Goal: Task Accomplishment & Management: Manage account settings

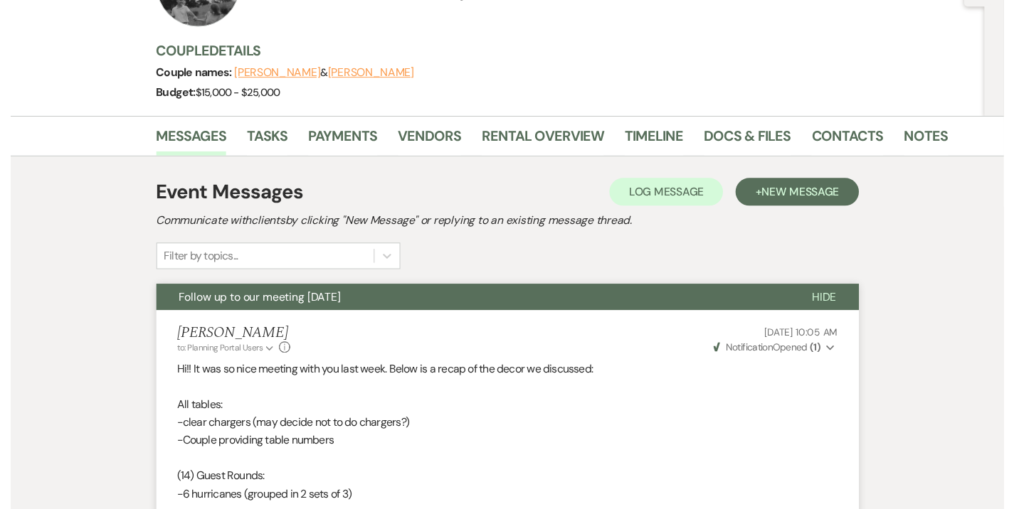
scroll to position [9, 0]
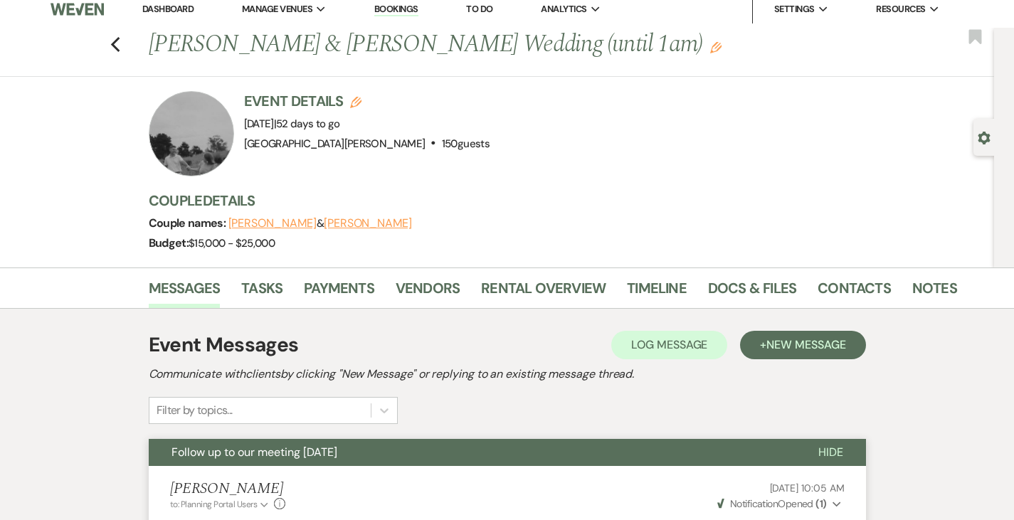
click at [158, 11] on link "Dashboard" at bounding box center [167, 9] width 51 height 12
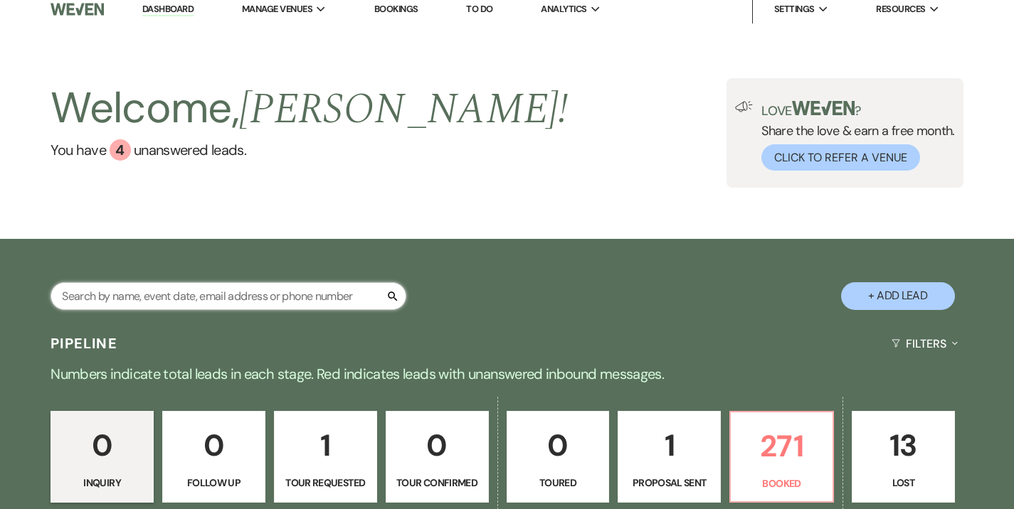
click at [201, 307] on input "text" at bounding box center [229, 296] width 356 height 28
type input "stephanie"
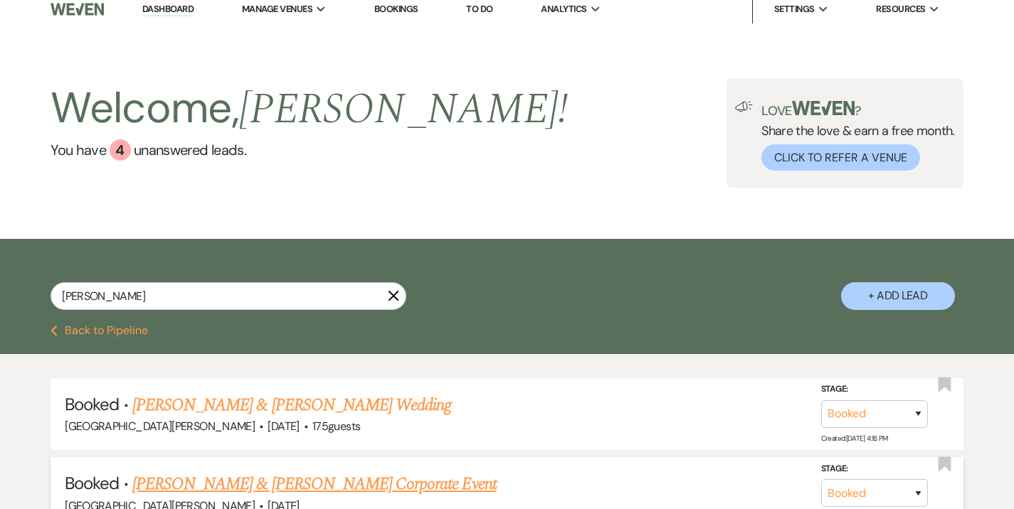
click at [317, 477] on link "Sonia Williams & Stephanie Seifert's Corporate Event" at bounding box center [314, 485] width 364 height 26
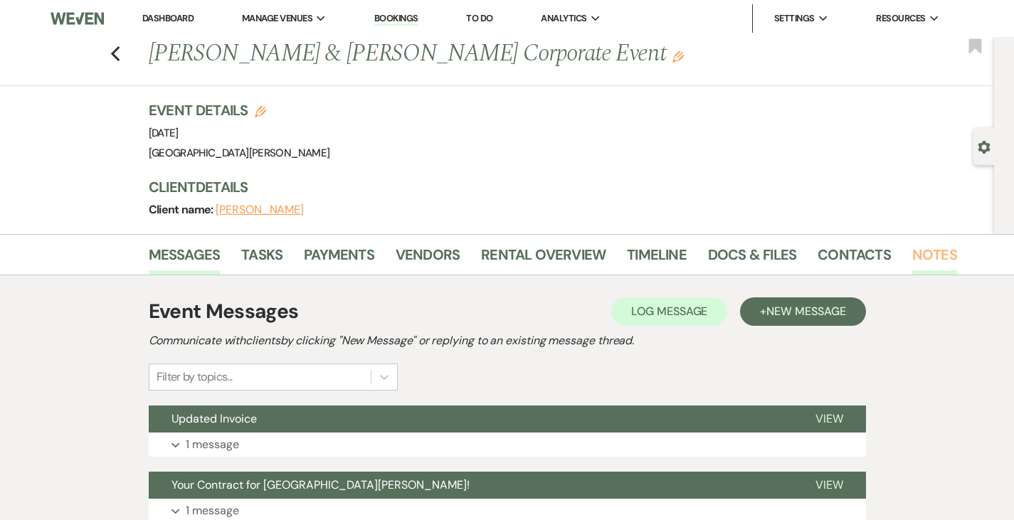
click at [912, 265] on link "Notes" at bounding box center [934, 258] width 45 height 31
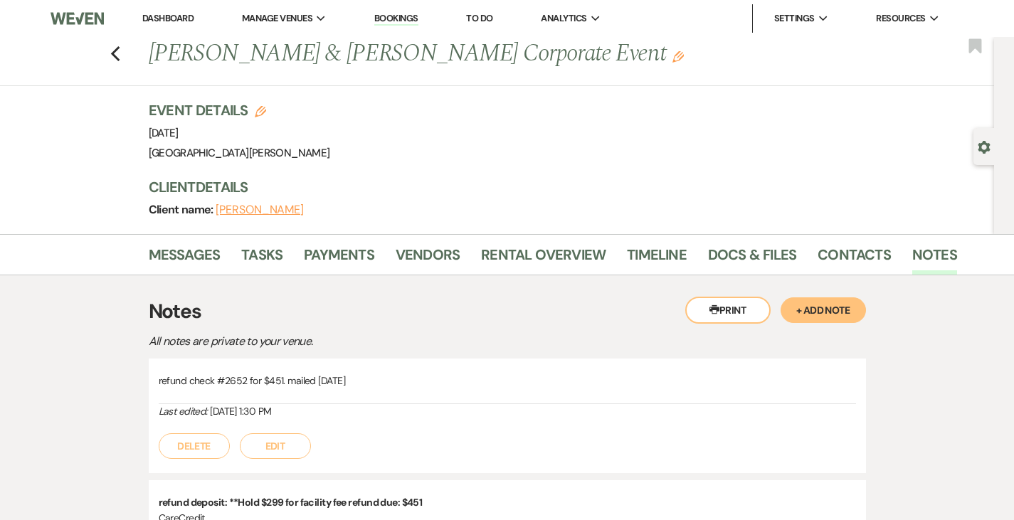
drag, startPoint x: 279, startPoint y: 376, endPoint x: 301, endPoint y: 379, distance: 22.2
click at [301, 379] on p "refund check #2652 for $451. mailed 10/3/25" at bounding box center [507, 381] width 697 height 16
click at [157, 16] on link "Dashboard" at bounding box center [167, 18] width 51 height 12
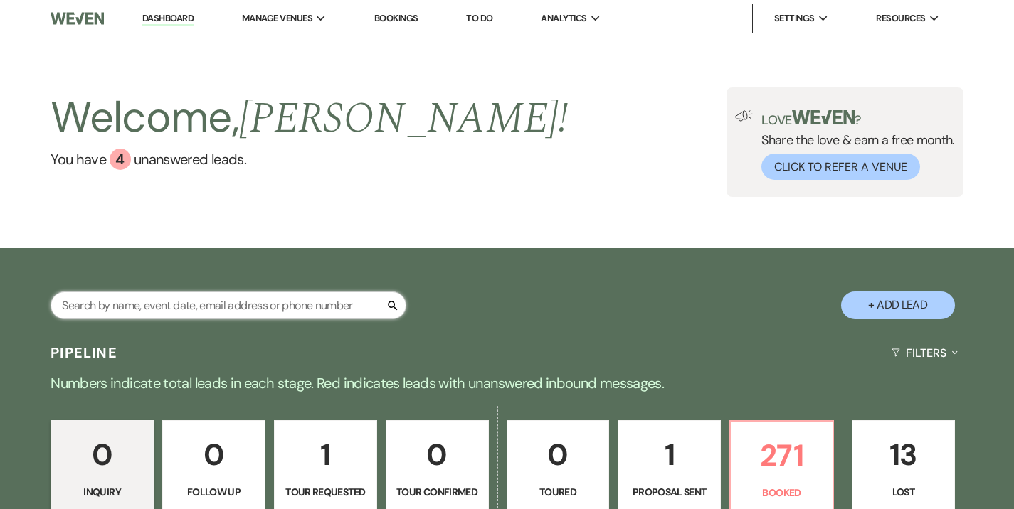
click at [223, 298] on input "text" at bounding box center [229, 306] width 356 height 28
type input "davis"
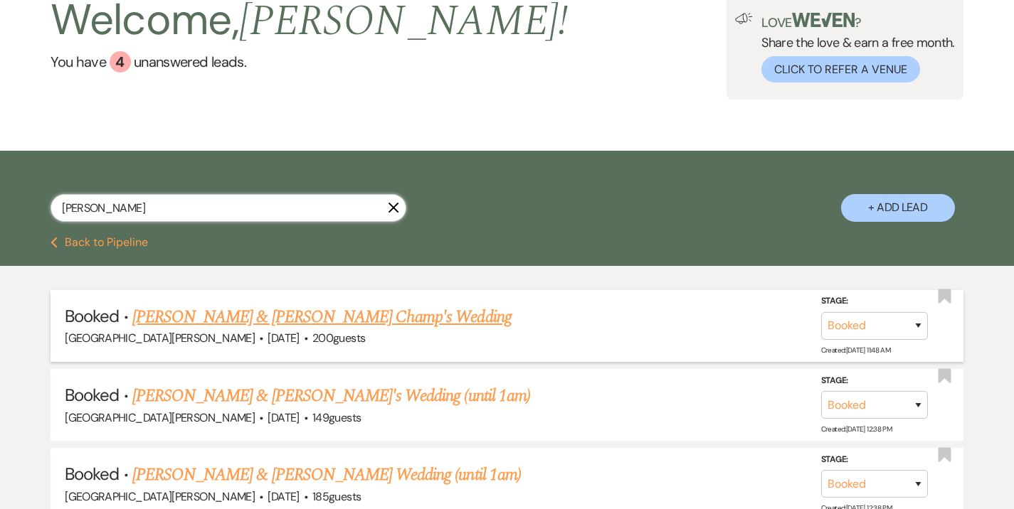
scroll to position [100, 0]
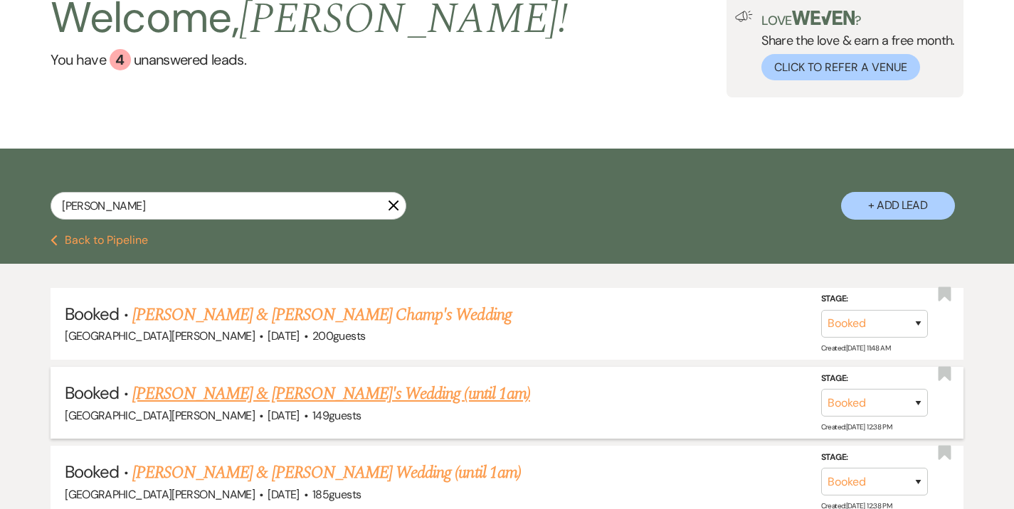
click at [231, 393] on link "Gabi Davis & Stilts's Wedding (until 1am)" at bounding box center [331, 394] width 398 height 26
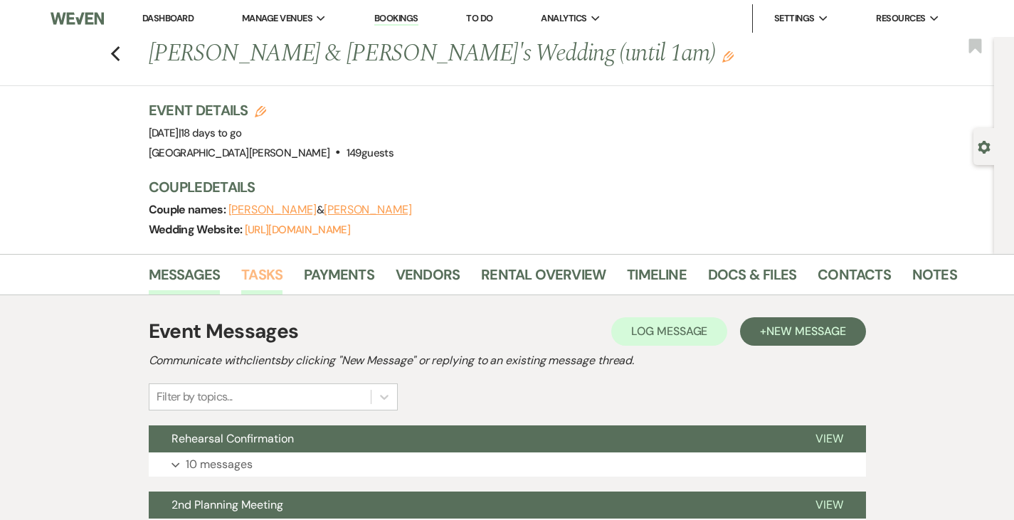
click at [241, 275] on link "Tasks" at bounding box center [261, 278] width 41 height 31
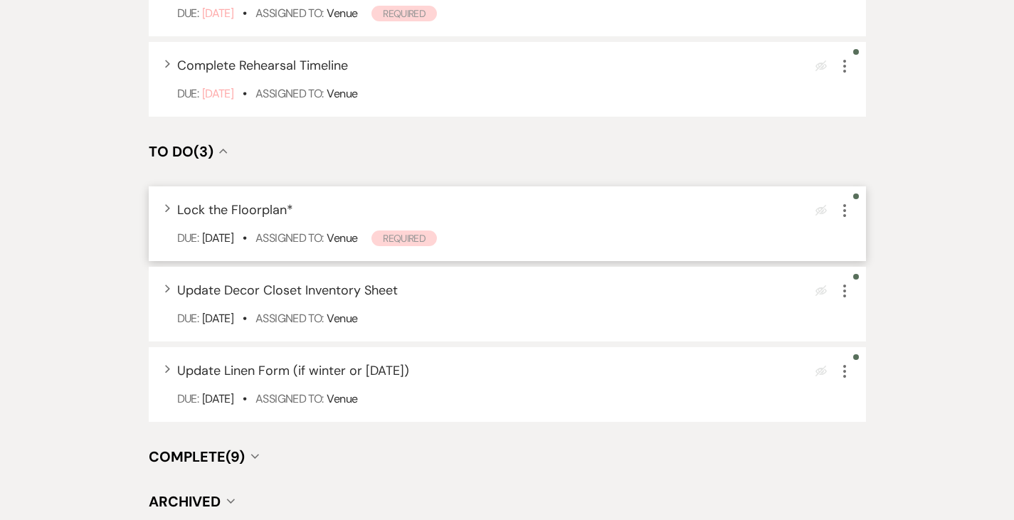
scroll to position [1314, 0]
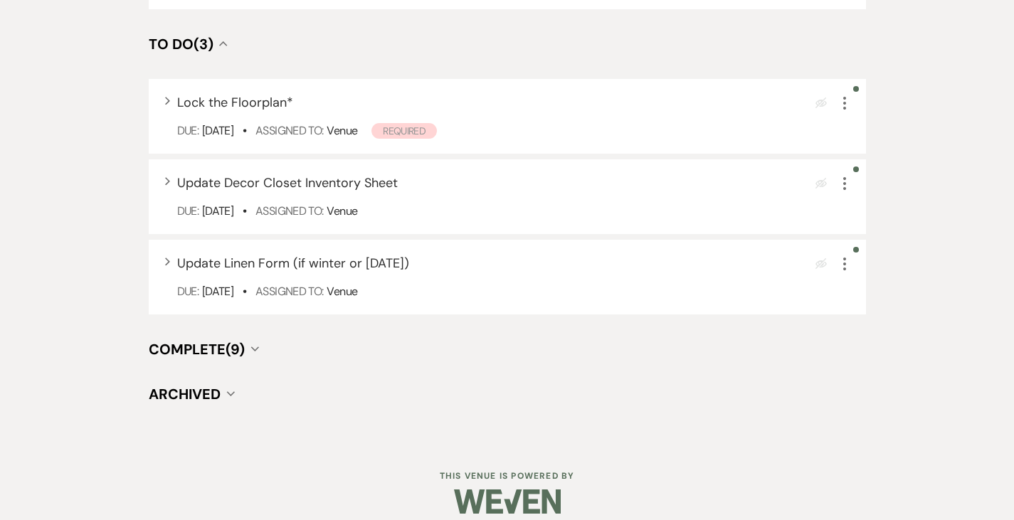
click at [149, 340] on span "Complete (9)" at bounding box center [197, 349] width 96 height 18
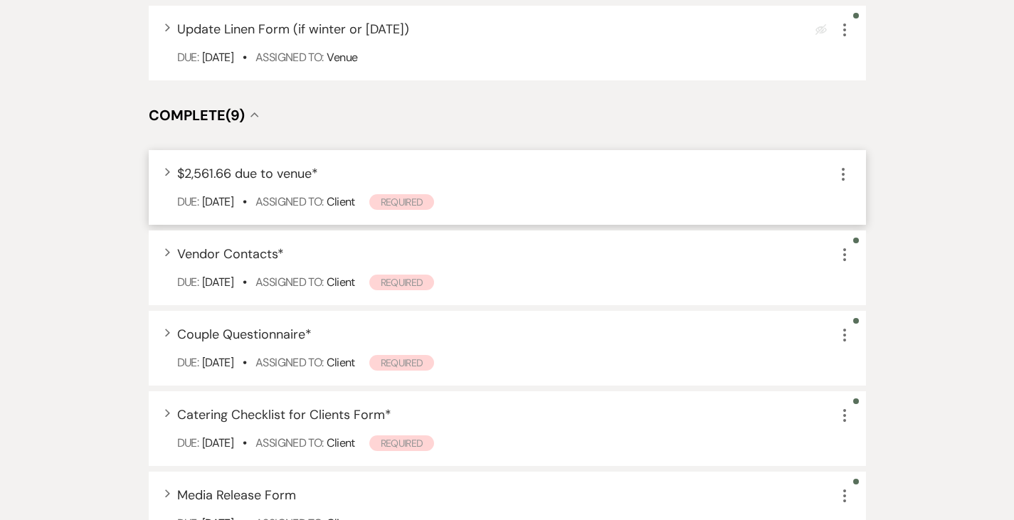
scroll to position [1550, 0]
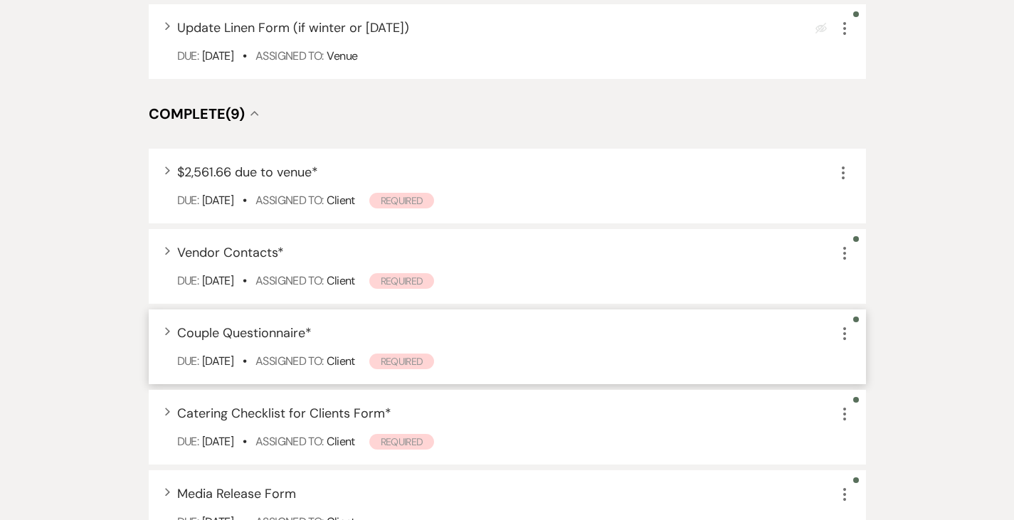
click at [225, 324] on span "Couple Questionnaire *" at bounding box center [244, 332] width 134 height 17
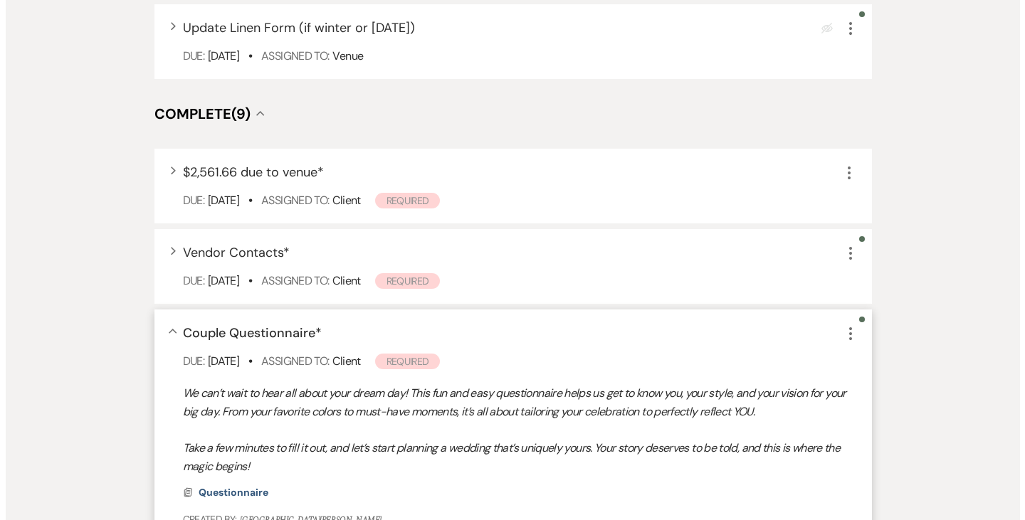
scroll to position [1603, 0]
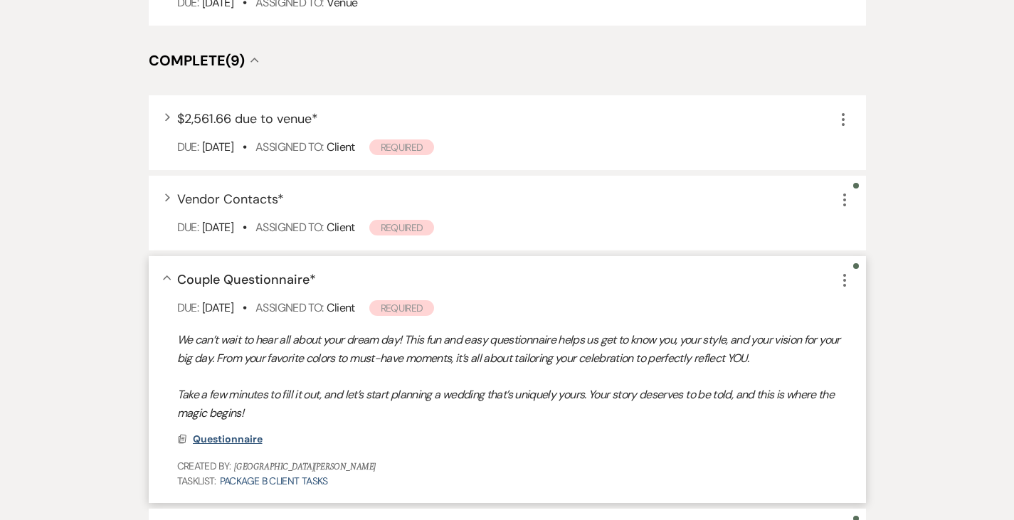
click at [193, 433] on span "Questionnaire" at bounding box center [228, 439] width 70 height 13
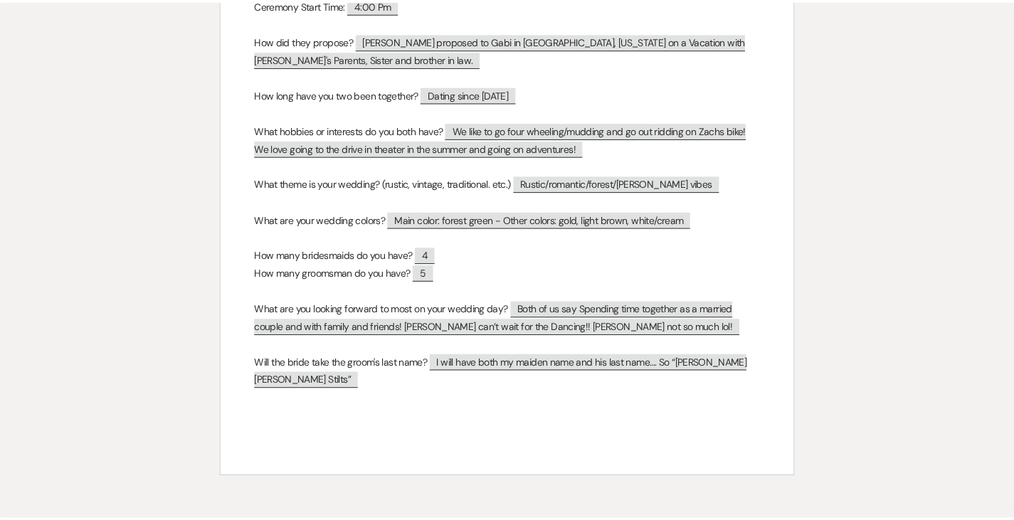
scroll to position [0, 0]
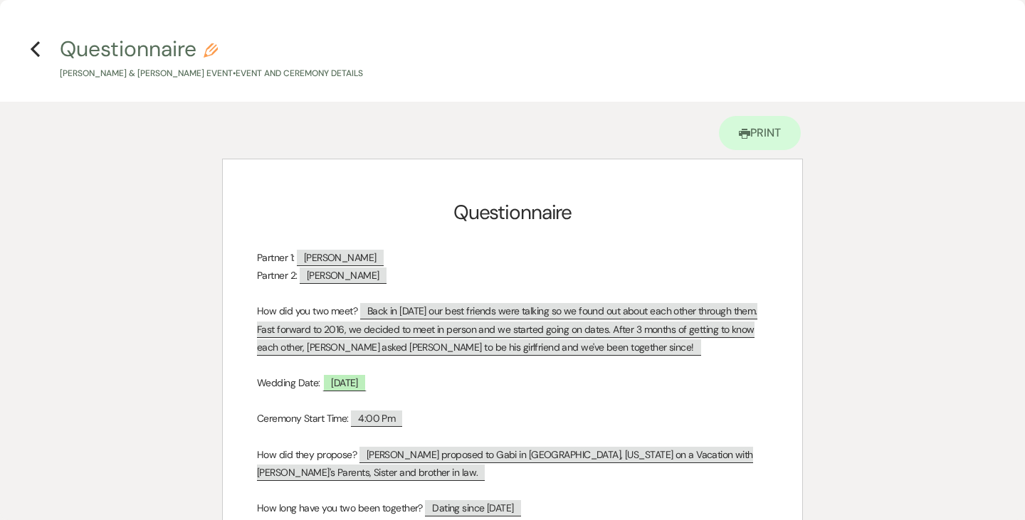
click at [41, 47] on h4 "Previous Questionnaire Pencil Gabi Davis & Zach Stilts's Event • Event and Cere…" at bounding box center [512, 57] width 1025 height 46
click at [36, 48] on icon "Previous" at bounding box center [35, 49] width 11 height 17
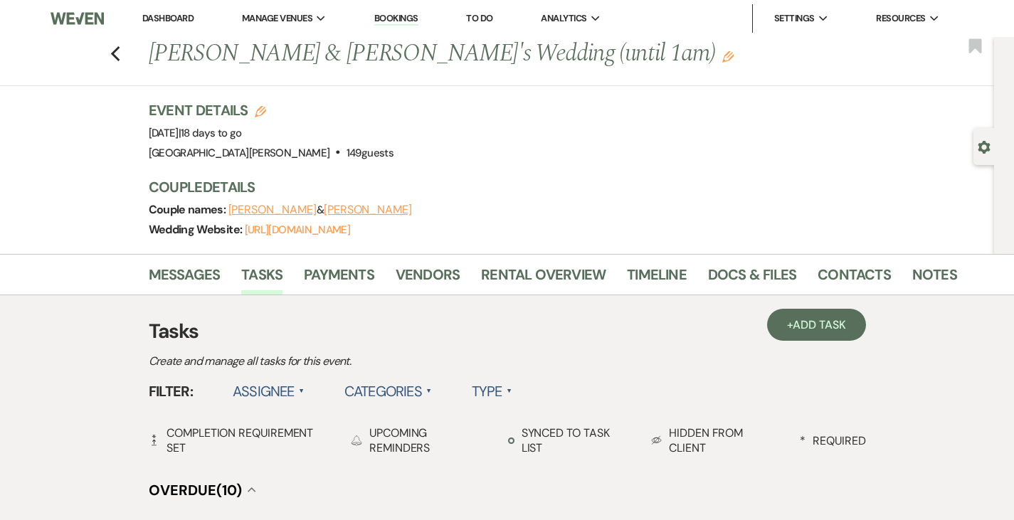
click at [176, 17] on link "Dashboard" at bounding box center [167, 18] width 51 height 12
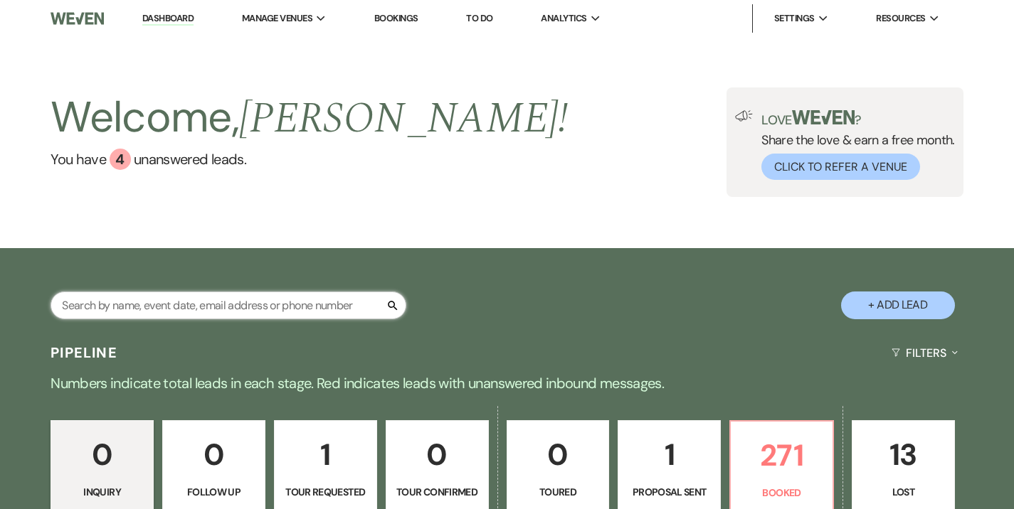
click at [280, 299] on input "text" at bounding box center [229, 306] width 356 height 28
type input "caproni"
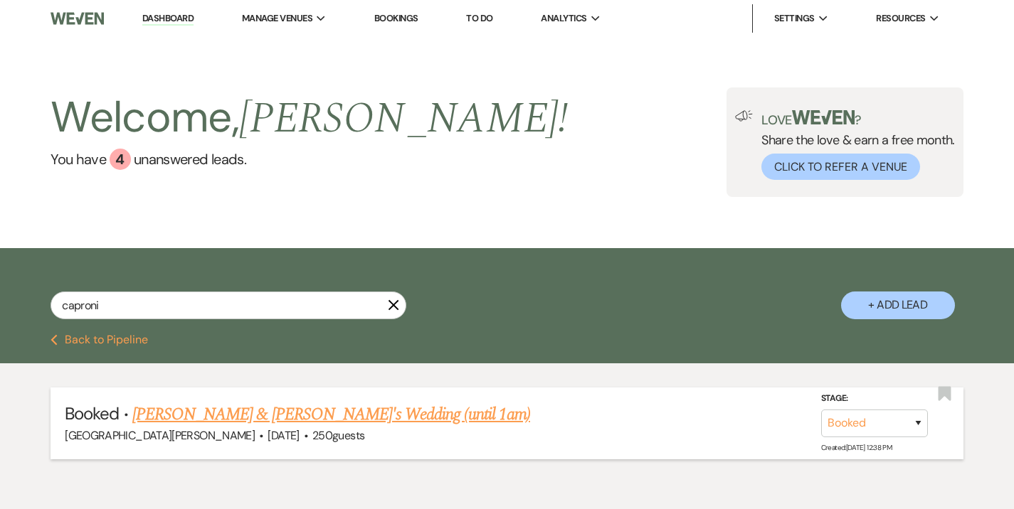
click at [291, 413] on link "Mallory Caproni & Martini's Wedding (until 1am)" at bounding box center [331, 415] width 398 height 26
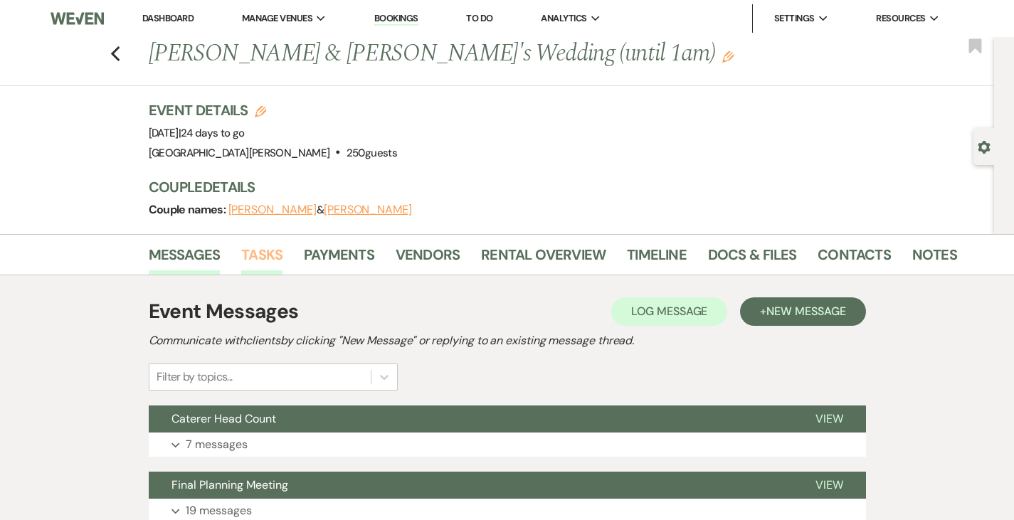
click at [241, 251] on link "Tasks" at bounding box center [261, 258] width 41 height 31
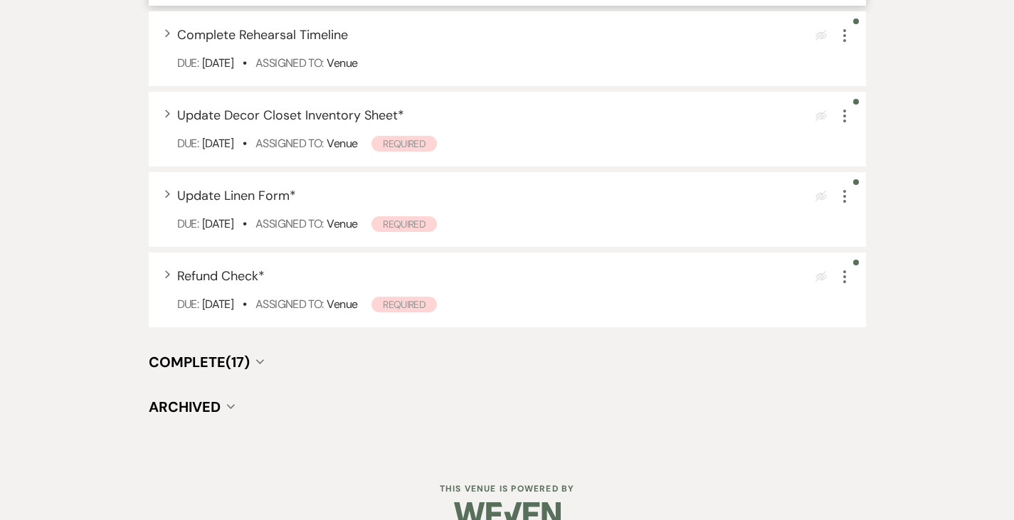
scroll to position [1053, 0]
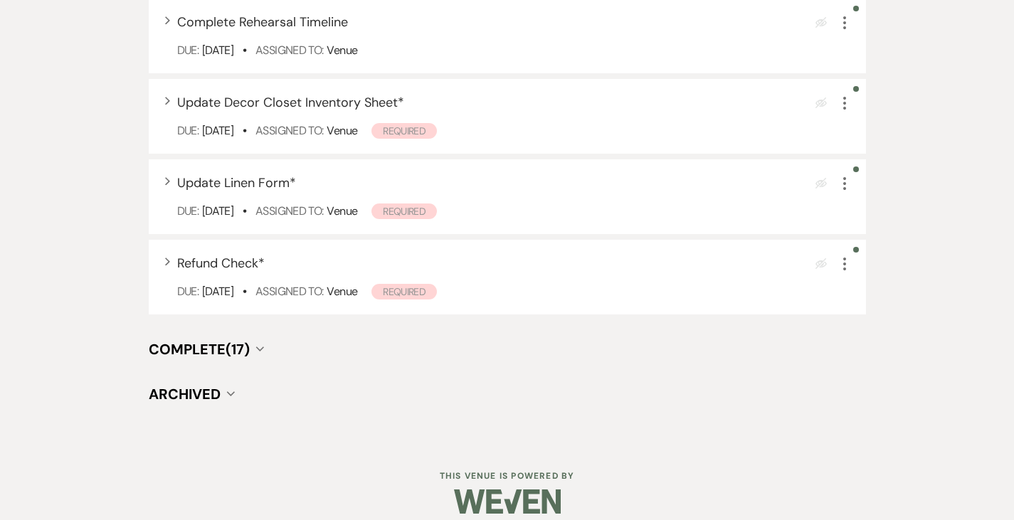
click at [150, 341] on span "Complete (17)" at bounding box center [199, 349] width 101 height 18
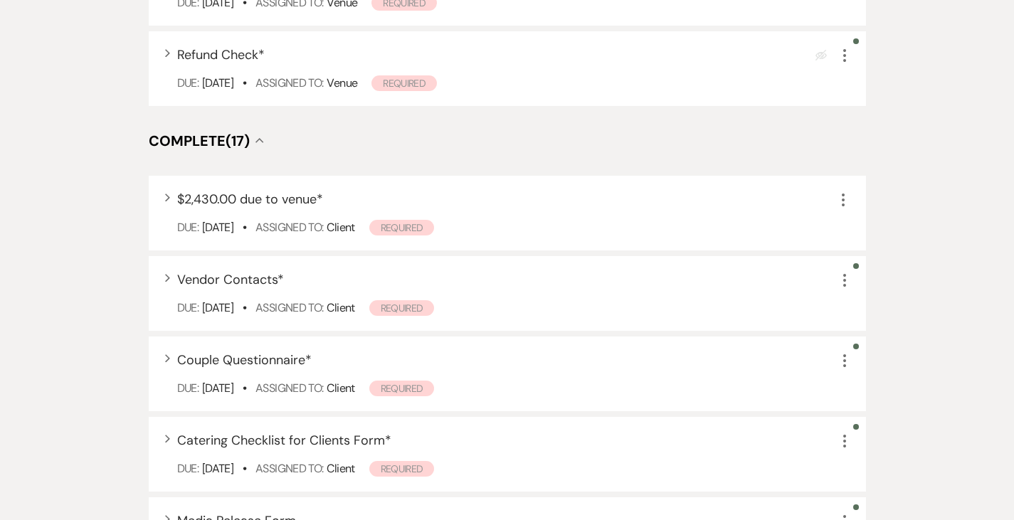
scroll to position [1275, 0]
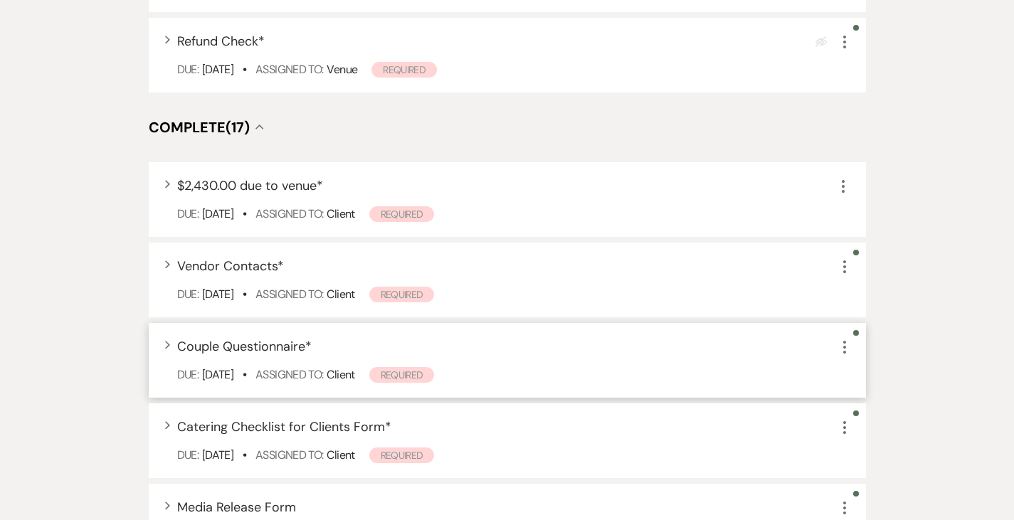
click at [190, 338] on span "Couple Questionnaire *" at bounding box center [244, 346] width 134 height 17
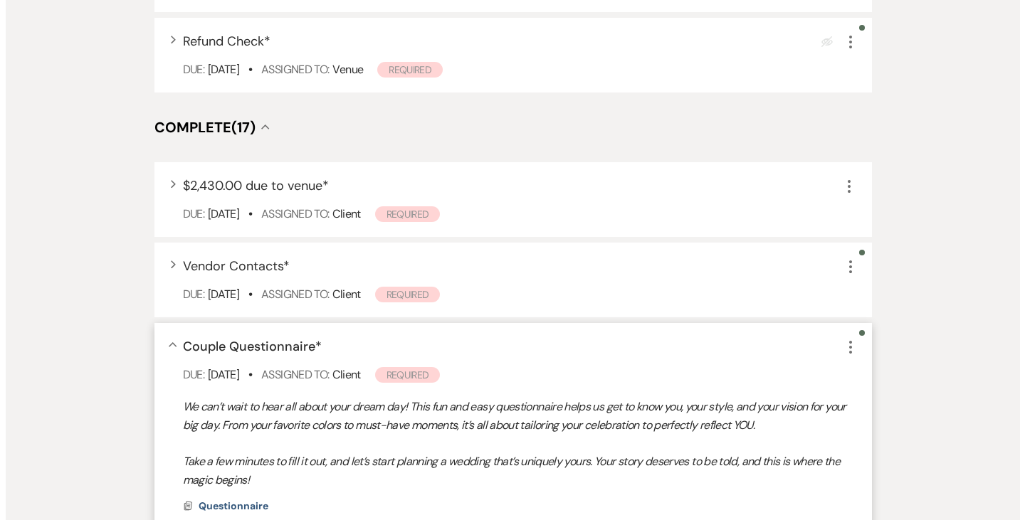
scroll to position [1375, 0]
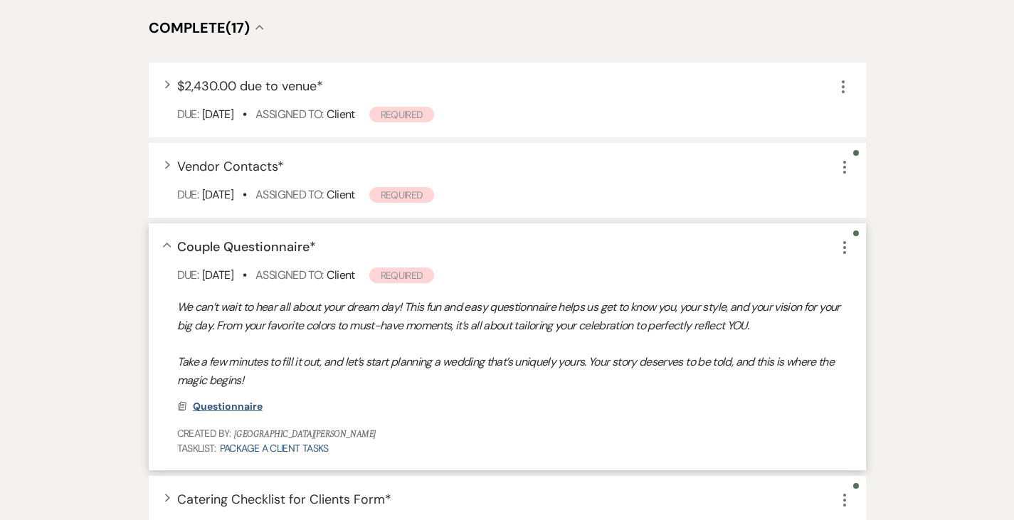
click at [193, 400] on span "Questionnaire" at bounding box center [228, 406] width 70 height 13
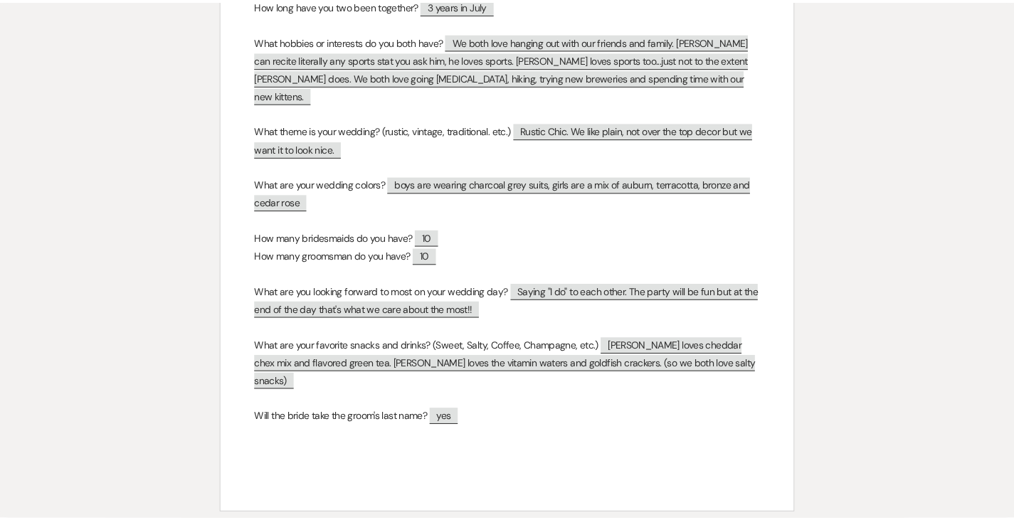
scroll to position [0, 0]
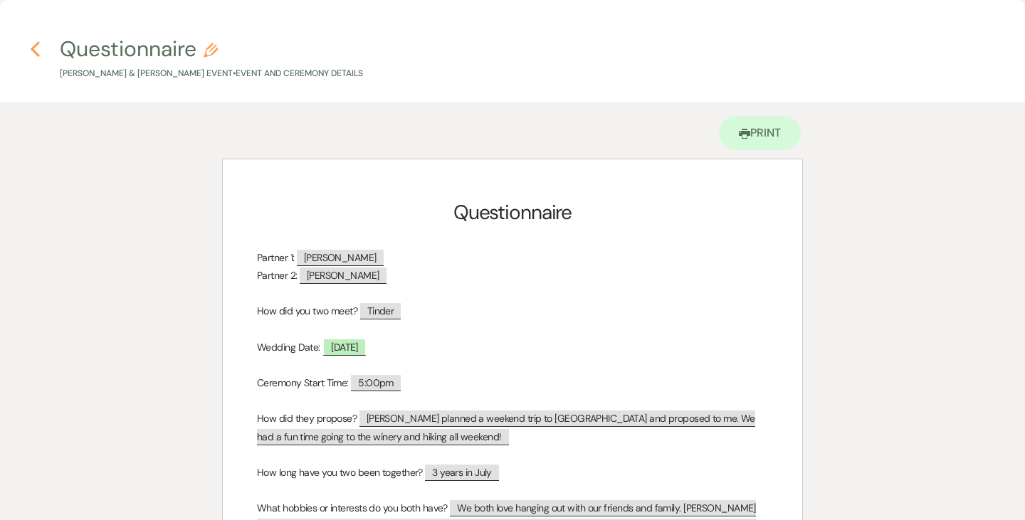
click at [38, 46] on icon "Previous" at bounding box center [35, 49] width 11 height 17
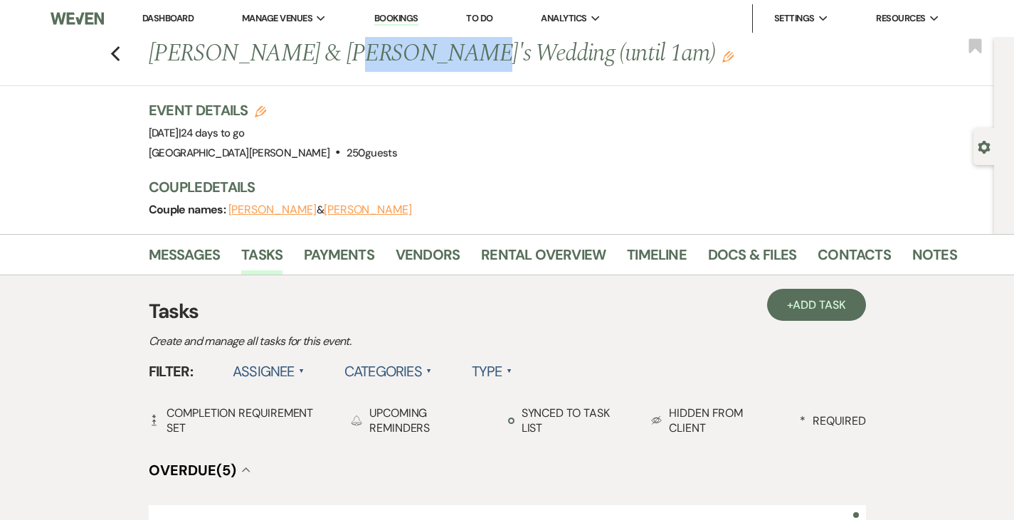
drag, startPoint x: 281, startPoint y: 55, endPoint x: 359, endPoint y: 58, distance: 77.6
click at [359, 58] on h1 "Mallory Caproni & Martini's Wedding (until 1am) Edit" at bounding box center [467, 54] width 637 height 34
click at [174, 16] on link "Dashboard" at bounding box center [167, 18] width 51 height 12
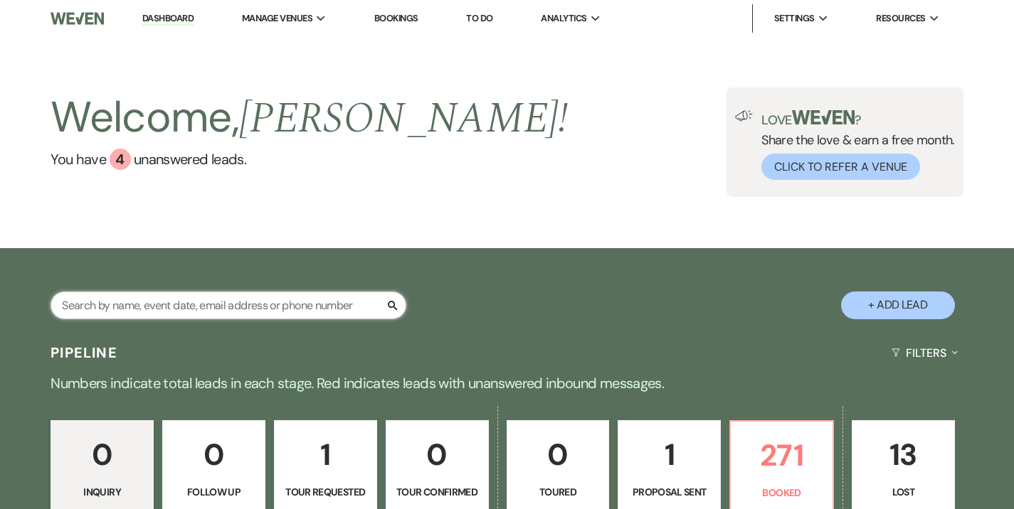
click at [279, 308] on input "text" at bounding box center [229, 306] width 356 height 28
type input "smith"
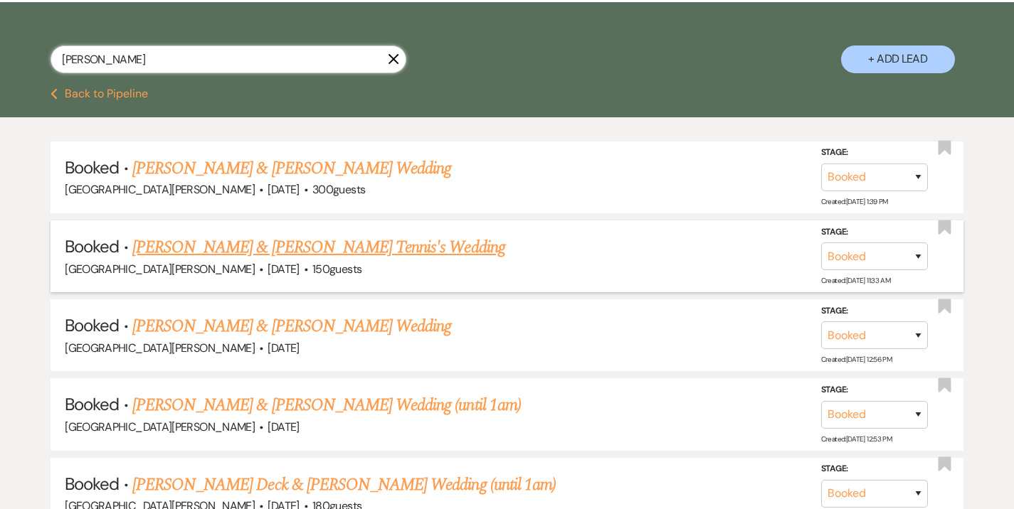
scroll to position [268, 0]
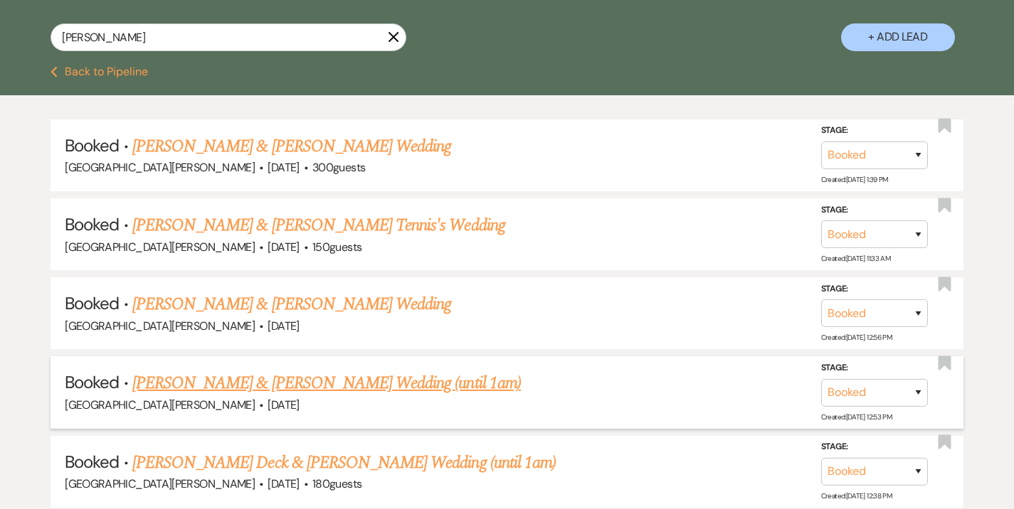
click at [277, 377] on link "Maddie Smith & Cobb's Wedding (until 1am)" at bounding box center [326, 384] width 388 height 26
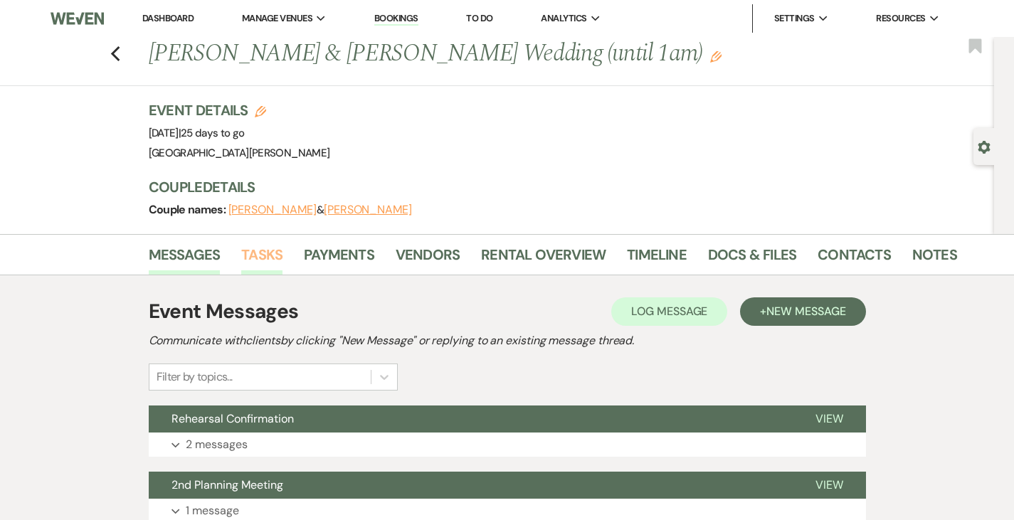
click at [241, 260] on link "Tasks" at bounding box center [261, 258] width 41 height 31
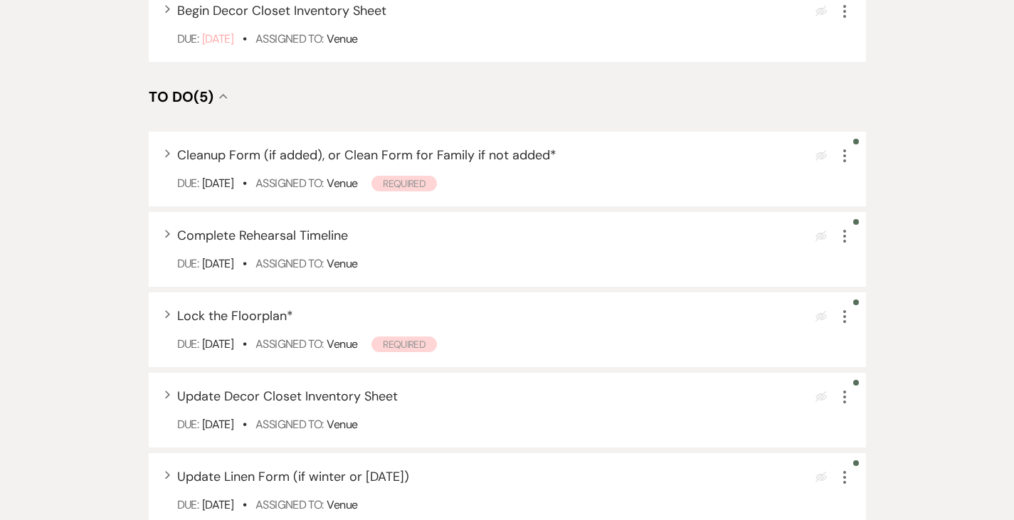
scroll to position [1143, 0]
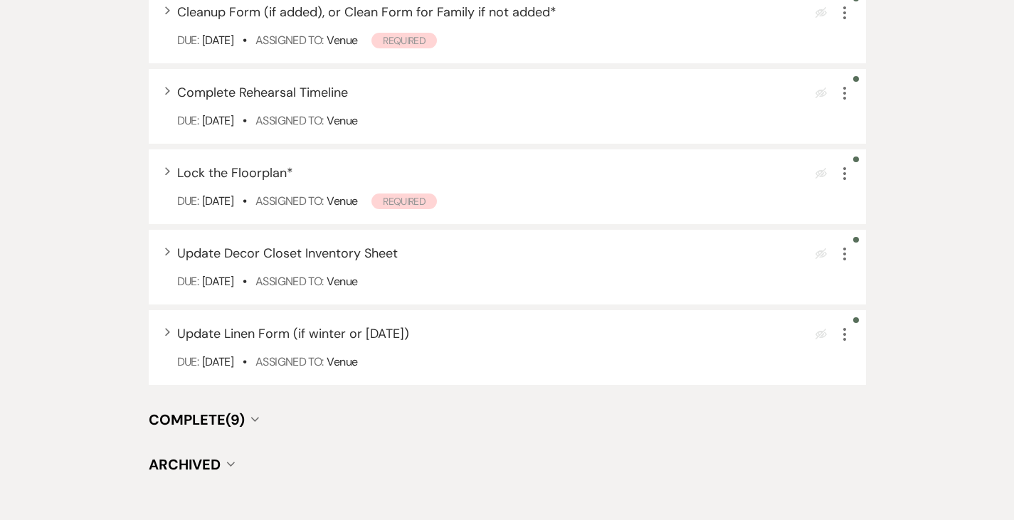
click at [149, 411] on span "Complete (9)" at bounding box center [197, 420] width 96 height 18
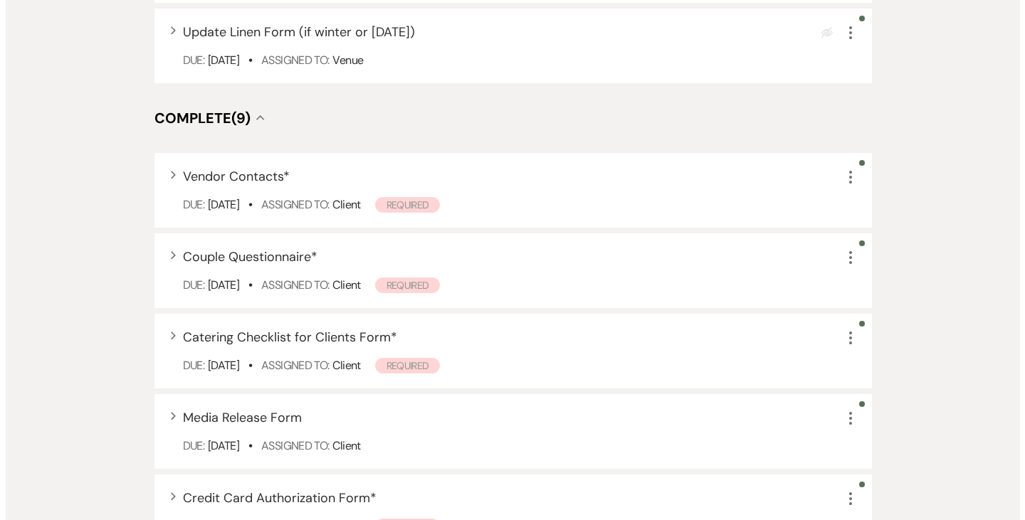
scroll to position [1447, 0]
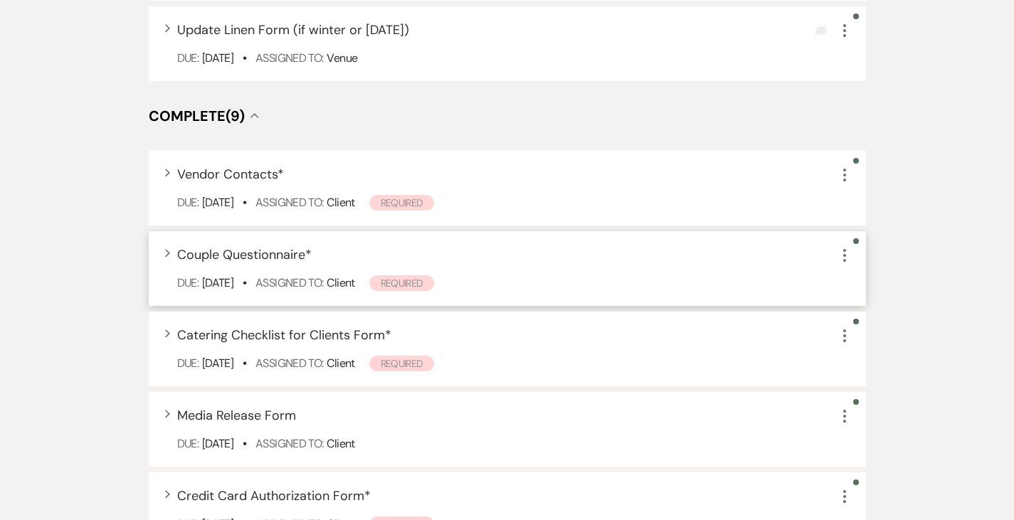
click at [190, 246] on span "Couple Questionnaire *" at bounding box center [244, 254] width 134 height 17
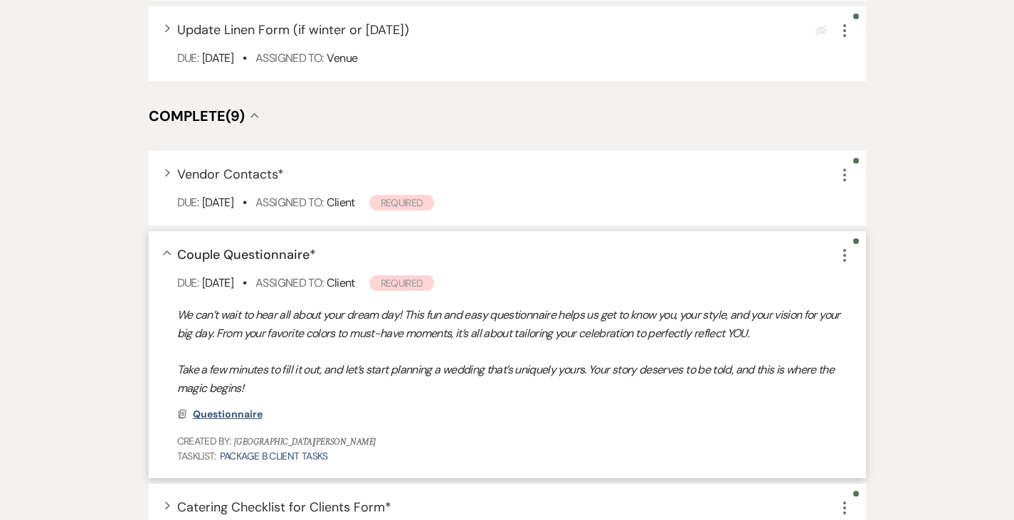
click at [193, 408] on span "Questionnaire" at bounding box center [228, 414] width 70 height 13
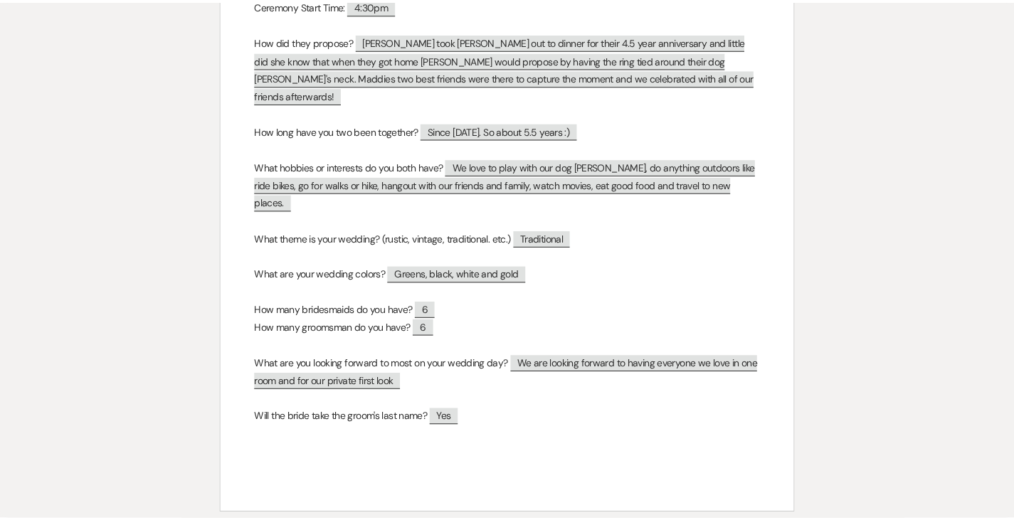
scroll to position [0, 0]
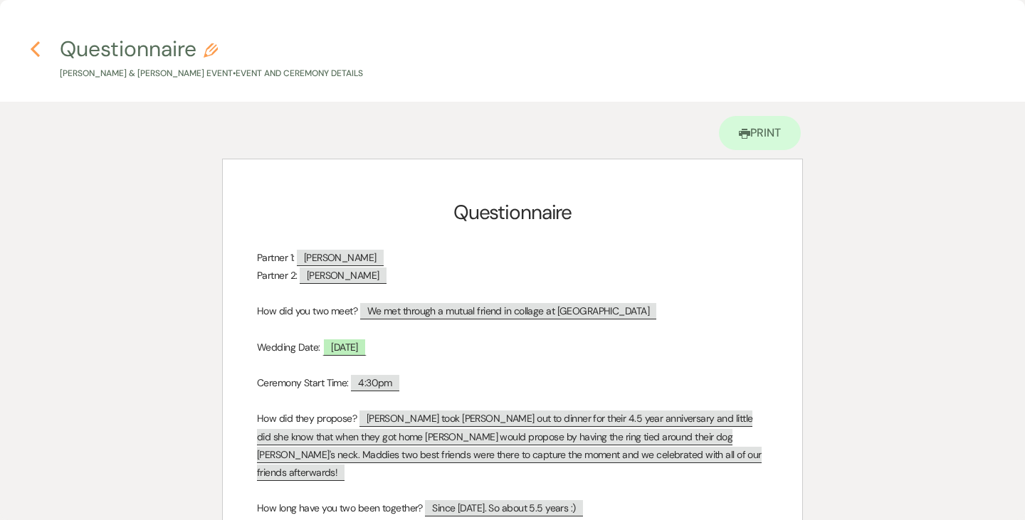
click at [32, 44] on icon "Previous" at bounding box center [35, 49] width 11 height 17
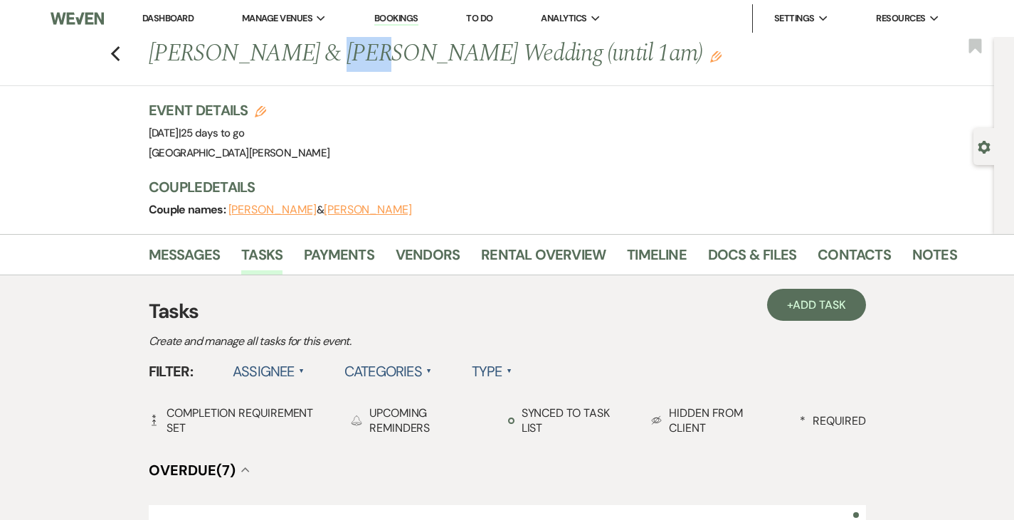
drag, startPoint x: 267, startPoint y: 58, endPoint x: 311, endPoint y: 58, distance: 44.1
click at [311, 58] on h1 "Maddie Smith & Cobb's Wedding (until 1am) Edit" at bounding box center [467, 54] width 637 height 34
click at [169, 22] on link "Dashboard" at bounding box center [167, 18] width 51 height 12
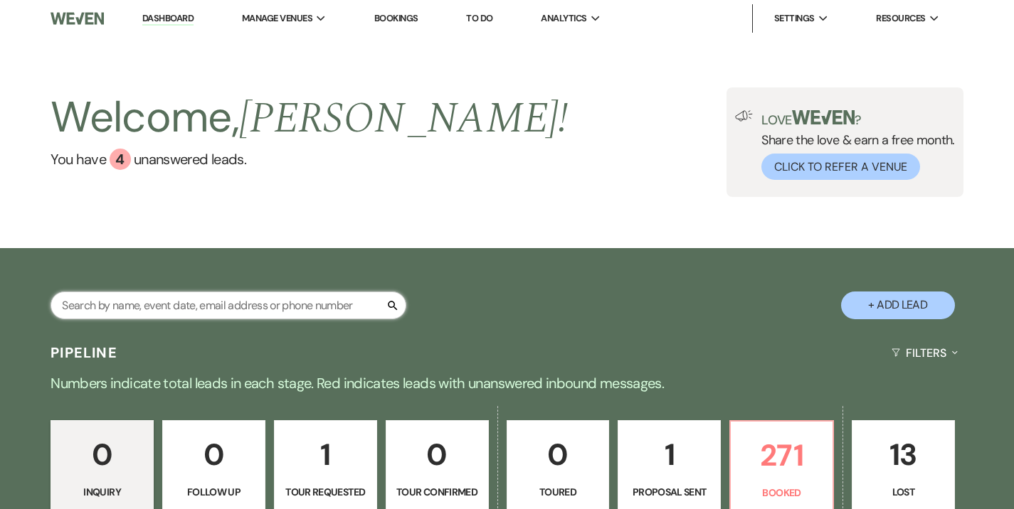
click at [235, 307] on input "text" at bounding box center [229, 306] width 356 height 28
type input "frongia"
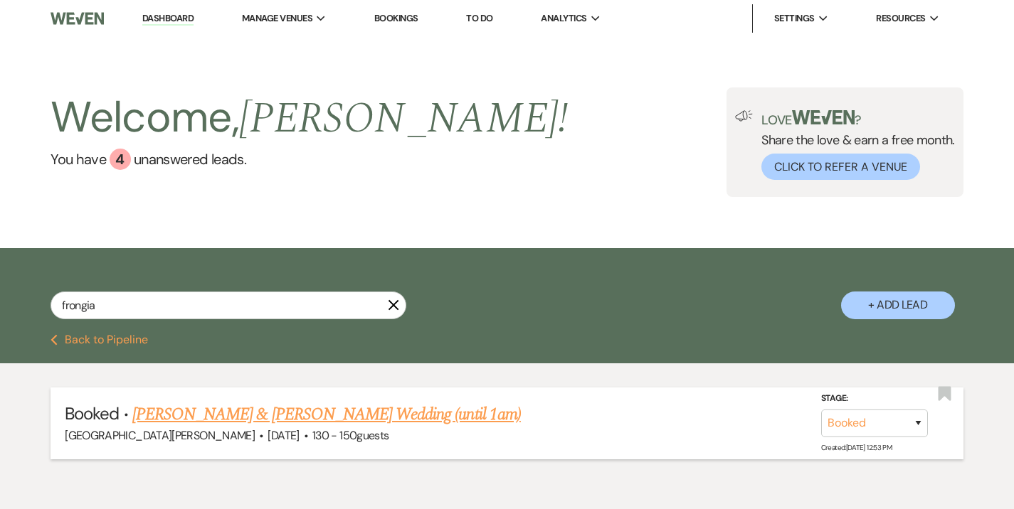
click at [259, 401] on li "Booked · Alisha Frongia & Napier's Wedding (until 1am) Stone Valley Meadows · N…" at bounding box center [507, 424] width 913 height 72
click at [257, 406] on link "Alisha Frongia & Napier's Wedding (until 1am)" at bounding box center [326, 415] width 388 height 26
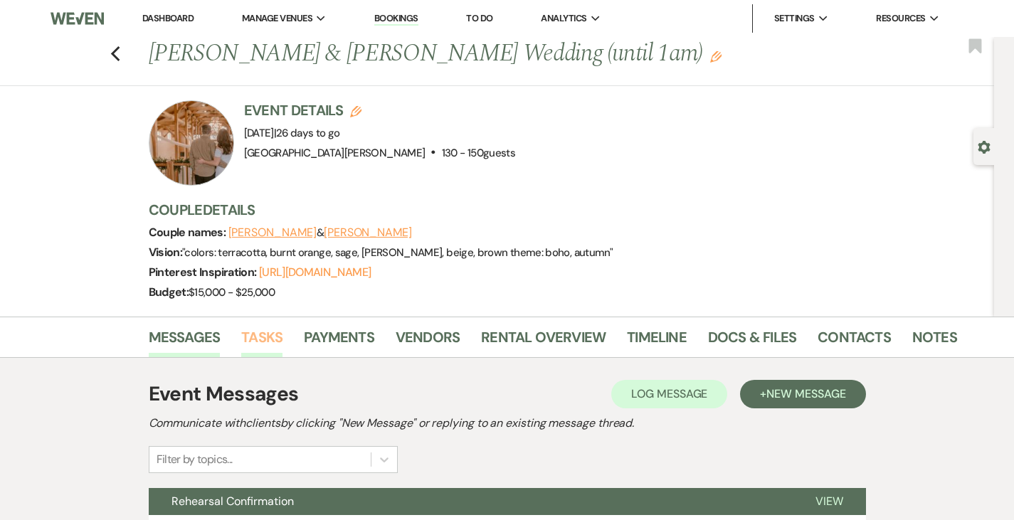
click at [241, 340] on link "Tasks" at bounding box center [261, 341] width 41 height 31
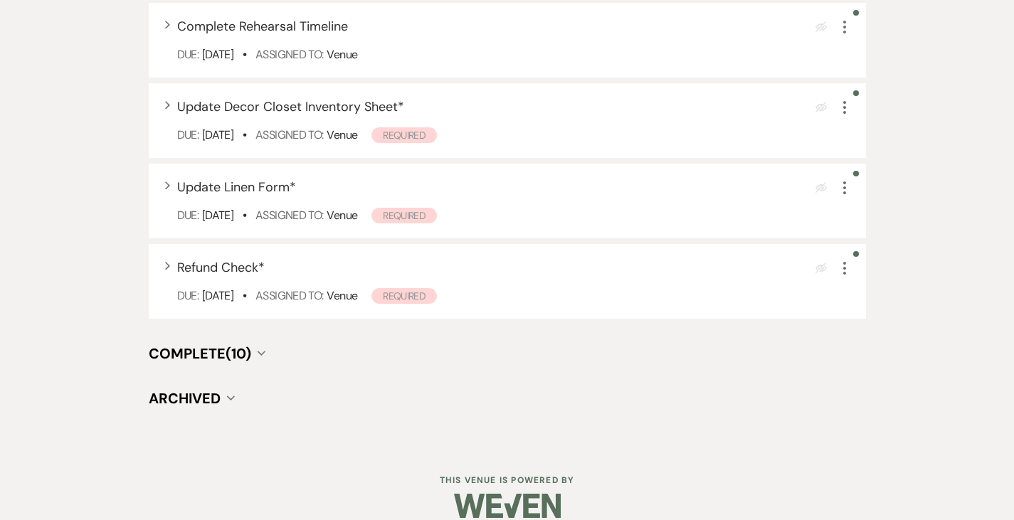
scroll to position [1698, 0]
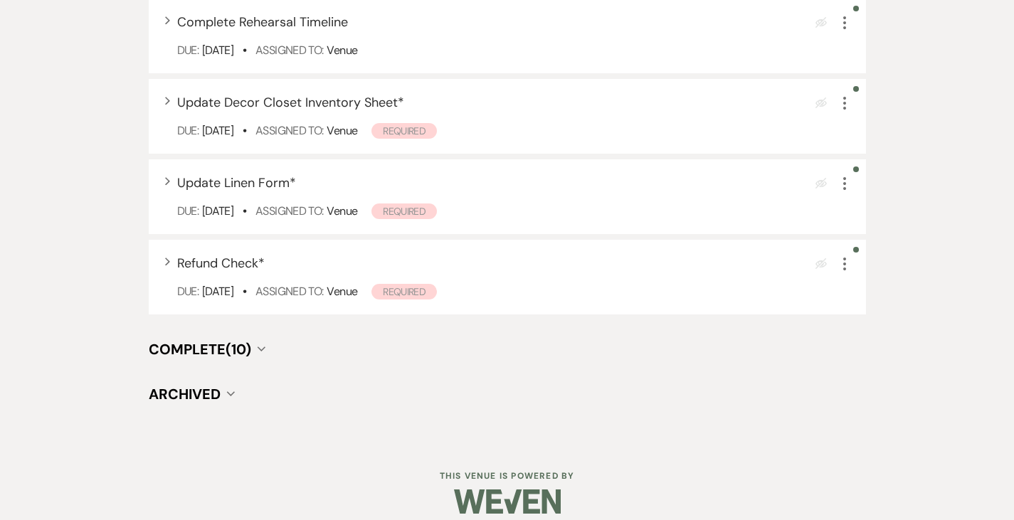
click at [149, 340] on span "Complete (10)" at bounding box center [200, 349] width 102 height 18
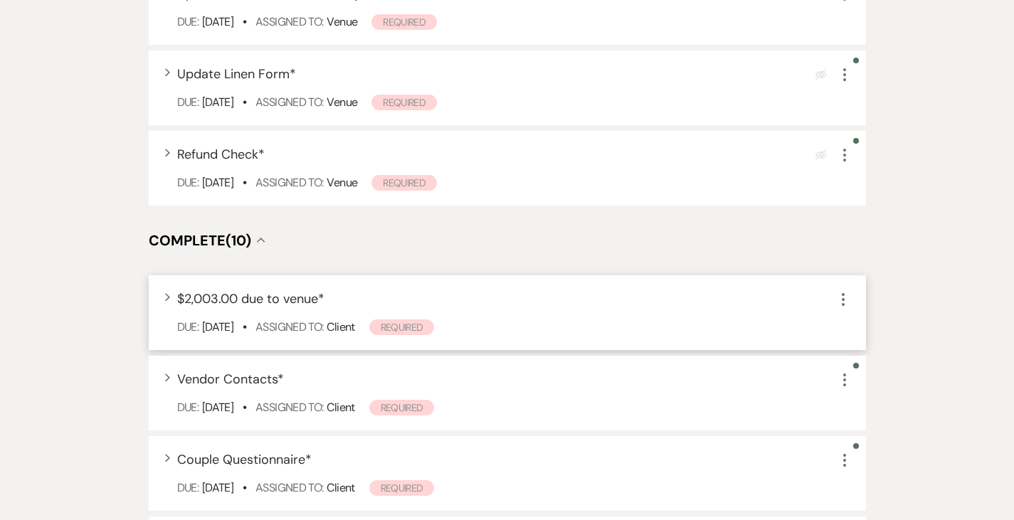
scroll to position [1811, 0]
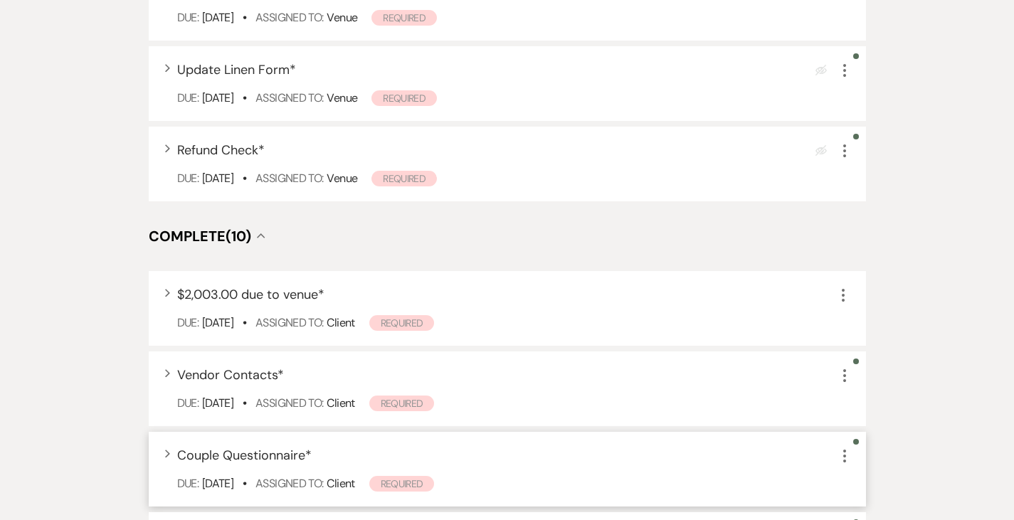
click at [217, 447] on span "Couple Questionnaire *" at bounding box center [244, 455] width 134 height 17
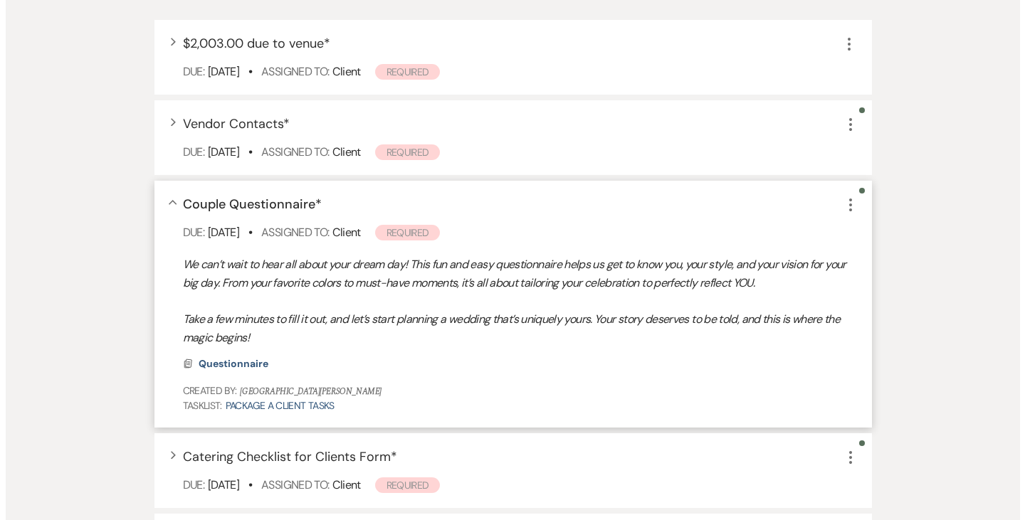
scroll to position [2064, 0]
click at [193, 356] on span "Questionnaire" at bounding box center [228, 362] width 70 height 13
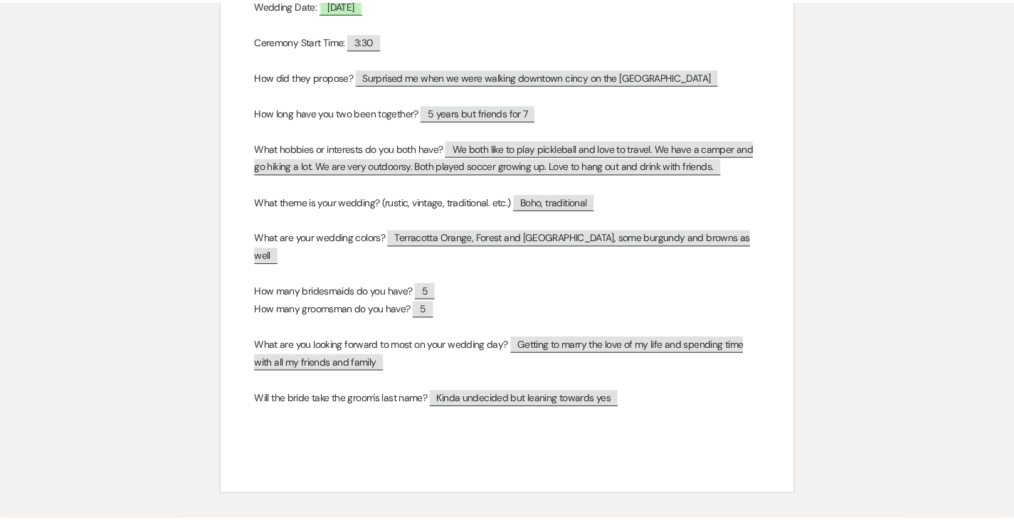
scroll to position [0, 0]
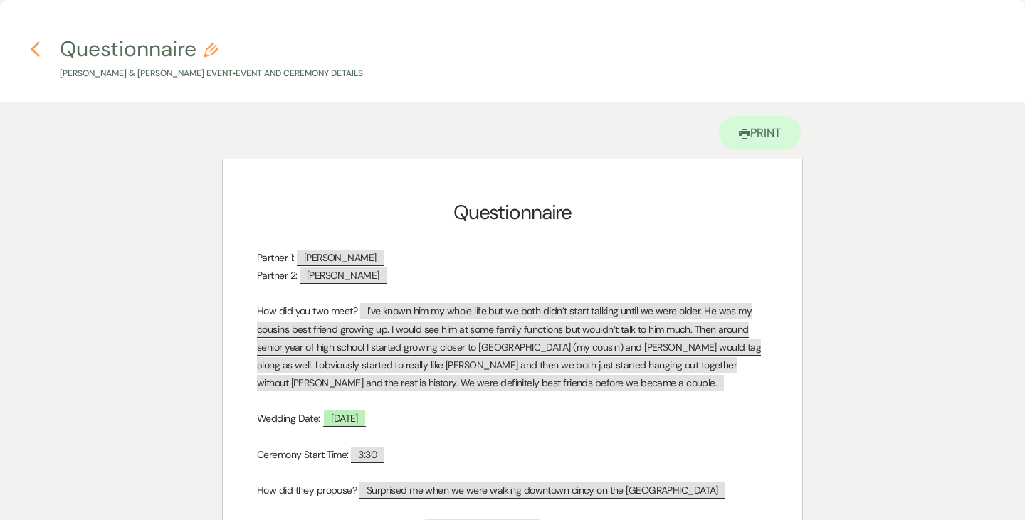
click at [39, 48] on icon "Previous" at bounding box center [35, 49] width 11 height 17
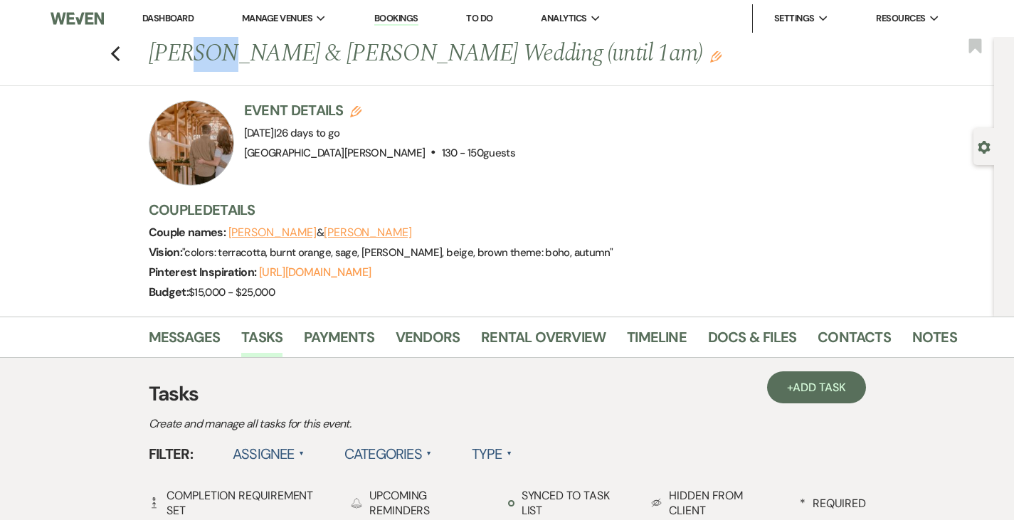
drag, startPoint x: 134, startPoint y: 60, endPoint x: 164, endPoint y: 64, distance: 29.4
click at [164, 64] on h1 "Alisha Frongia & Napier's Wedding (until 1am) Edit" at bounding box center [467, 54] width 637 height 34
click at [171, 18] on link "Dashboard" at bounding box center [167, 18] width 51 height 12
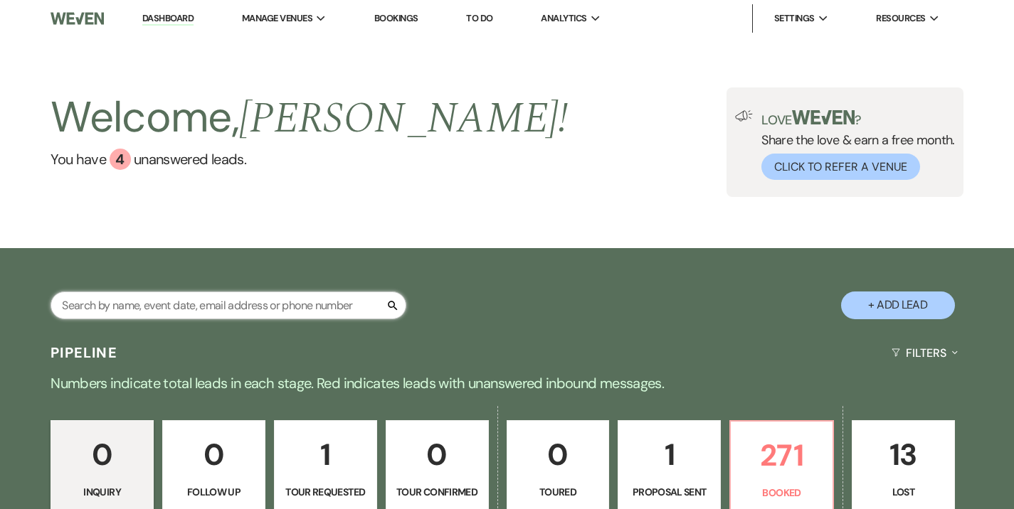
click at [328, 311] on input "text" at bounding box center [229, 306] width 356 height 28
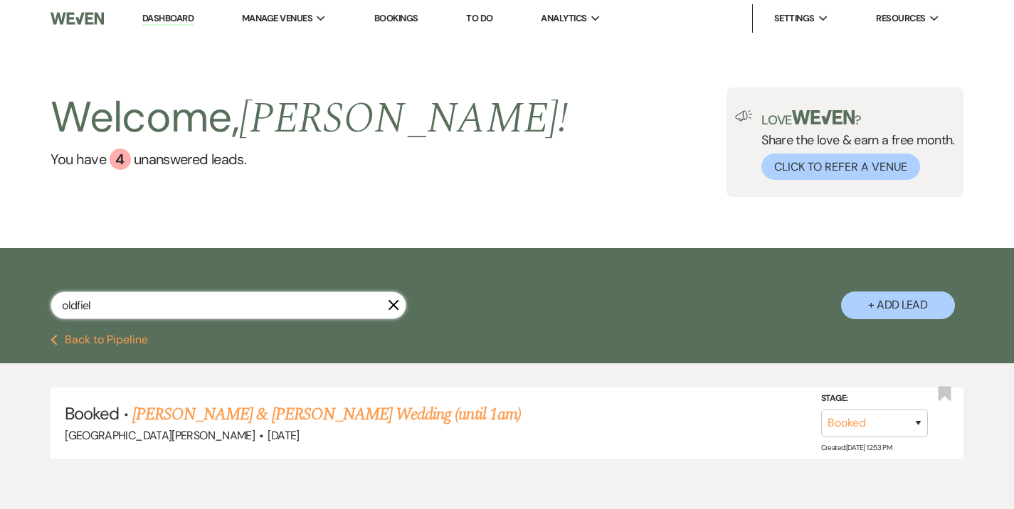
type input "oldfiel"
click at [333, 417] on link "Brittany Oldfield & Taylor Holt's Wedding (until 1am)" at bounding box center [326, 415] width 388 height 26
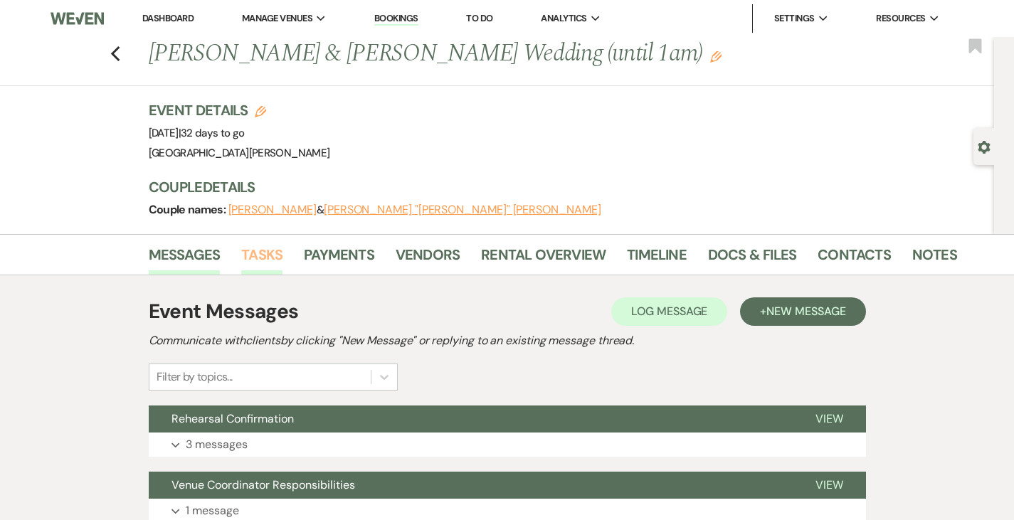
click at [241, 254] on link "Tasks" at bounding box center [261, 258] width 41 height 31
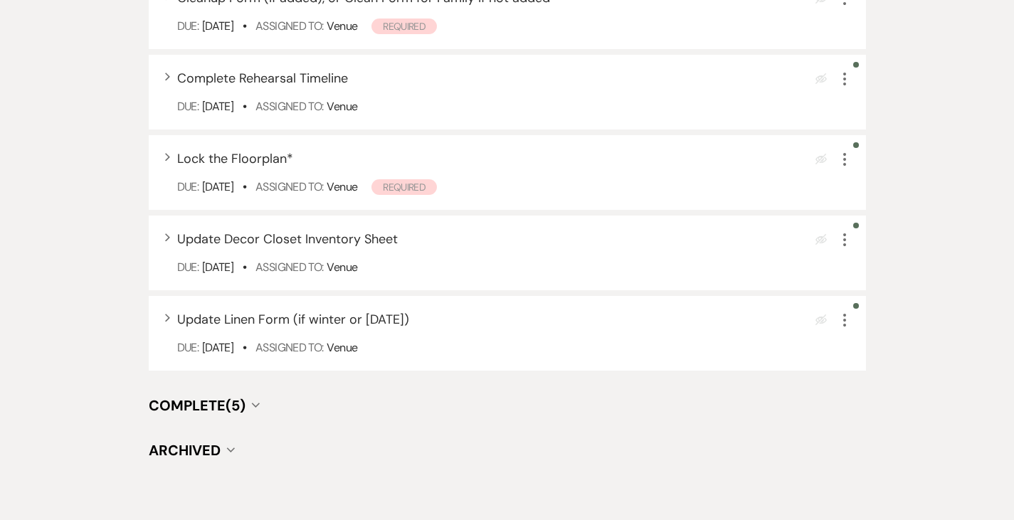
click at [160, 396] on span "Complete (5)" at bounding box center [197, 405] width 97 height 18
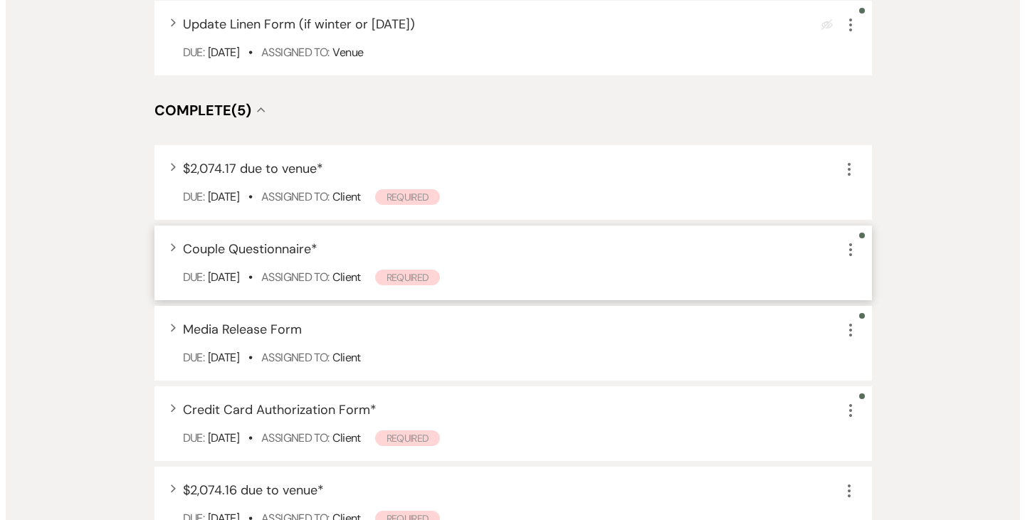
scroll to position [1856, 0]
click at [194, 245] on div "Expand Couple Questionnaire * More Due: May 15 25 • Assigned To: Client Required" at bounding box center [507, 262] width 717 height 75
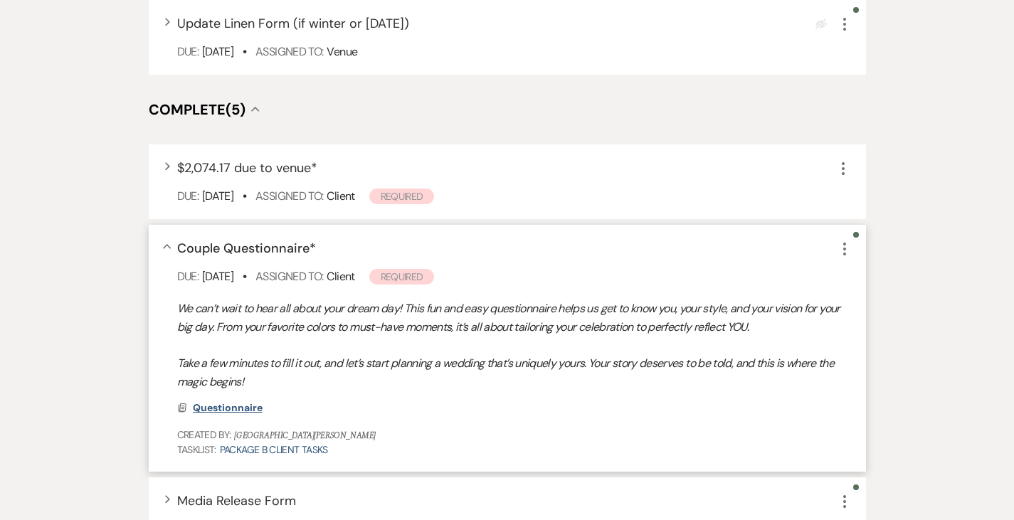
click at [193, 401] on span "Questionnaire" at bounding box center [228, 407] width 70 height 13
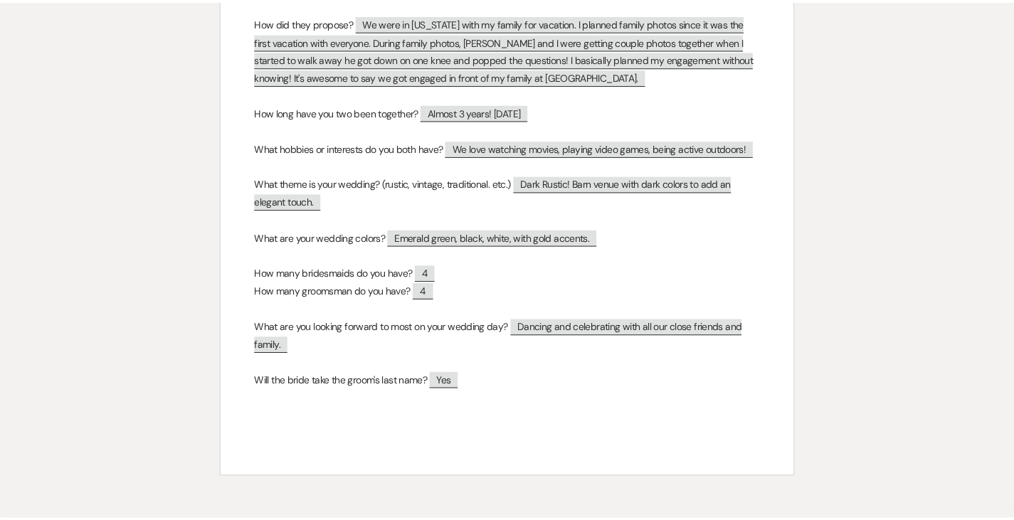
scroll to position [0, 0]
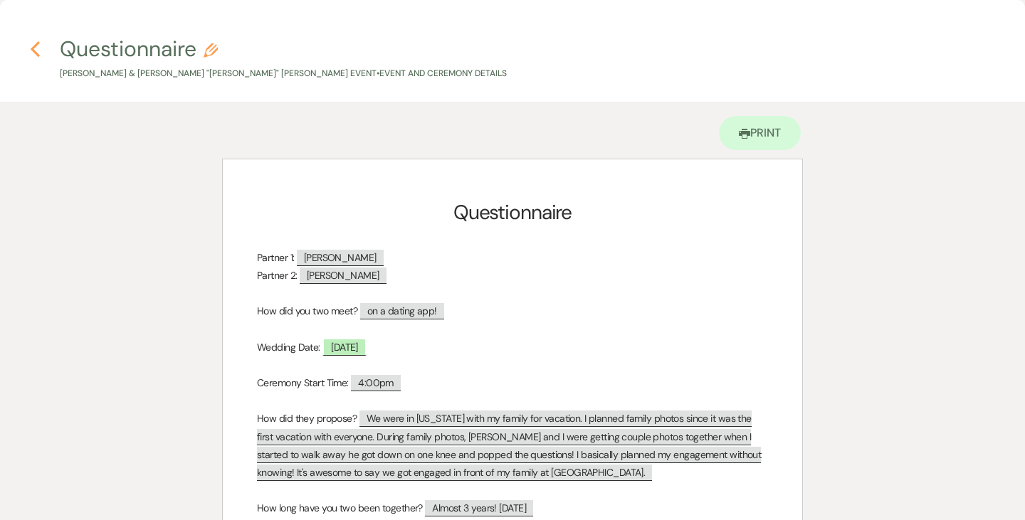
click at [39, 48] on icon "Previous" at bounding box center [35, 49] width 11 height 17
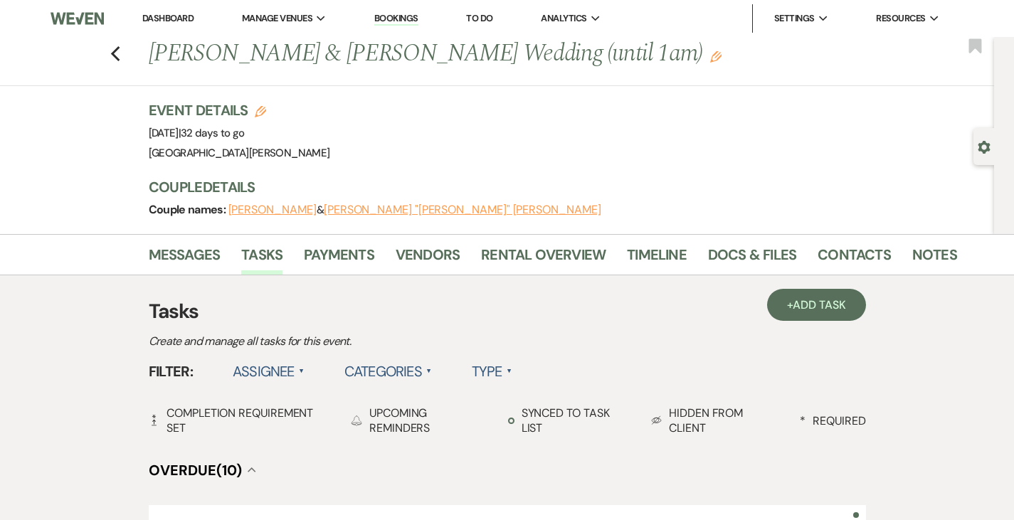
click at [159, 6] on li "Dashboard" at bounding box center [167, 18] width 65 height 28
click at [171, 21] on link "Dashboard" at bounding box center [167, 18] width 51 height 12
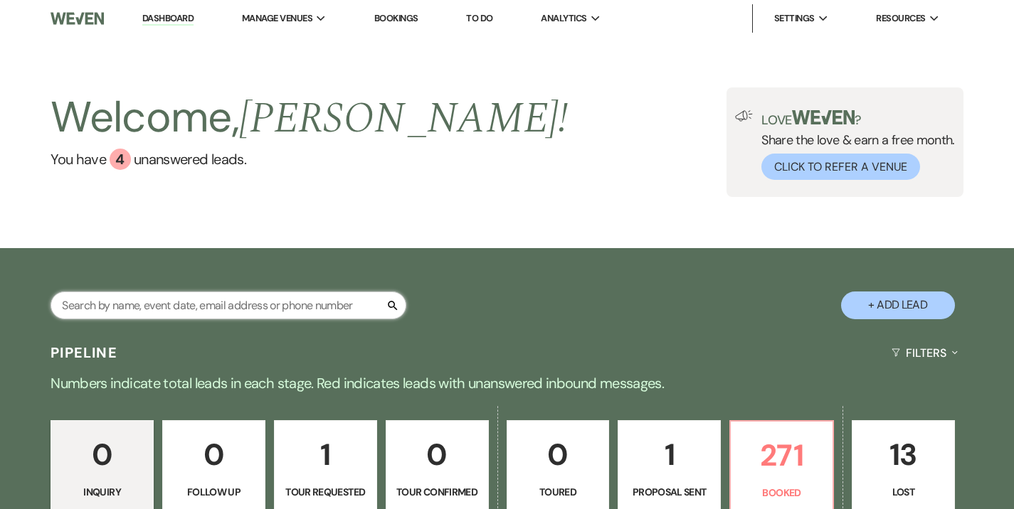
click at [283, 305] on input "text" at bounding box center [229, 306] width 356 height 28
type input "i"
type input "omolo"
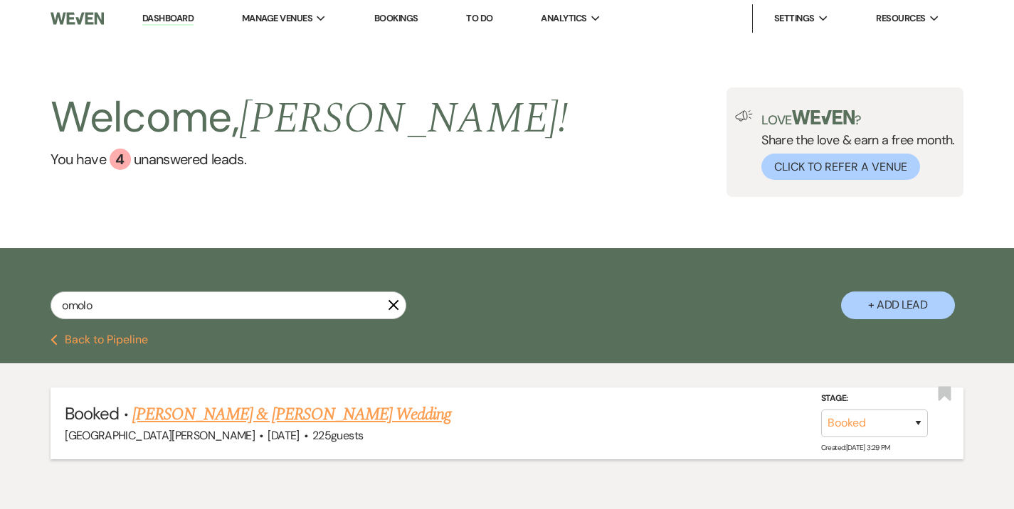
click at [282, 421] on link "Natalie Thomas & Jardon Omolo's Wedding" at bounding box center [291, 415] width 319 height 26
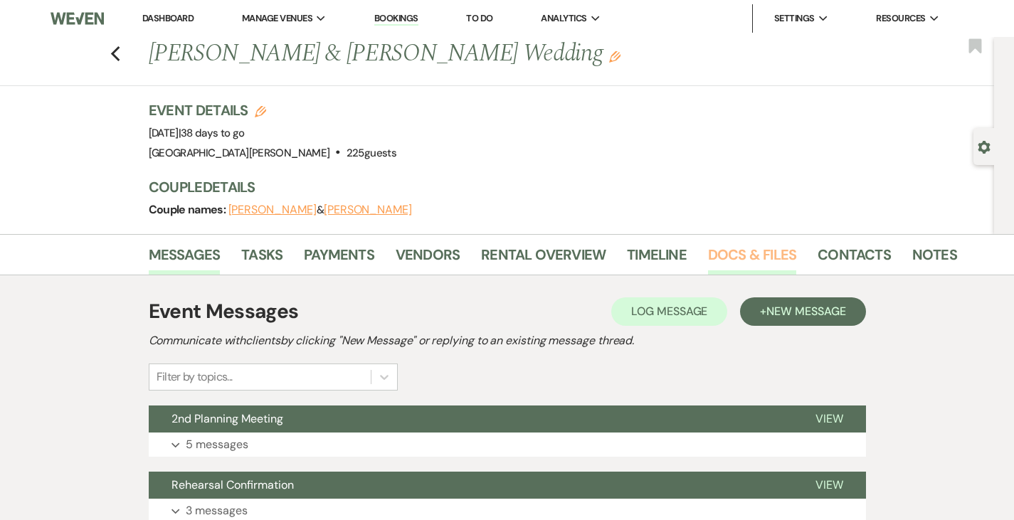
click at [708, 257] on link "Docs & Files" at bounding box center [752, 258] width 88 height 31
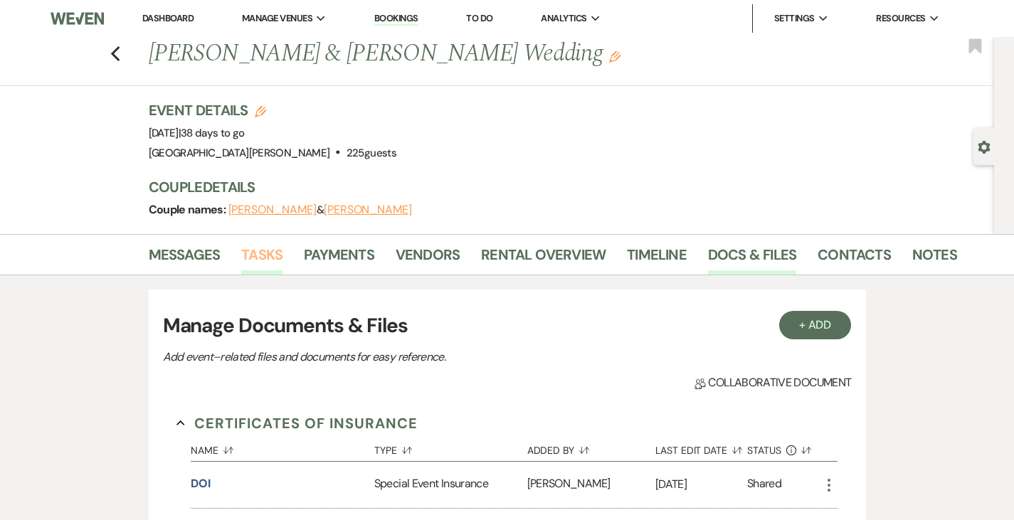
click at [241, 253] on link "Tasks" at bounding box center [261, 258] width 41 height 31
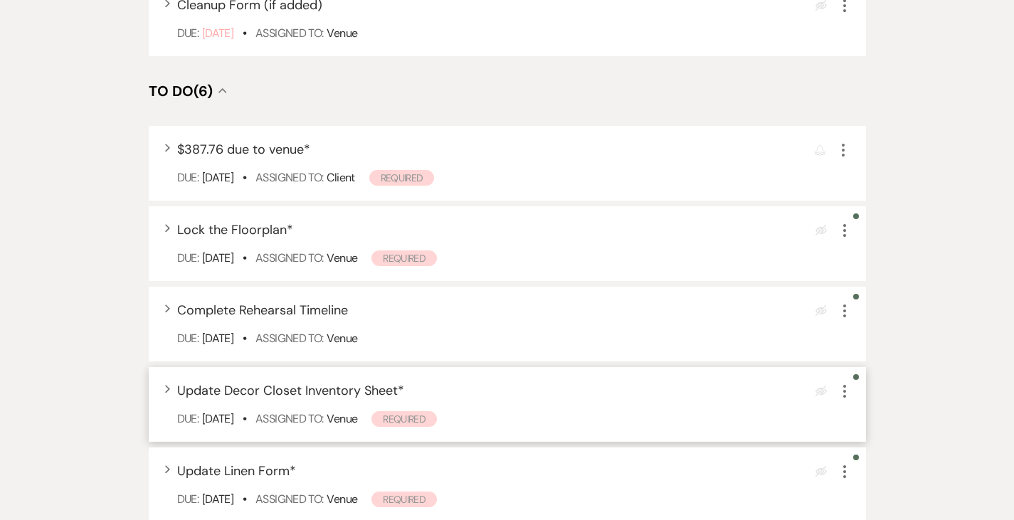
scroll to position [1053, 0]
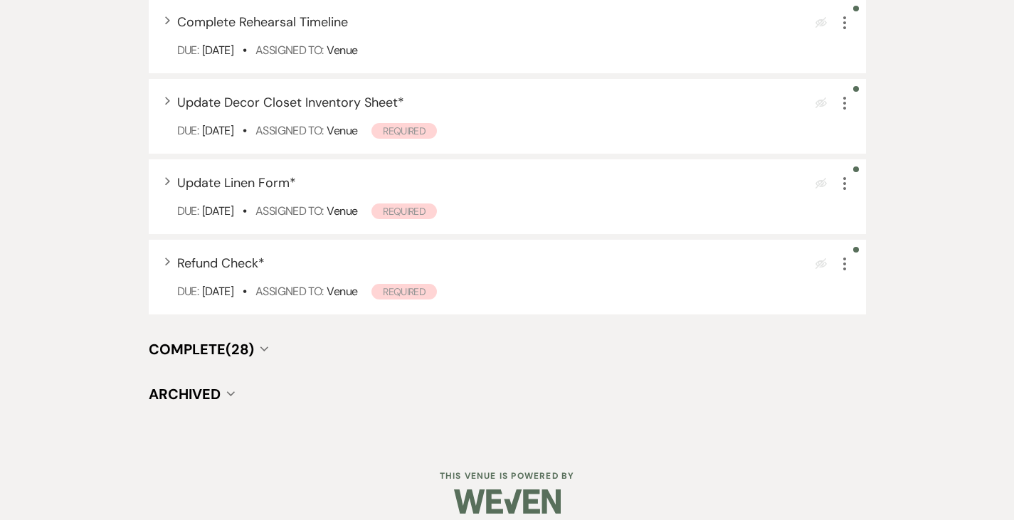
click at [164, 340] on span "Complete (28)" at bounding box center [201, 349] width 105 height 18
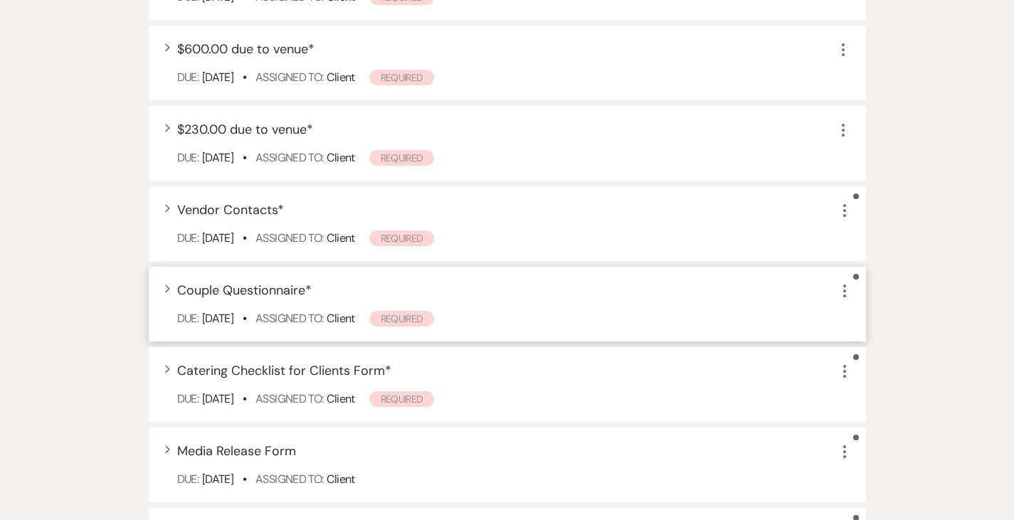
click at [181, 282] on span "Couple Questionnaire *" at bounding box center [244, 290] width 134 height 17
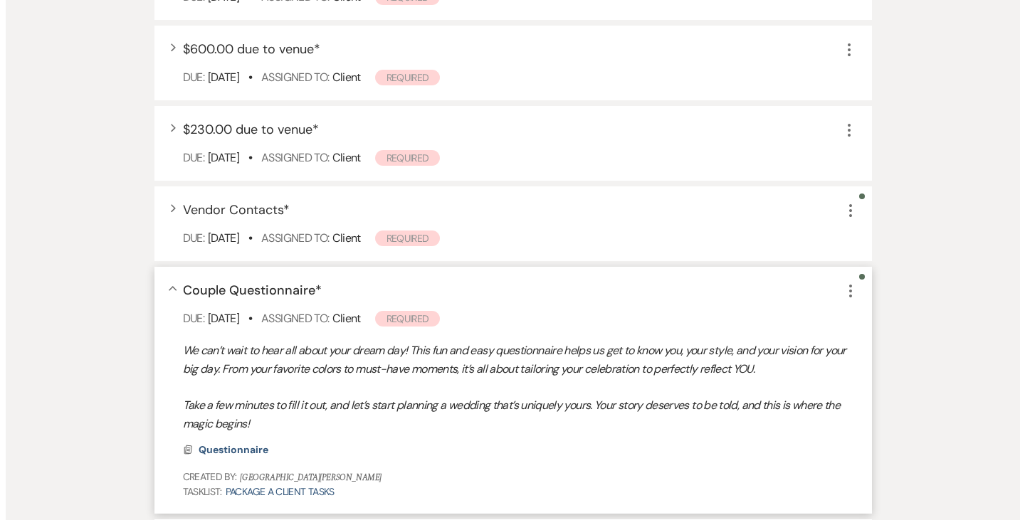
scroll to position [1727, 0]
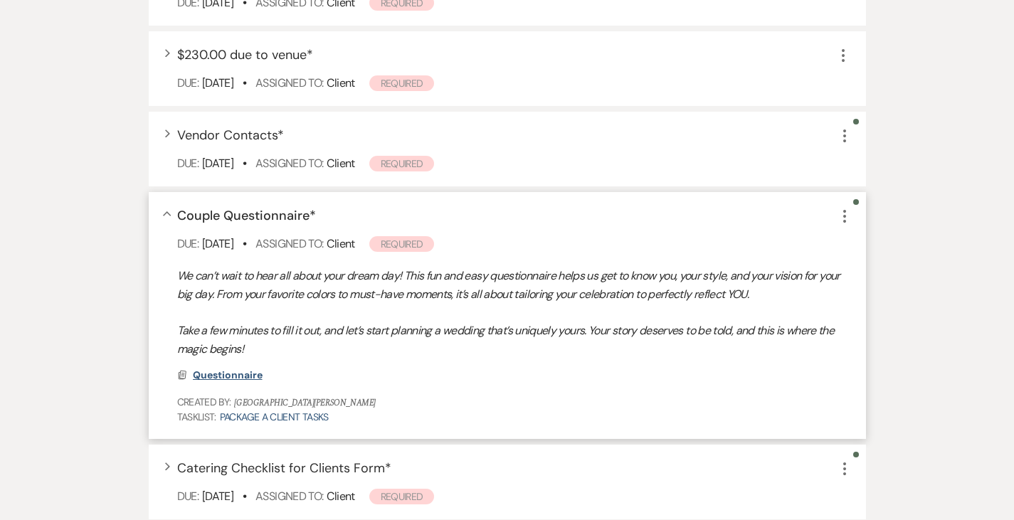
click at [193, 369] on span "Questionnaire" at bounding box center [228, 375] width 70 height 13
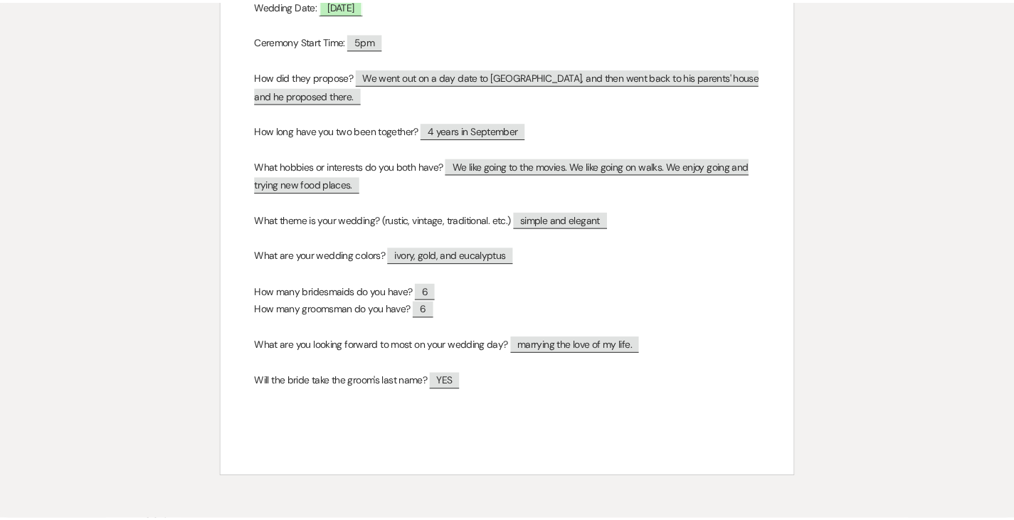
scroll to position [0, 0]
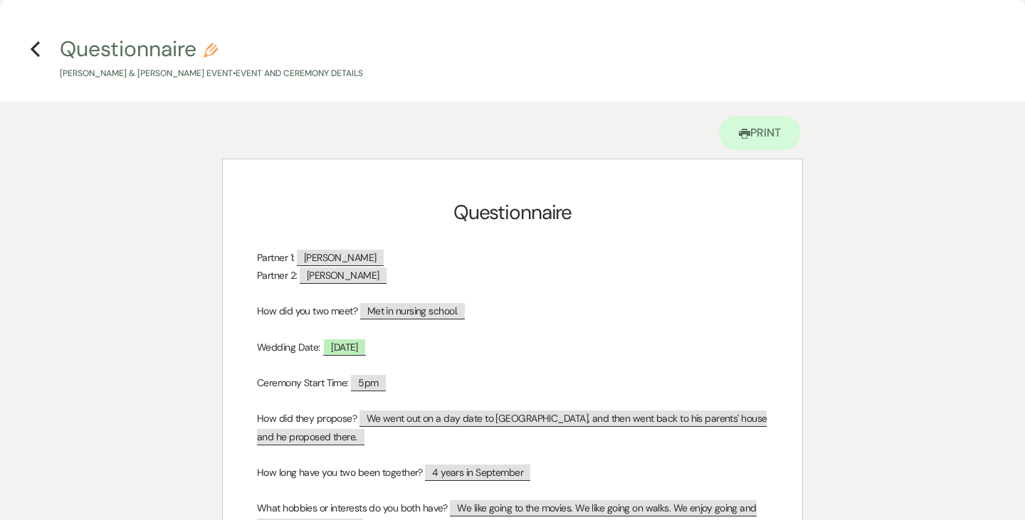
click at [28, 48] on h4 "Previous Questionnaire Pencil Natalie Thomas & Jardon Omolo's Event • Event and…" at bounding box center [512, 57] width 1025 height 46
click at [34, 55] on icon "Previous" at bounding box center [35, 49] width 11 height 17
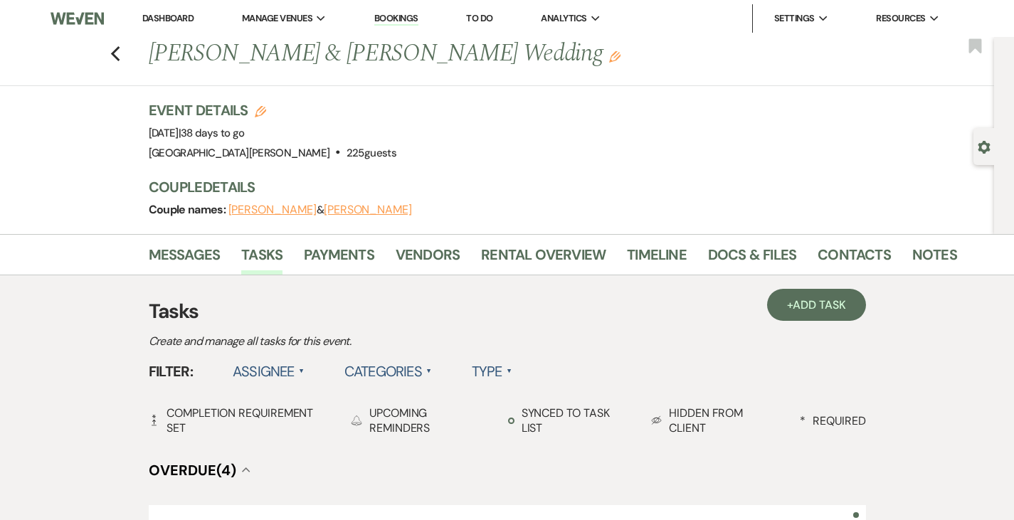
click at [170, 17] on link "Dashboard" at bounding box center [167, 18] width 51 height 12
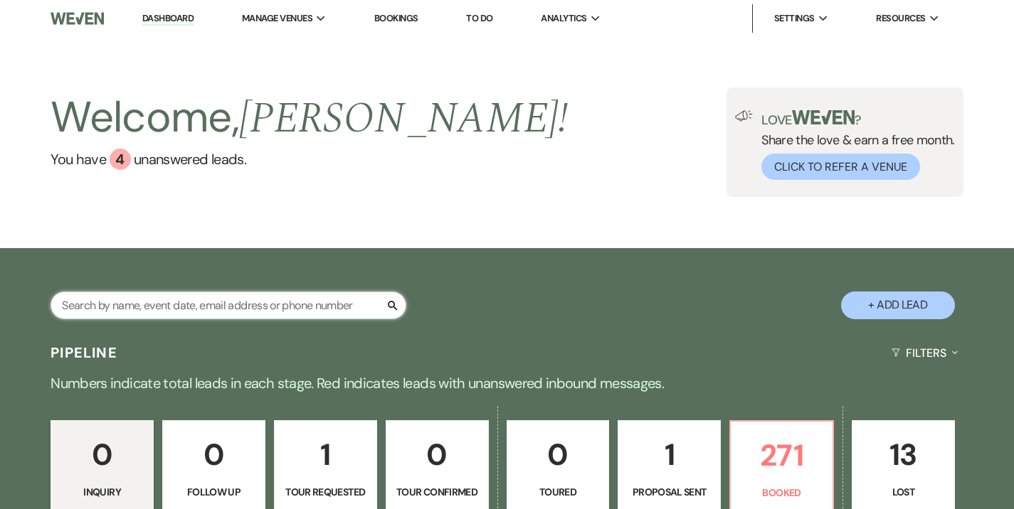
click at [280, 305] on input "text" at bounding box center [229, 306] width 356 height 28
type input "charles"
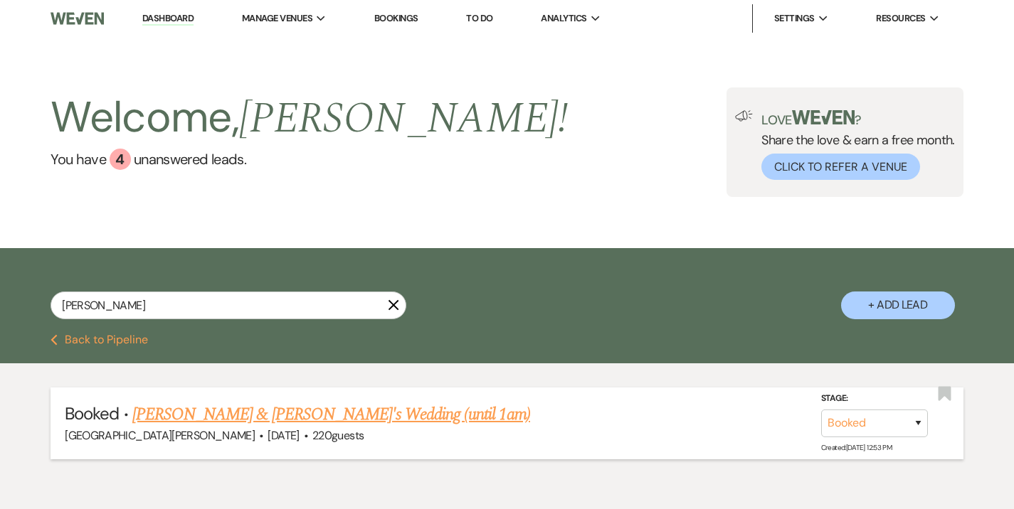
click at [285, 419] on link "Andrea Martinelli & Charles's Wedding (until 1am)" at bounding box center [331, 415] width 398 height 26
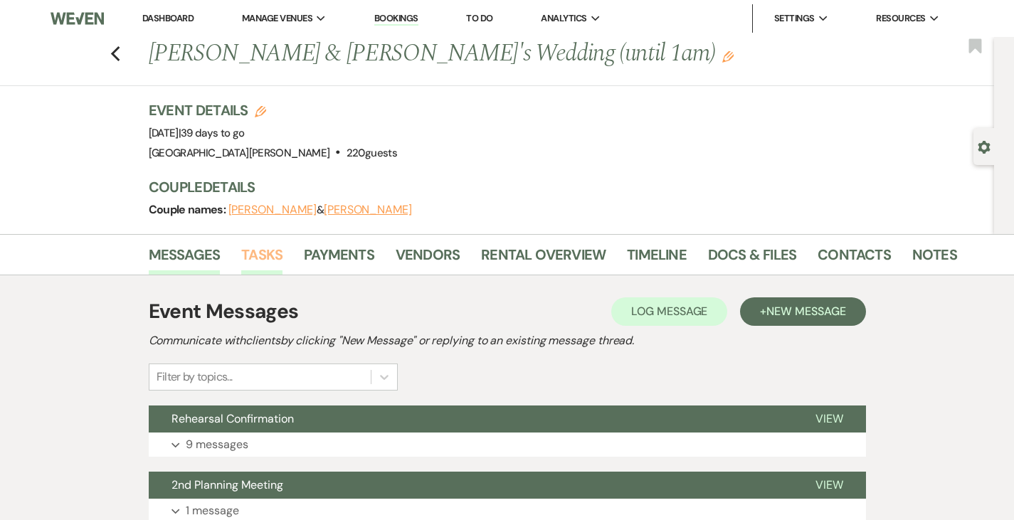
click at [241, 247] on link "Tasks" at bounding box center [261, 258] width 41 height 31
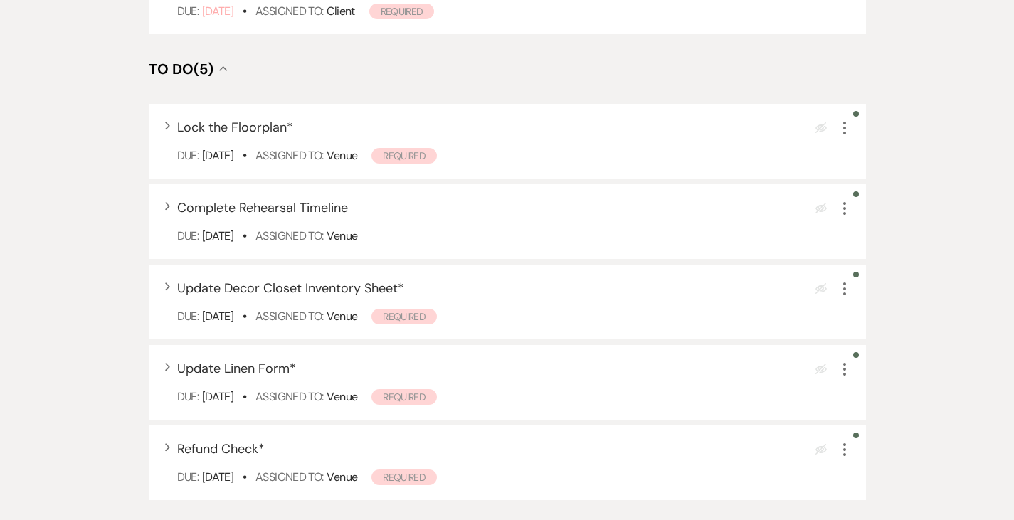
scroll to position [1214, 0]
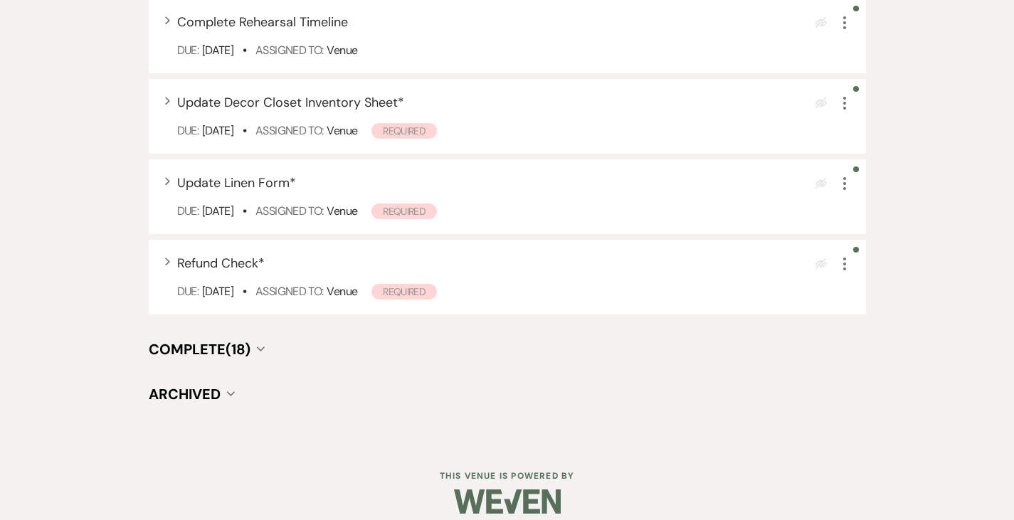
click at [149, 340] on span "Complete (18)" at bounding box center [200, 349] width 102 height 18
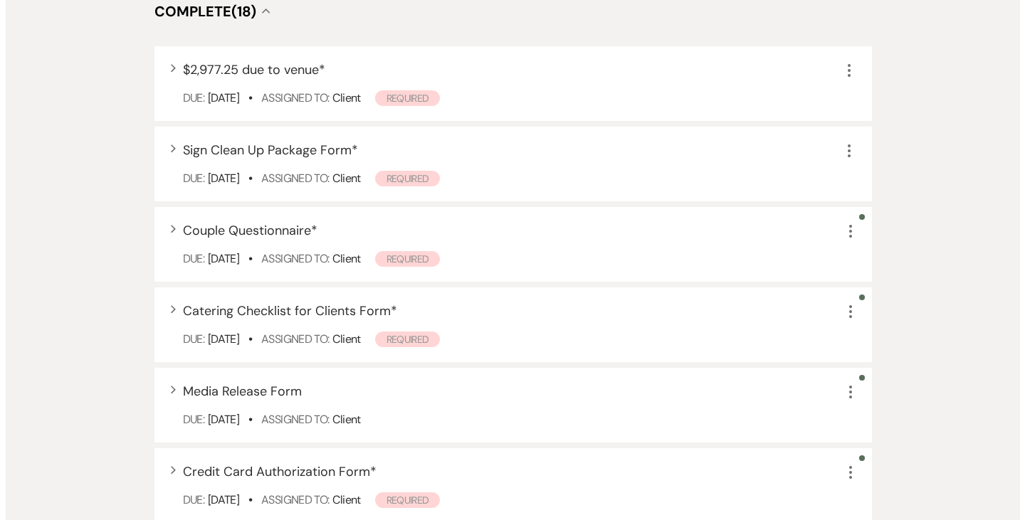
scroll to position [1552, 0]
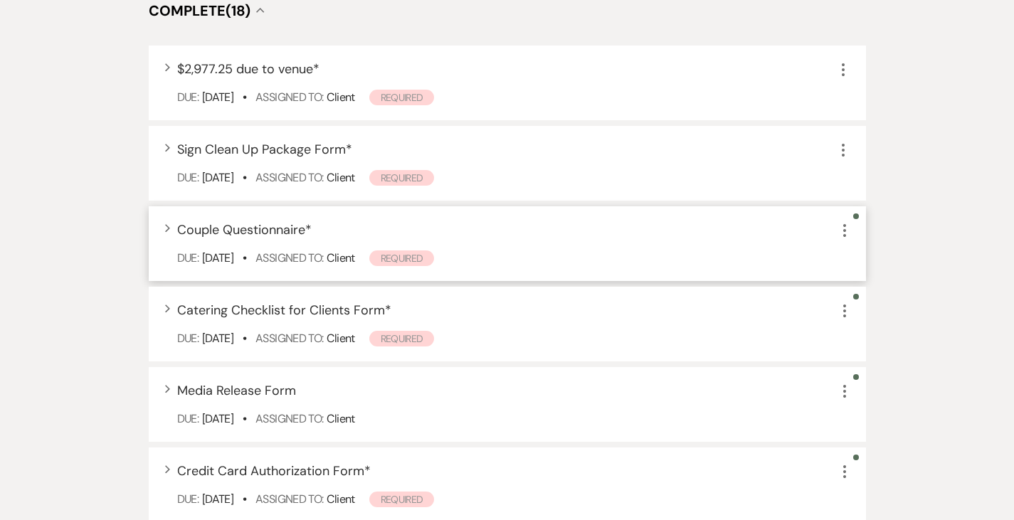
click at [209, 225] on div "Expand Couple Questionnaire *" at bounding box center [244, 230] width 134 height 19
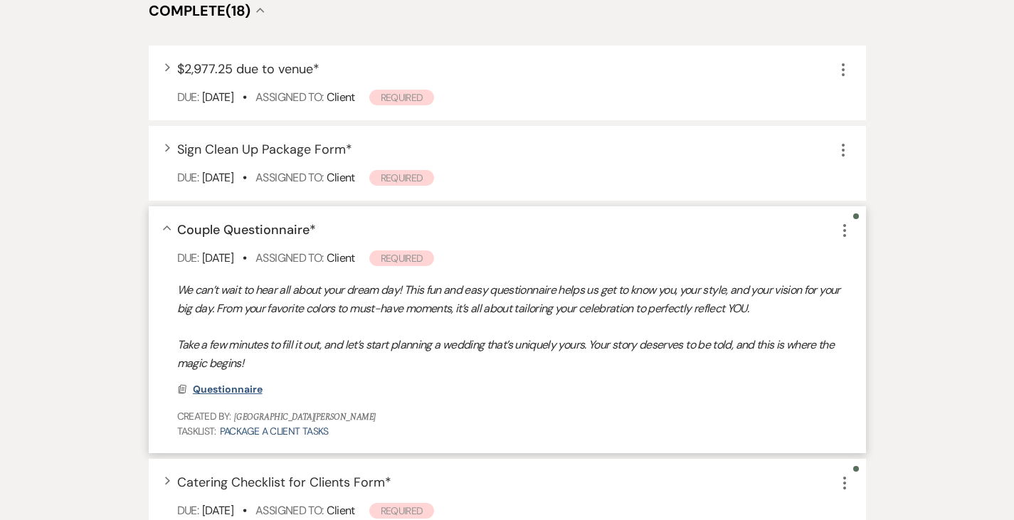
click at [193, 383] on span "Questionnaire" at bounding box center [228, 389] width 70 height 13
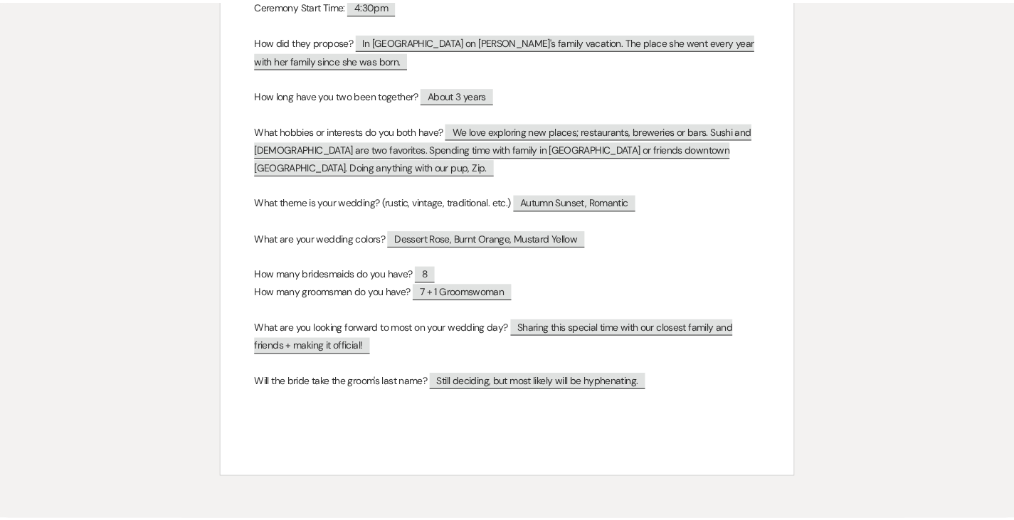
scroll to position [0, 0]
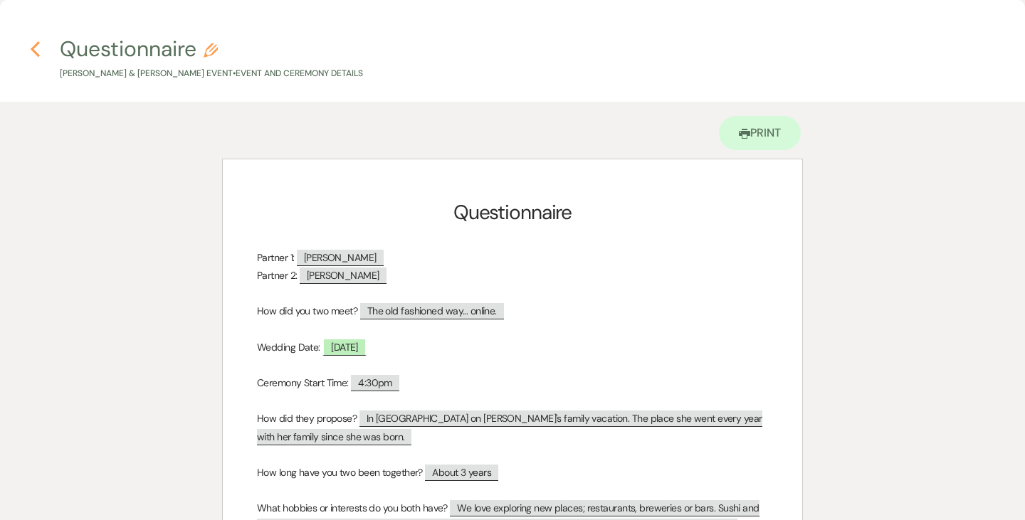
click at [36, 48] on icon "Previous" at bounding box center [35, 49] width 11 height 17
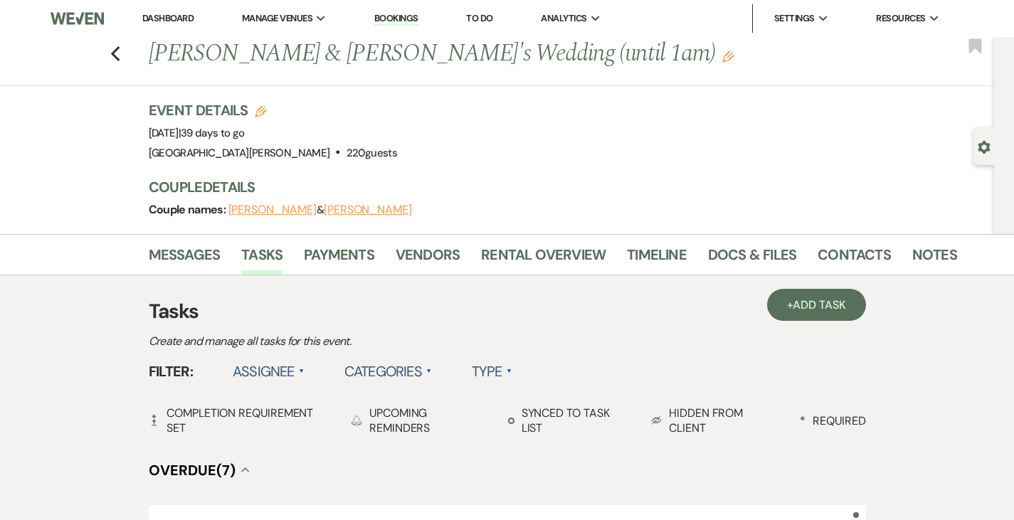
click at [171, 12] on link "Dashboard" at bounding box center [167, 18] width 51 height 12
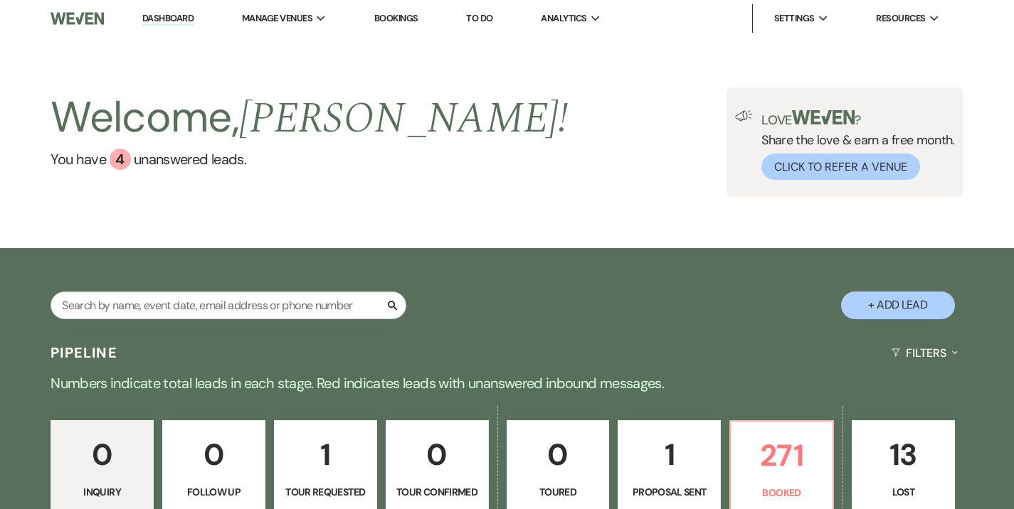
click at [260, 286] on div "Search + Add Lead" at bounding box center [507, 292] width 1014 height 75
click at [256, 300] on input "text" at bounding box center [229, 306] width 356 height 28
type input "royster"
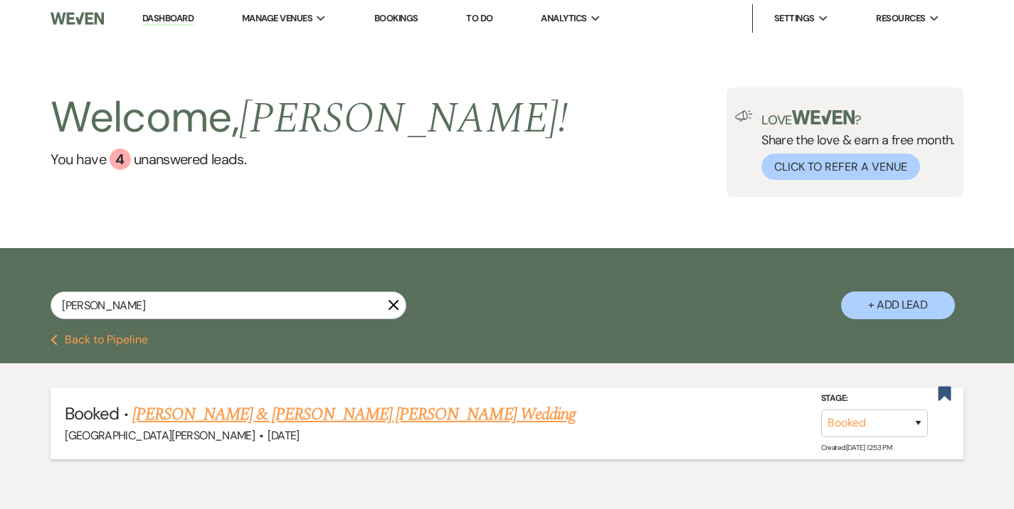
click at [291, 408] on link "Kalee Royster & Derek Robert Blackwell's Wedding" at bounding box center [353, 415] width 443 height 26
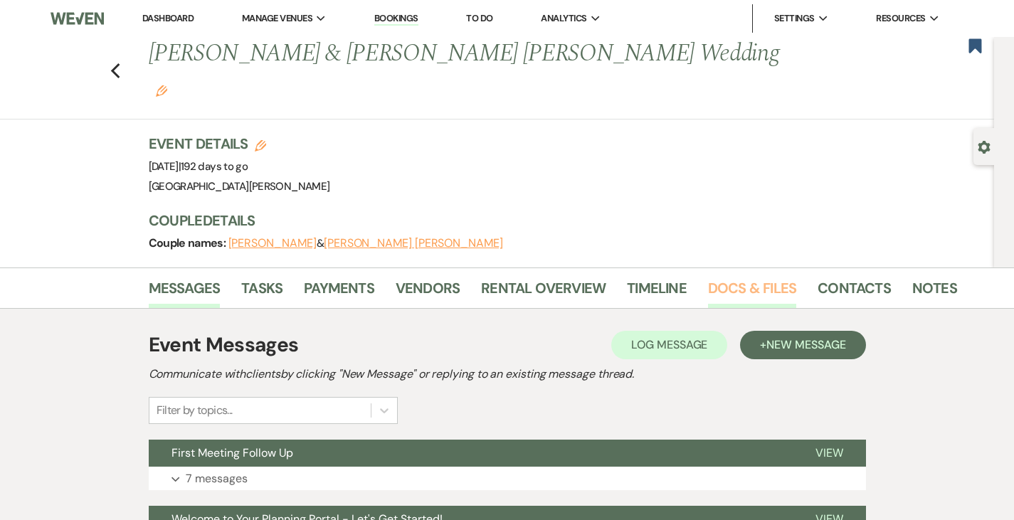
click at [725, 277] on link "Docs & Files" at bounding box center [752, 292] width 88 height 31
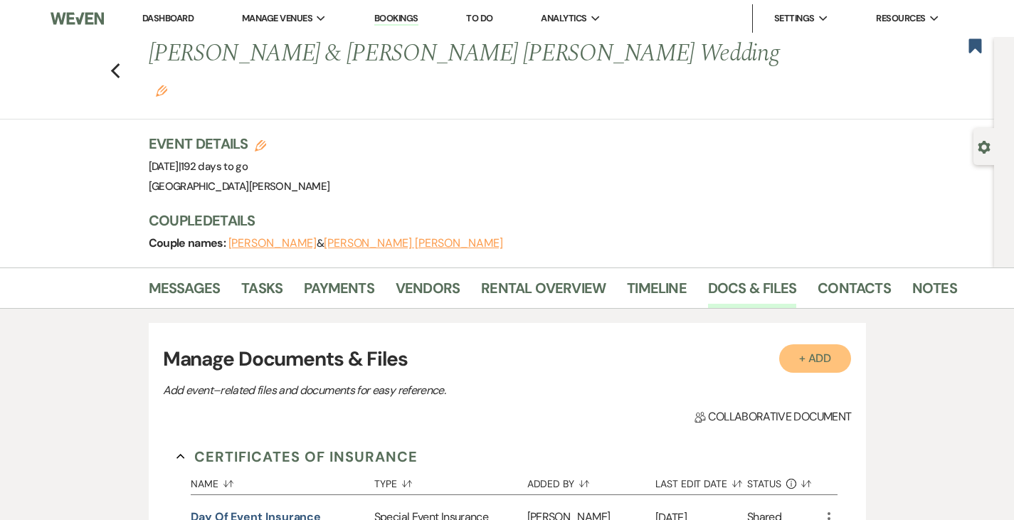
click at [852, 344] on button "+ Add" at bounding box center [815, 358] width 73 height 28
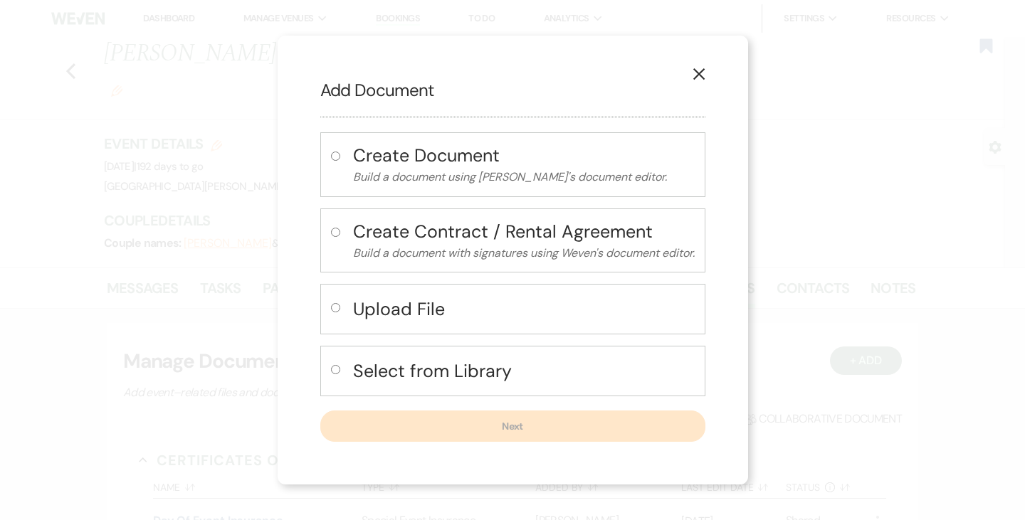
click at [353, 304] on h4 "Upload File" at bounding box center [524, 309] width 342 height 25
radio input "true"
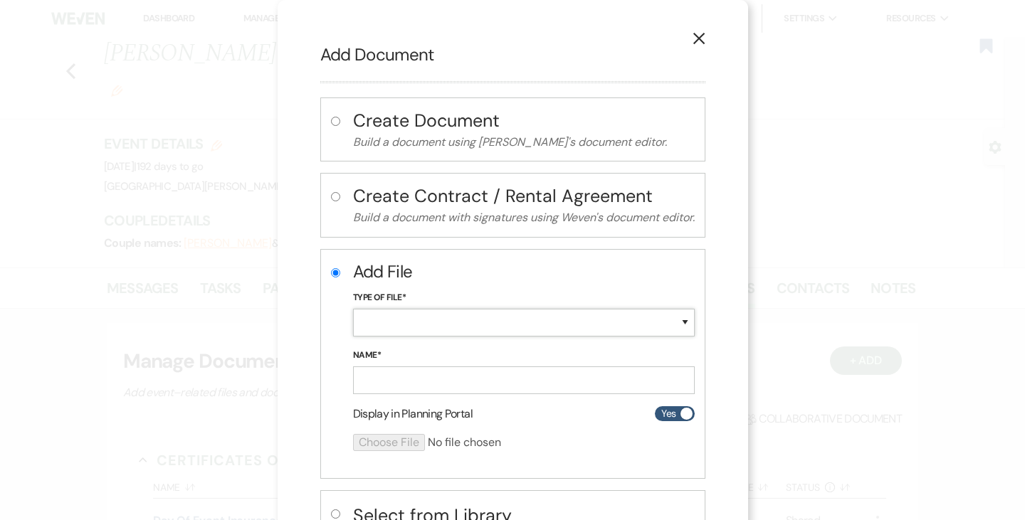
click at [392, 317] on select "Special Event Insurance Vendor Certificate of Insurance Contracts / Rental Agre…" at bounding box center [524, 323] width 342 height 28
select select "19"
click at [353, 309] on select "Special Event Insurance Vendor Certificate of Insurance Contracts / Rental Agre…" at bounding box center [524, 323] width 342 height 28
click at [433, 369] on input "Name*" at bounding box center [524, 380] width 342 height 28
type input "DOI"
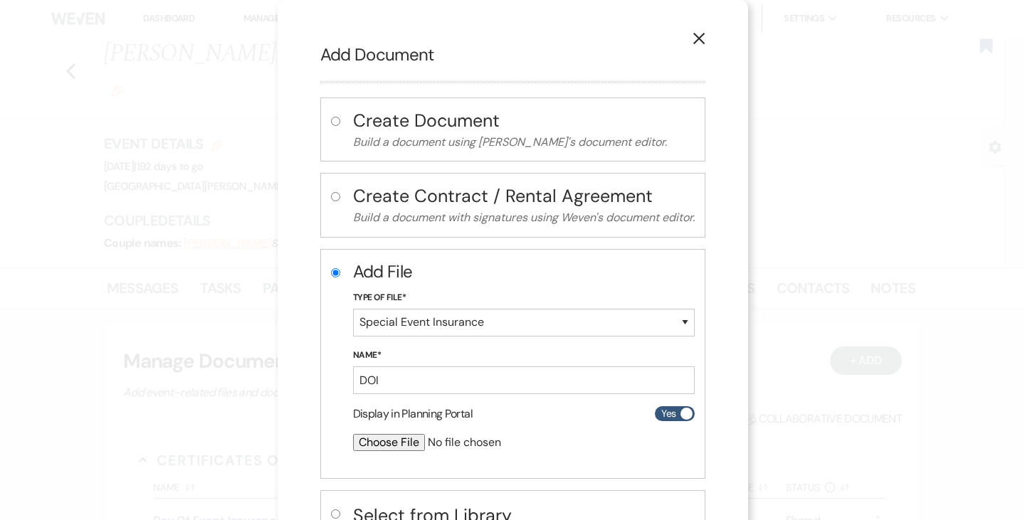
click at [381, 443] on input "file" at bounding box center [486, 442] width 266 height 17
type input "C:\fakepath\Venue 1 COI 100809 10052025 160038.pdf"
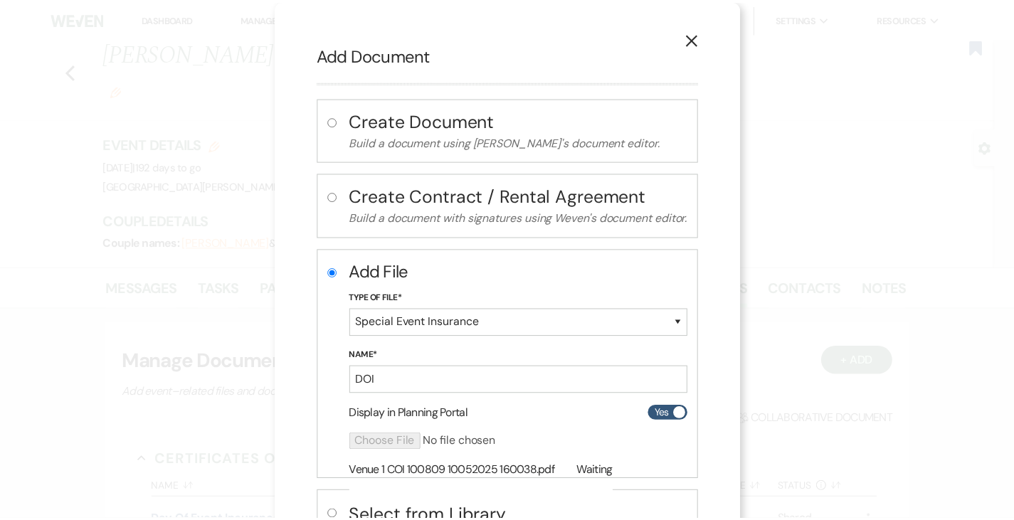
scroll to position [110, 0]
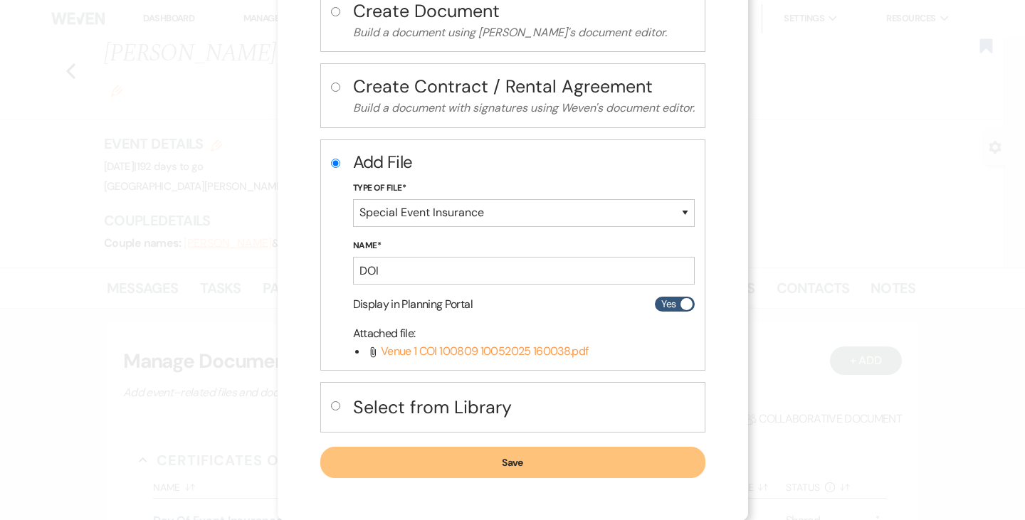
click at [434, 462] on button "Save" at bounding box center [512, 462] width 385 height 31
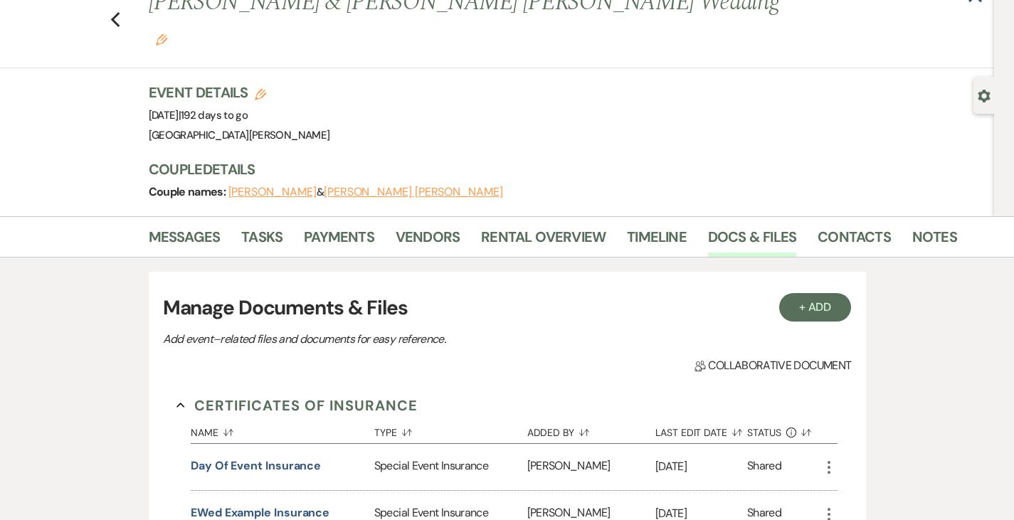
scroll to position [53, 0]
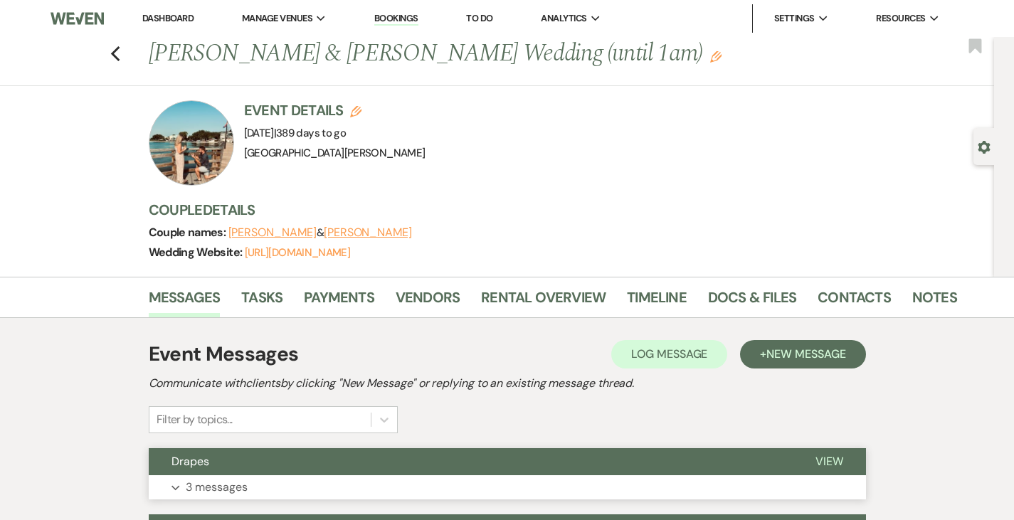
click at [294, 480] on button "Expand 3 messages" at bounding box center [507, 487] width 717 height 24
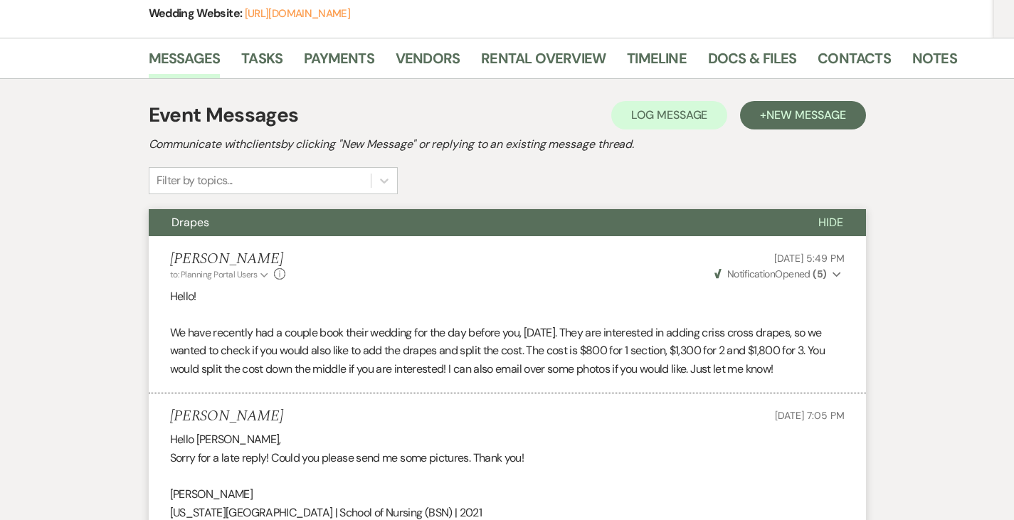
scroll to position [240, 0]
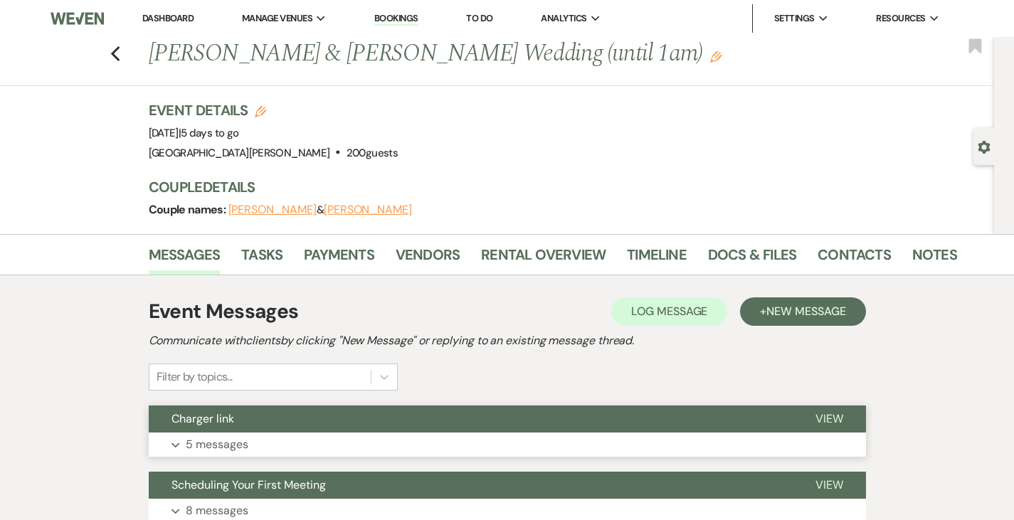
click at [221, 420] on button "Charger link" at bounding box center [471, 419] width 644 height 27
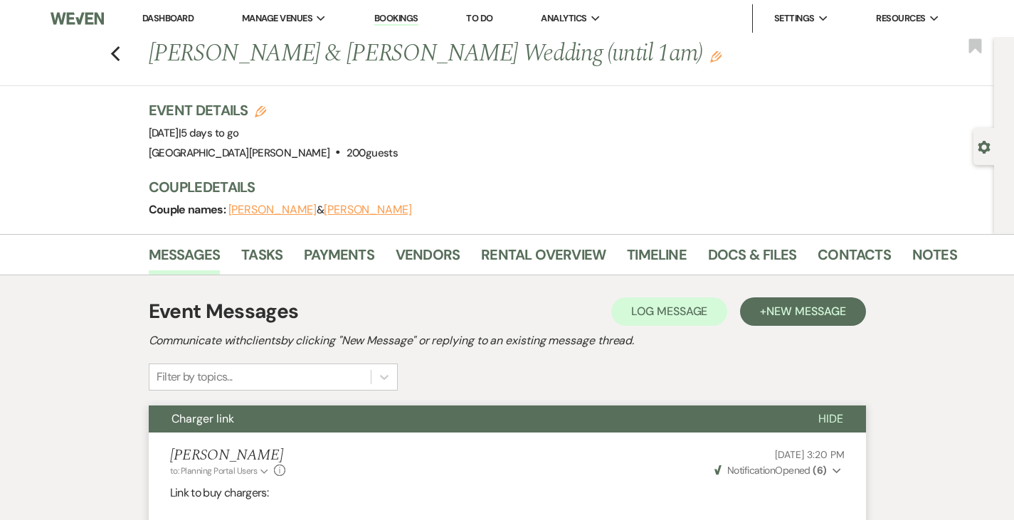
click at [170, 16] on link "Dashboard" at bounding box center [167, 18] width 51 height 12
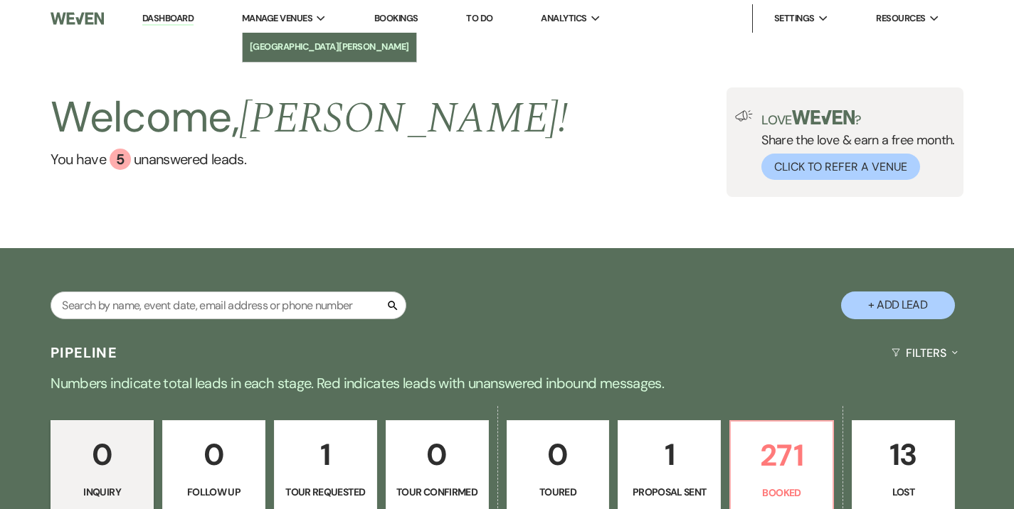
click at [286, 47] on li "[GEOGRAPHIC_DATA][PERSON_NAME]" at bounding box center [329, 47] width 159 height 14
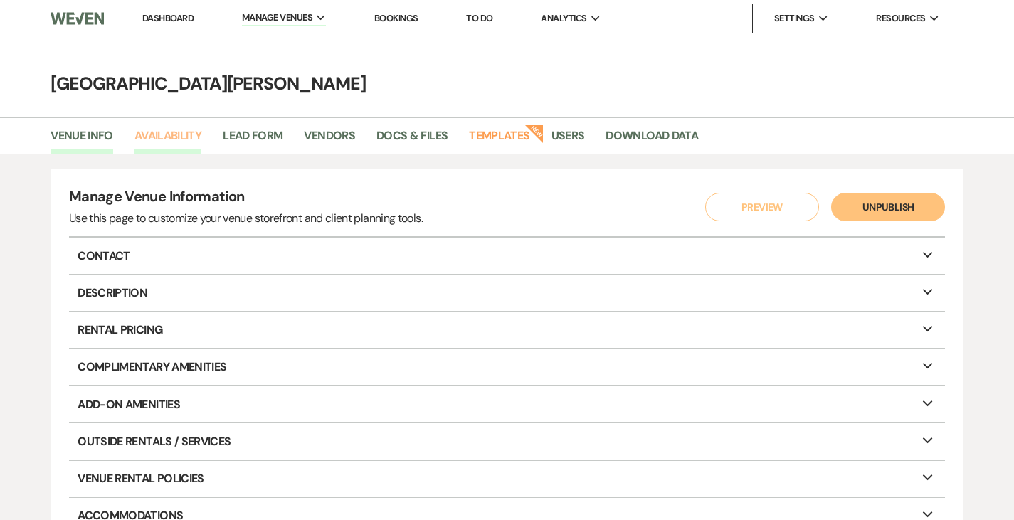
click at [175, 142] on link "Availability" at bounding box center [167, 140] width 67 height 27
select select "3"
select select "2026"
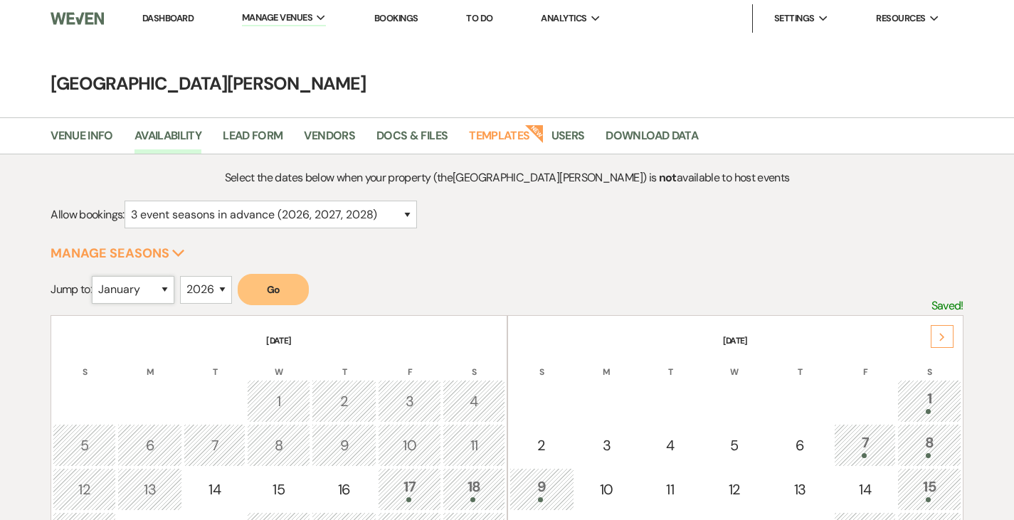
click at [140, 291] on select "January February March April May June July August September October November De…" at bounding box center [133, 290] width 83 height 28
select select "11"
click at [95, 276] on select "January February March April May June July August September October November De…" at bounding box center [133, 290] width 83 height 28
click at [198, 292] on select "2025 2026 2027 2028 2029" at bounding box center [206, 290] width 52 height 28
select select "2025"
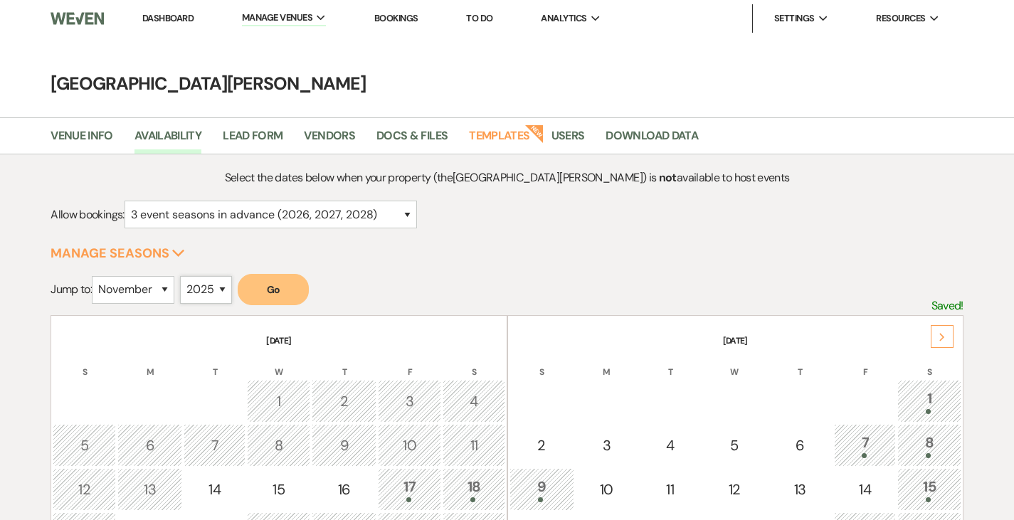
click at [184, 276] on select "2025 2026 2027 2028 2029" at bounding box center [206, 290] width 52 height 28
click at [263, 307] on form "Jump to: January February March April May June July August September October No…" at bounding box center [507, 294] width 913 height 41
click at [270, 297] on button "Go" at bounding box center [273, 289] width 71 height 31
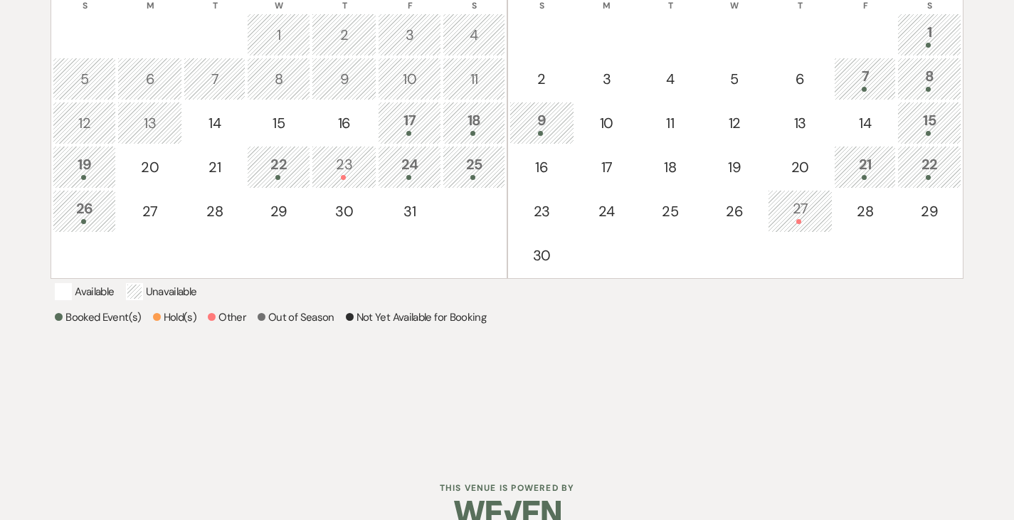
scroll to position [386, 0]
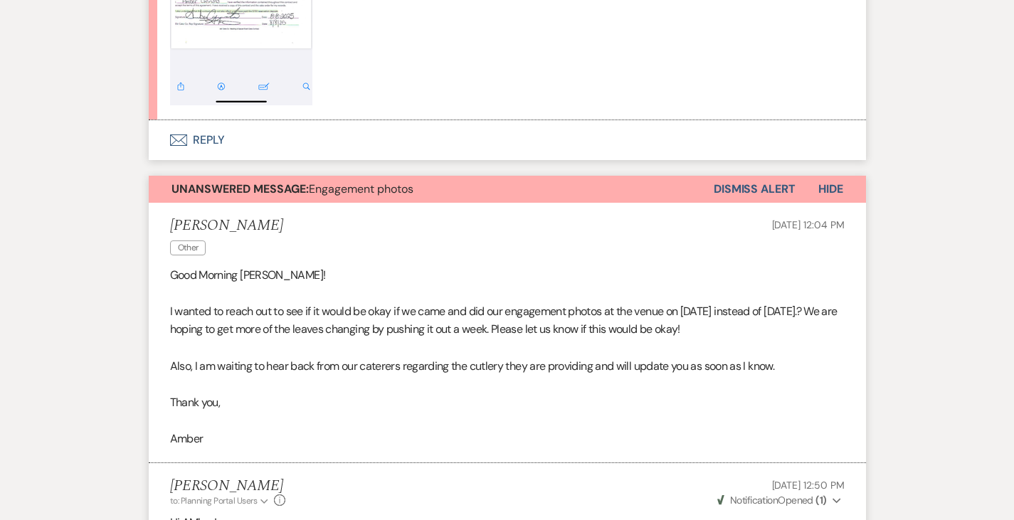
scroll to position [670, 0]
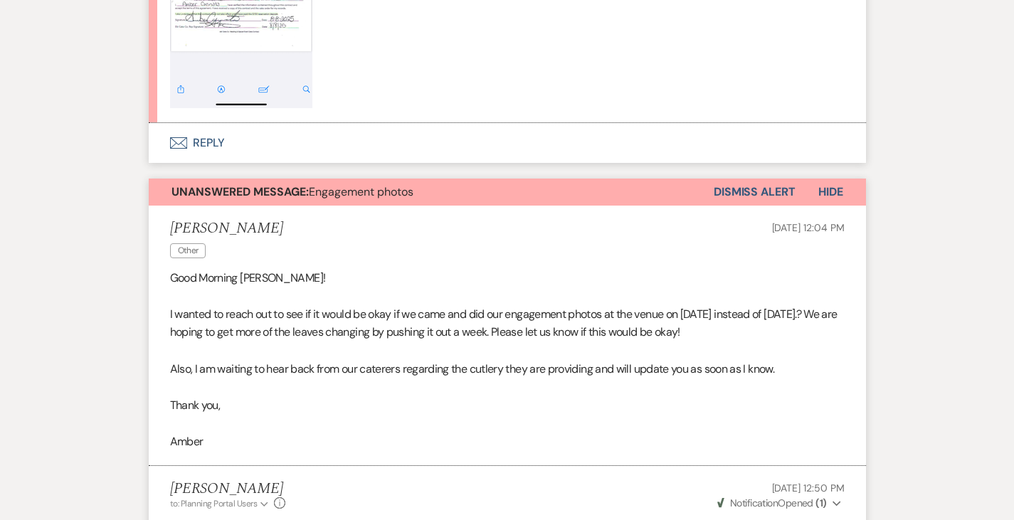
click at [795, 187] on button "Dismiss Alert" at bounding box center [755, 192] width 82 height 27
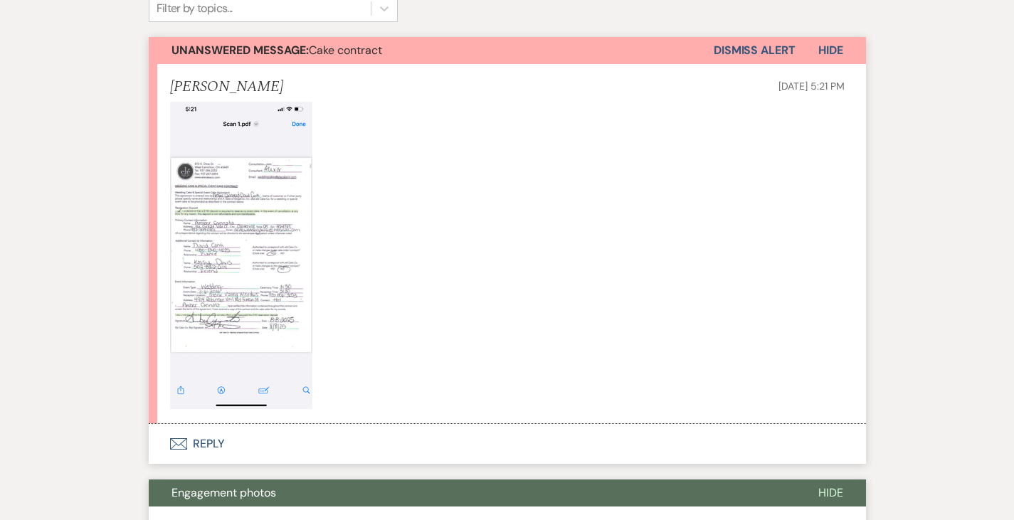
scroll to position [0, 0]
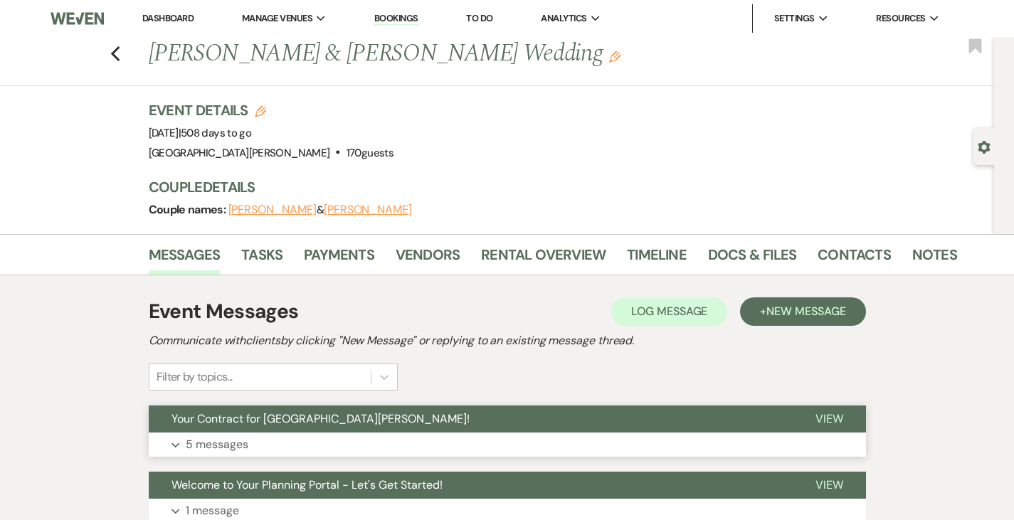
click at [262, 423] on span "Your Contract for Stone Valley Meadows!" at bounding box center [320, 418] width 298 height 15
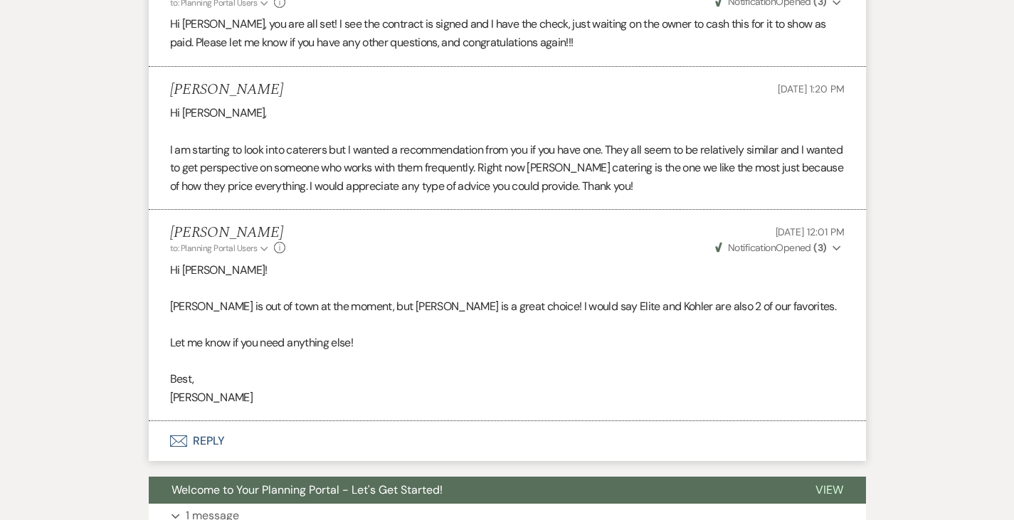
scroll to position [951, 0]
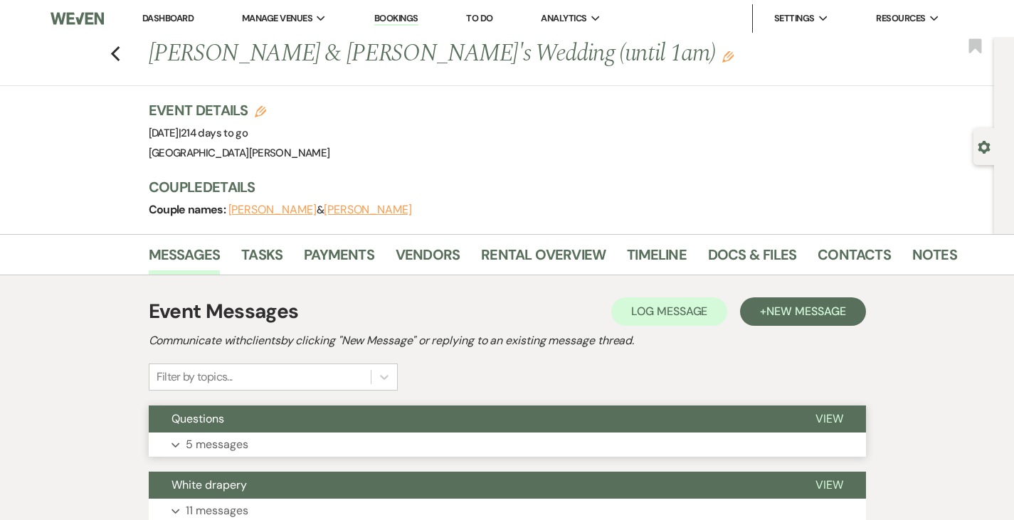
click at [591, 435] on button "Expand 5 messages" at bounding box center [507, 445] width 717 height 24
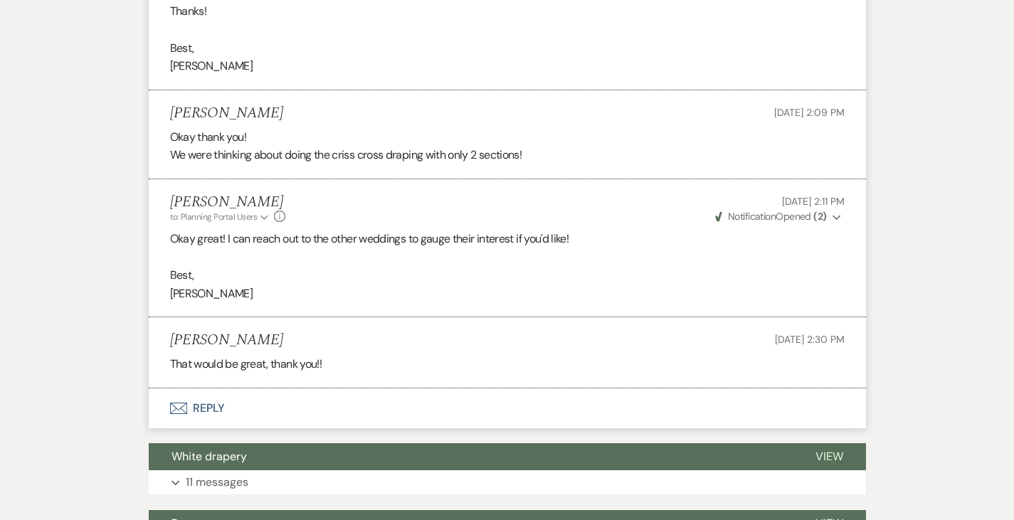
scroll to position [889, 0]
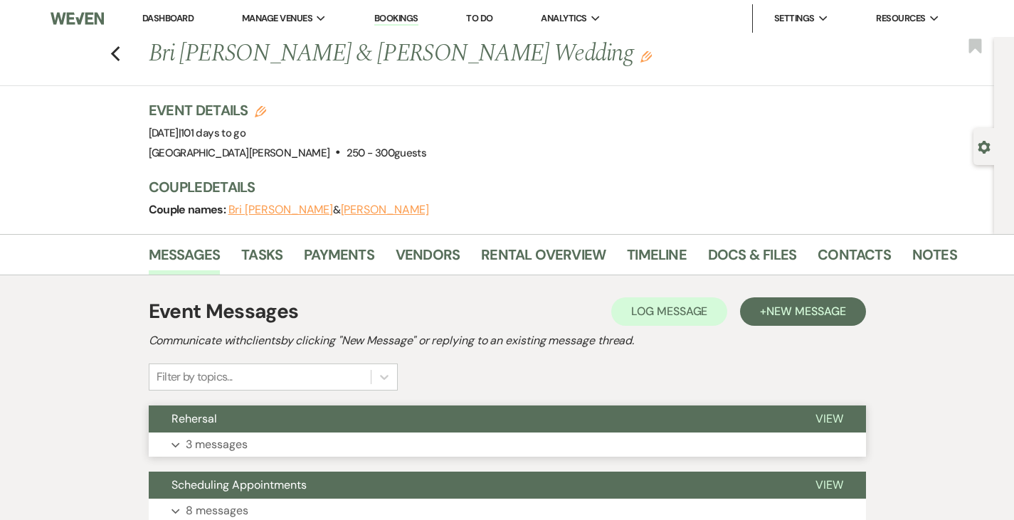
click at [278, 422] on button "Rehersal" at bounding box center [471, 419] width 644 height 27
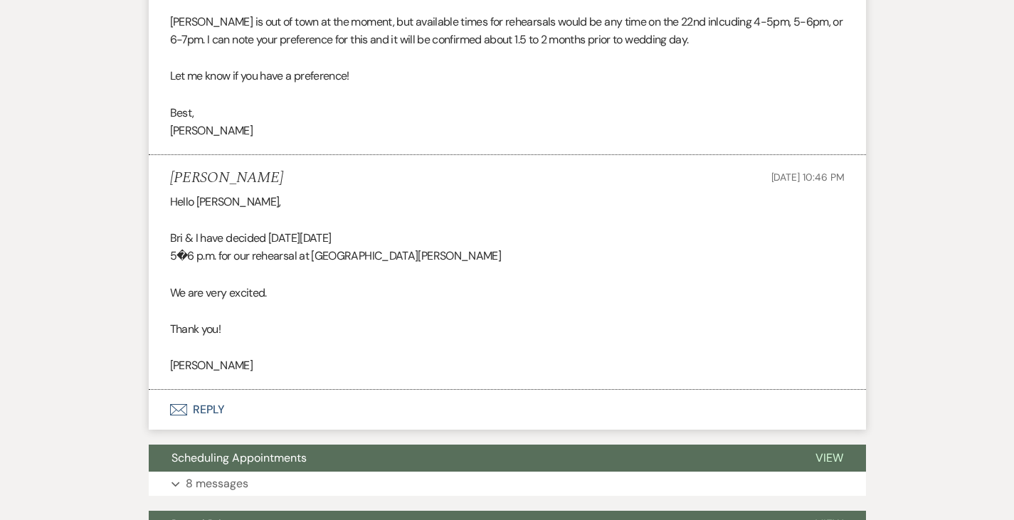
scroll to position [643, 0]
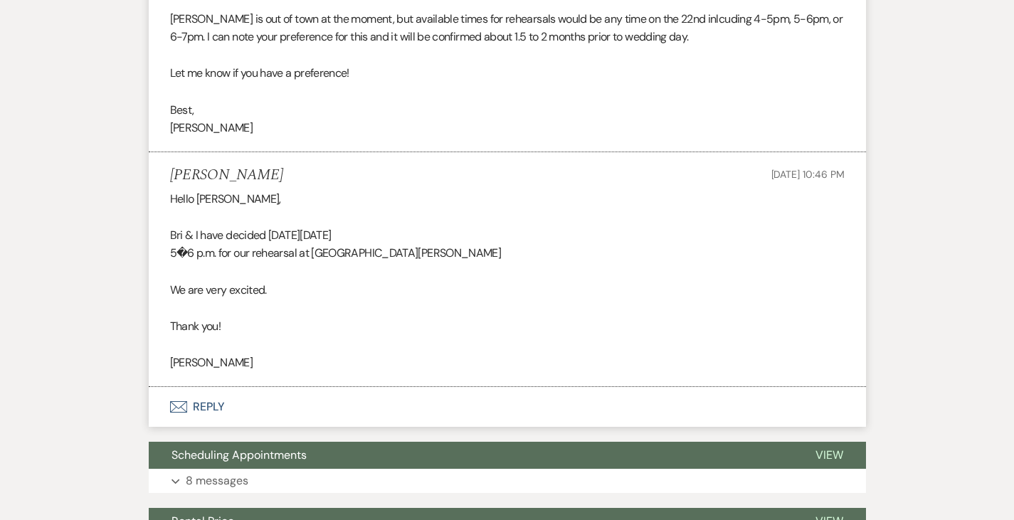
drag, startPoint x: 291, startPoint y: 236, endPoint x: 351, endPoint y: 232, distance: 60.6
click at [351, 232] on div "Hello [PERSON_NAME], [PERSON_NAME] & I have decided [DATE][DATE] 5�6 p.m. for o…" at bounding box center [507, 281] width 674 height 182
click at [149, 393] on button "Envelope Reply" at bounding box center [507, 407] width 717 height 40
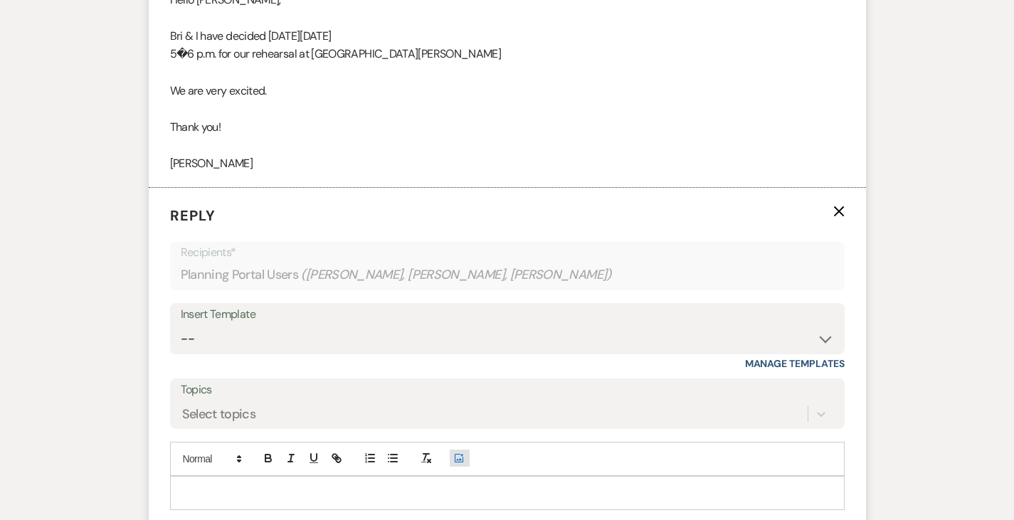
scroll to position [843, 0]
click at [389, 487] on p at bounding box center [507, 493] width 652 height 16
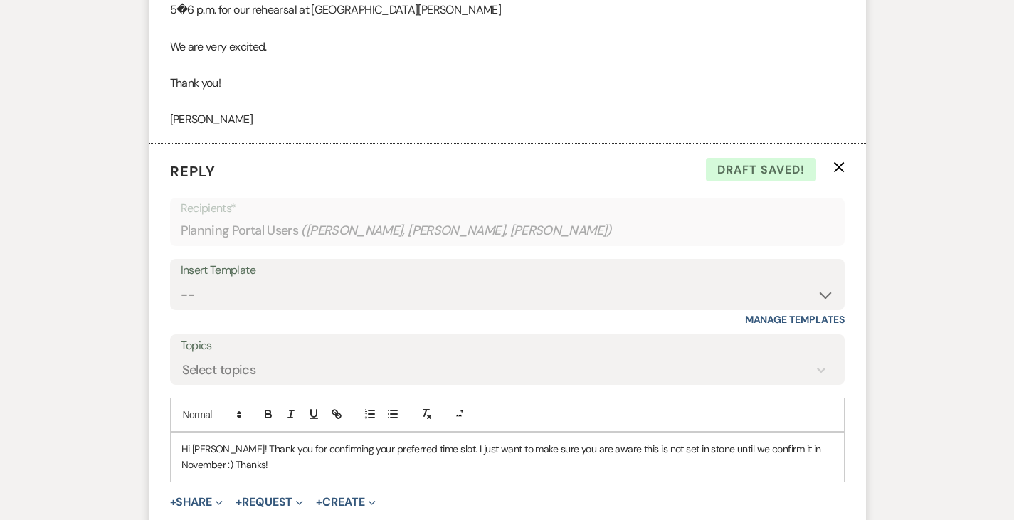
scroll to position [924, 0]
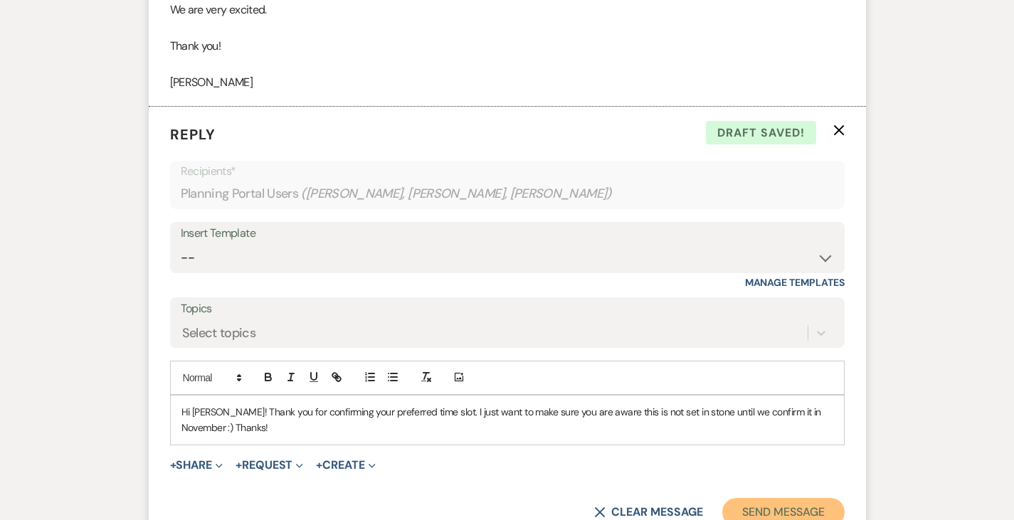
click at [817, 498] on button "Send Message" at bounding box center [783, 512] width 122 height 28
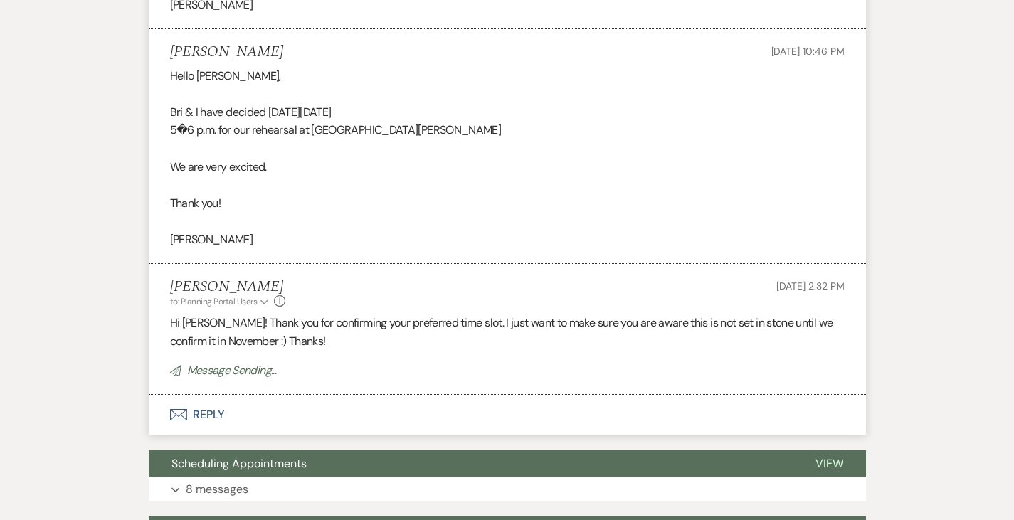
scroll to position [766, 0]
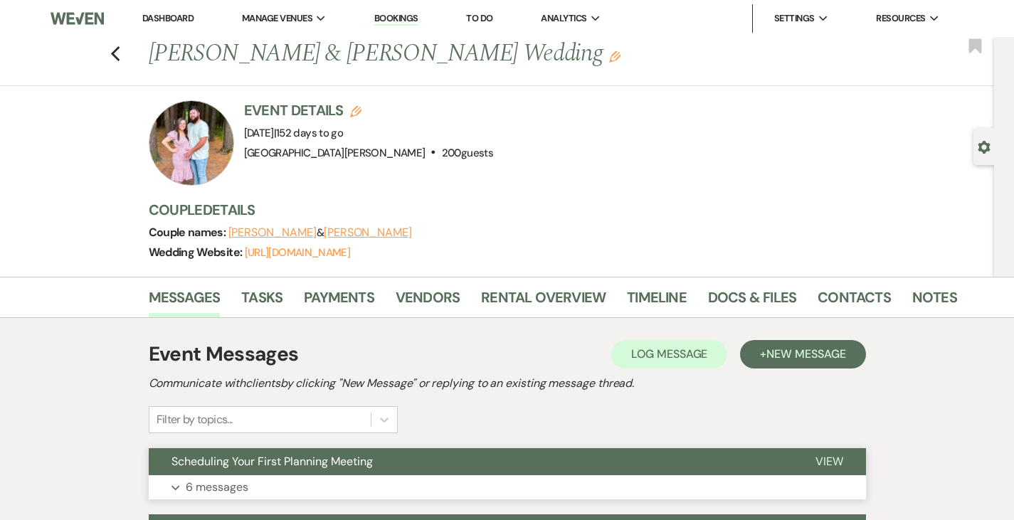
click at [234, 475] on button "Expand 6 messages" at bounding box center [507, 487] width 717 height 24
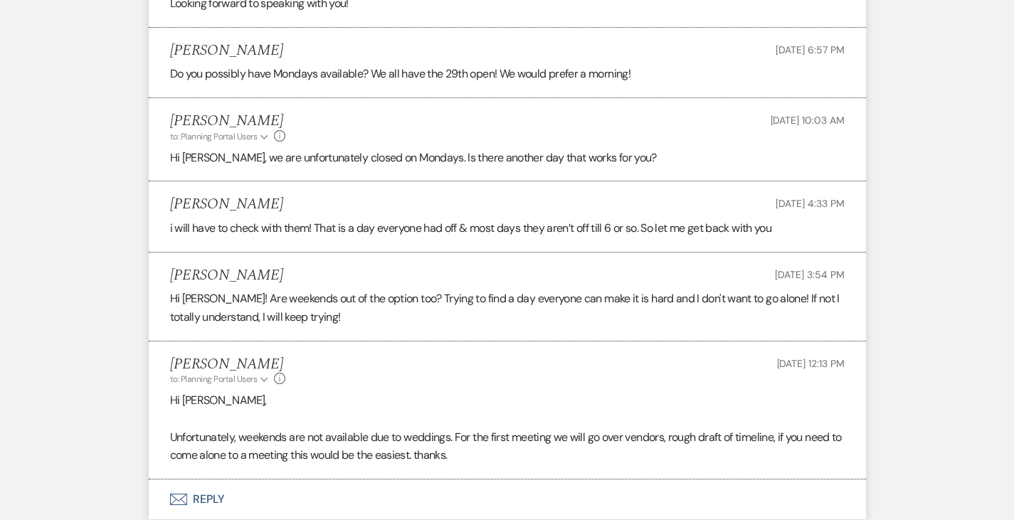
scroll to position [933, 0]
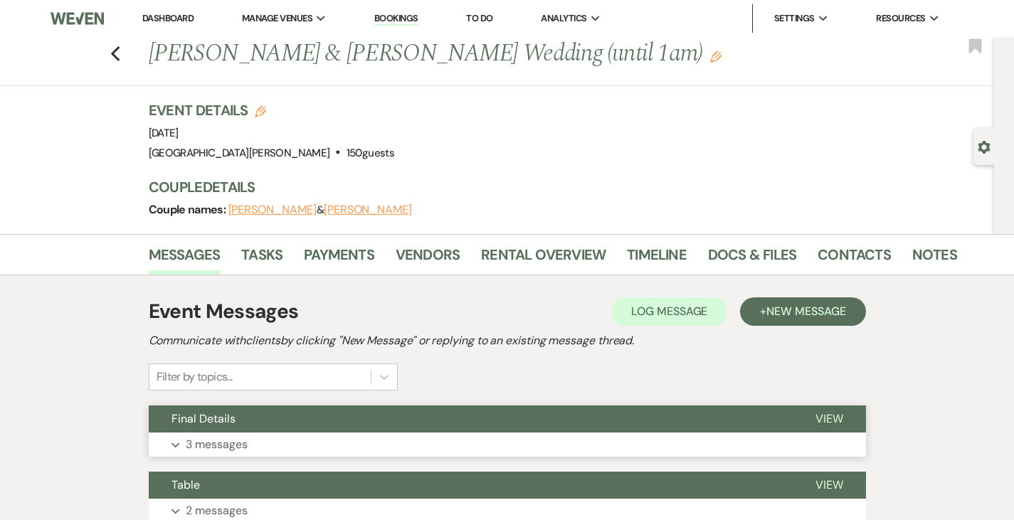
click at [453, 443] on button "Expand 3 messages" at bounding box center [507, 445] width 717 height 24
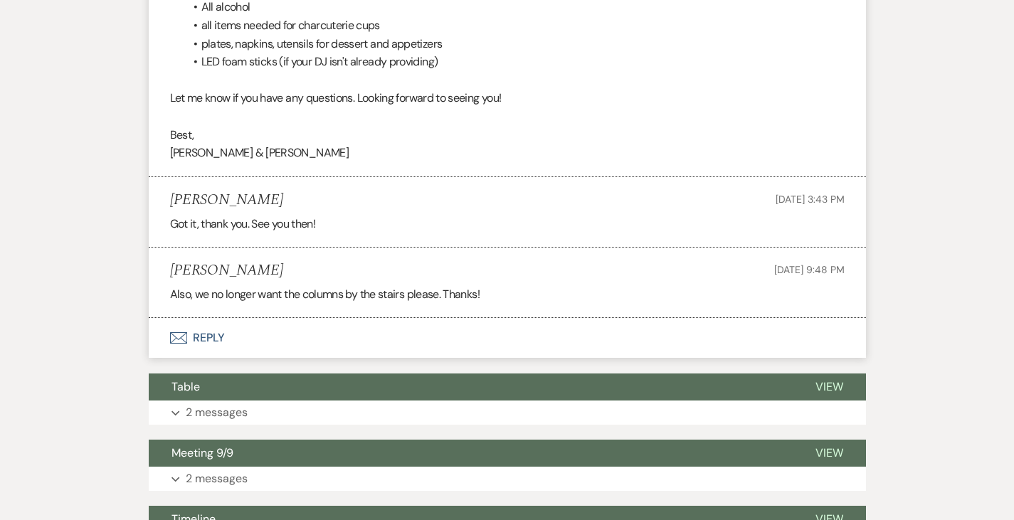
scroll to position [799, 0]
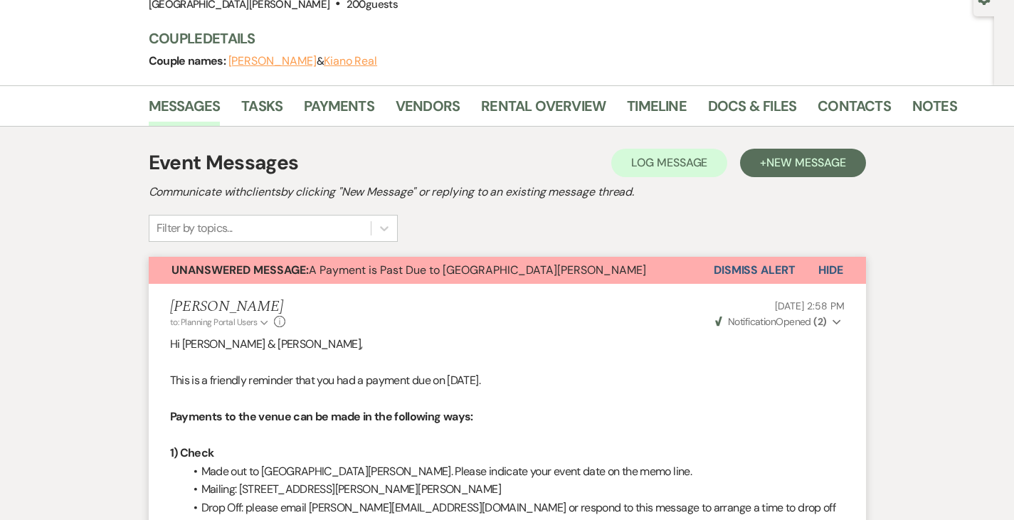
scroll to position [140, 0]
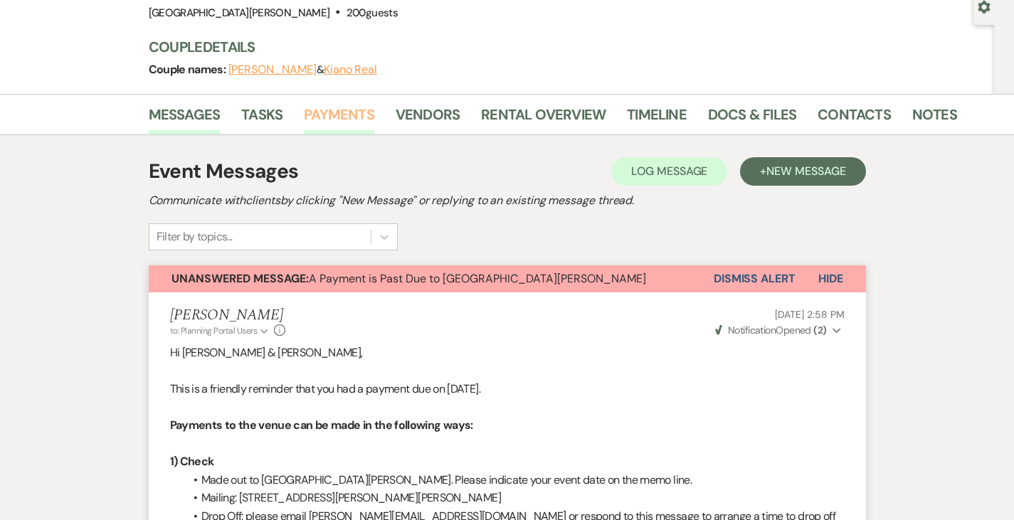
click at [304, 117] on link "Payments" at bounding box center [339, 118] width 70 height 31
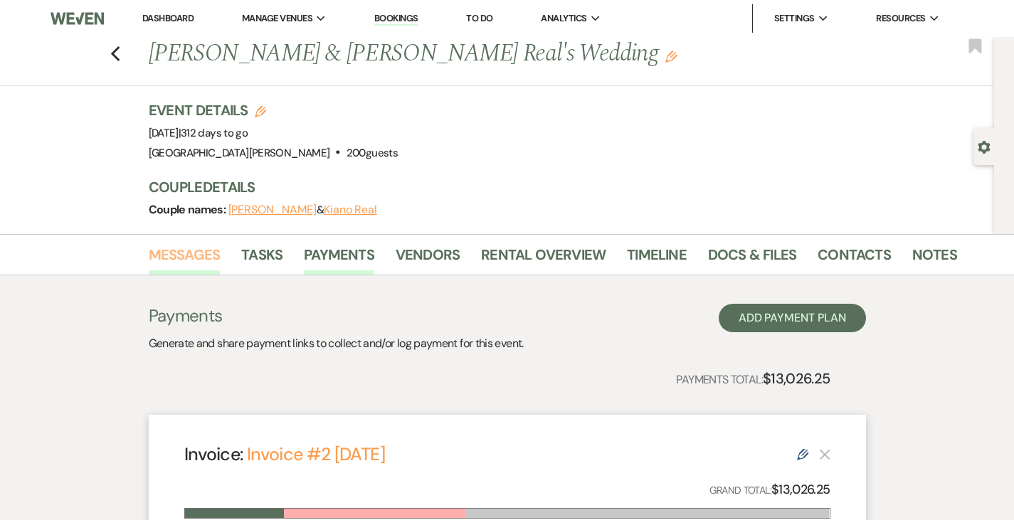
click at [149, 259] on link "Messages" at bounding box center [185, 258] width 72 height 31
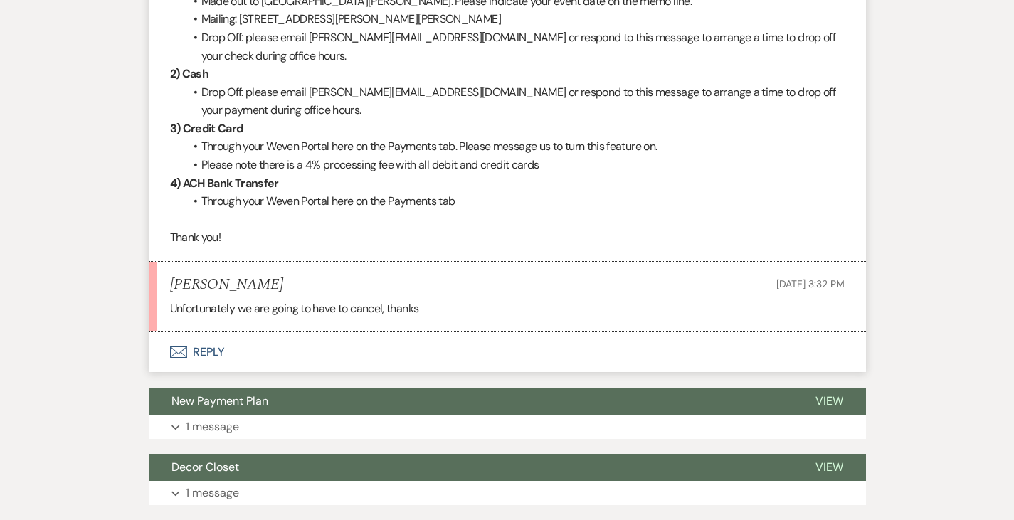
scroll to position [879, 0]
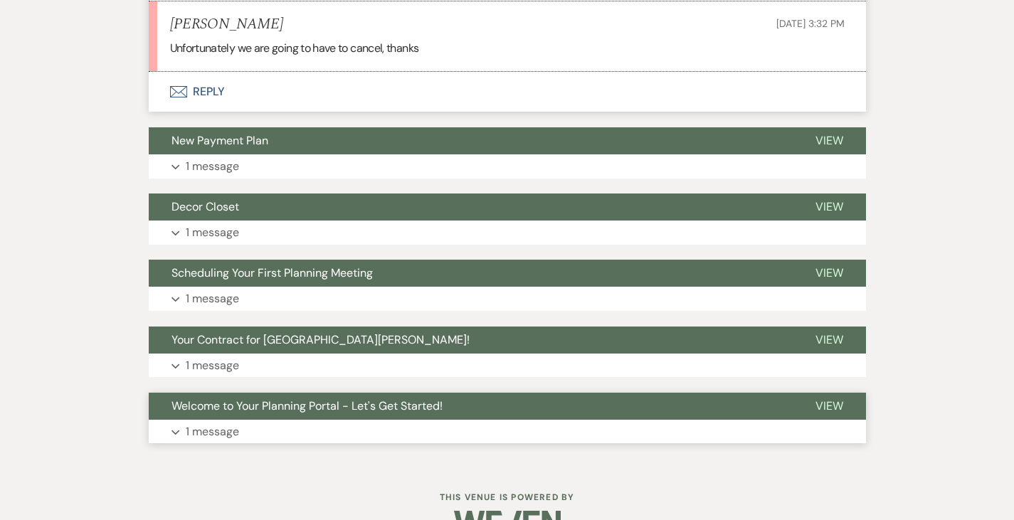
click at [259, 420] on button "Expand 1 message" at bounding box center [507, 432] width 717 height 24
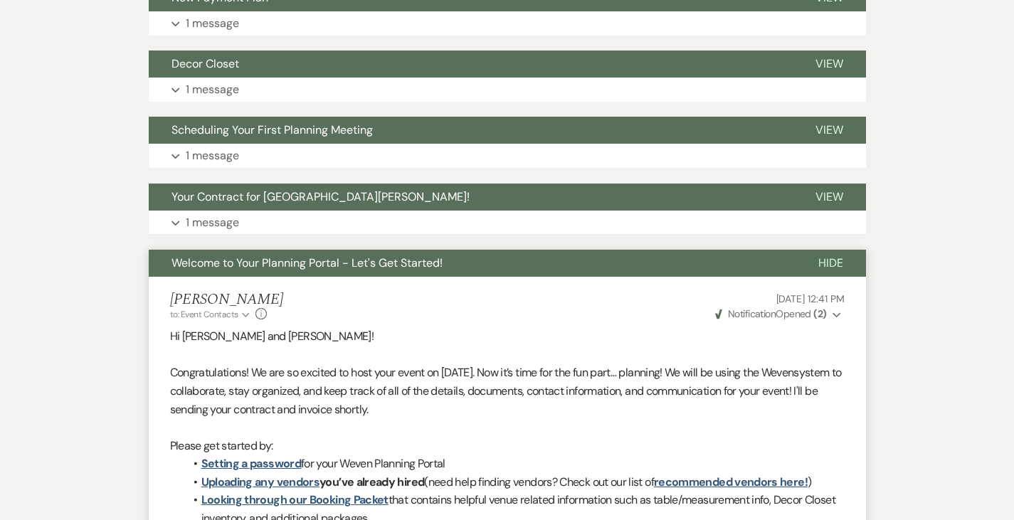
scroll to position [847, 0]
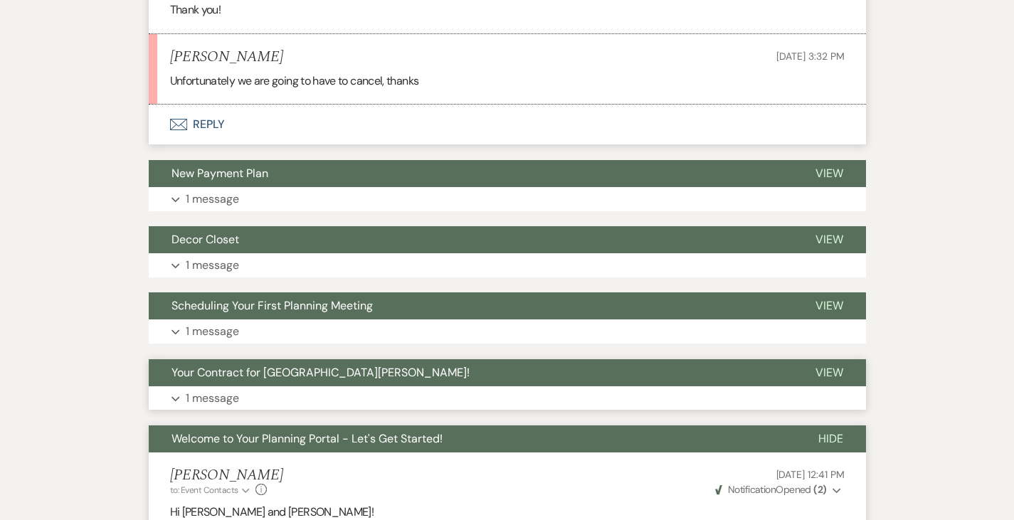
click at [198, 386] on button "Expand 1 message" at bounding box center [507, 398] width 717 height 24
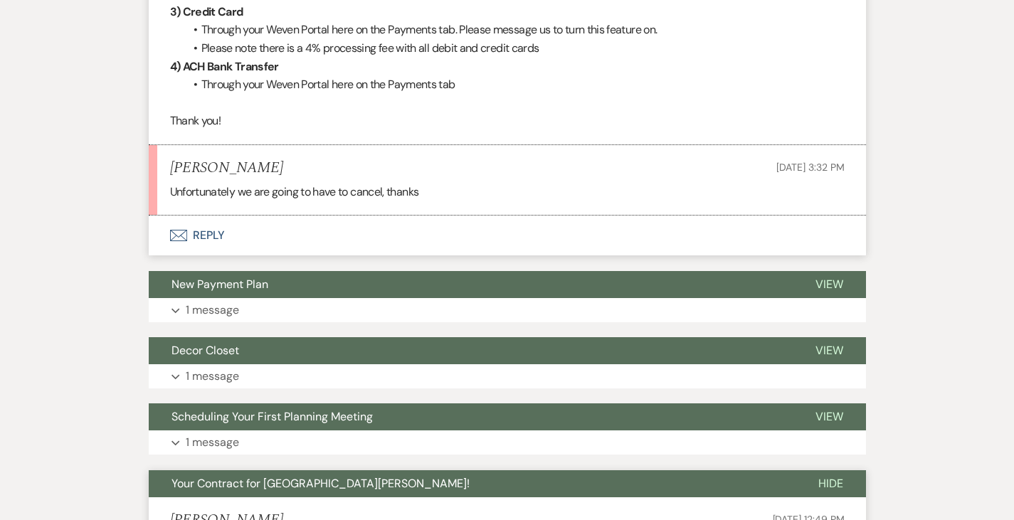
scroll to position [783, 0]
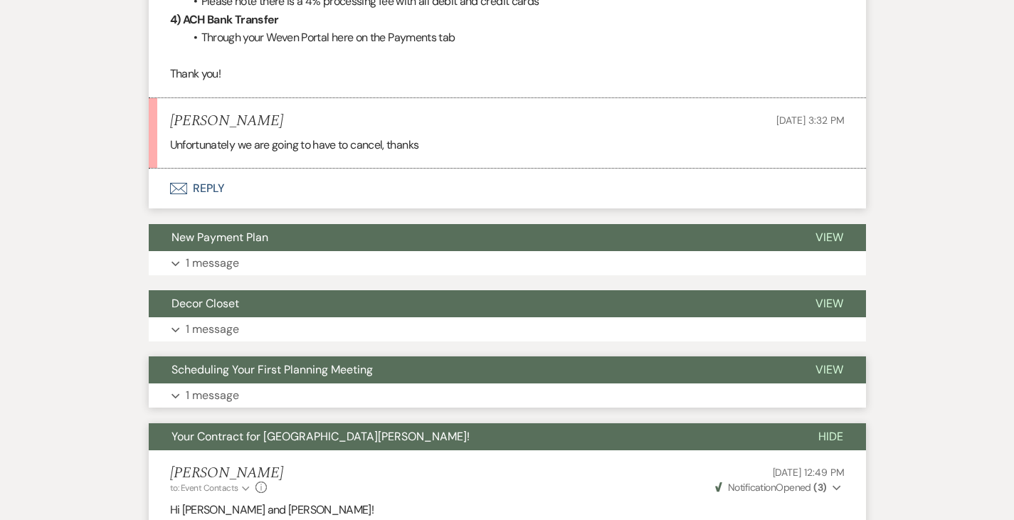
click at [175, 356] on button "Scheduling Your First Planning Meeting" at bounding box center [471, 369] width 644 height 27
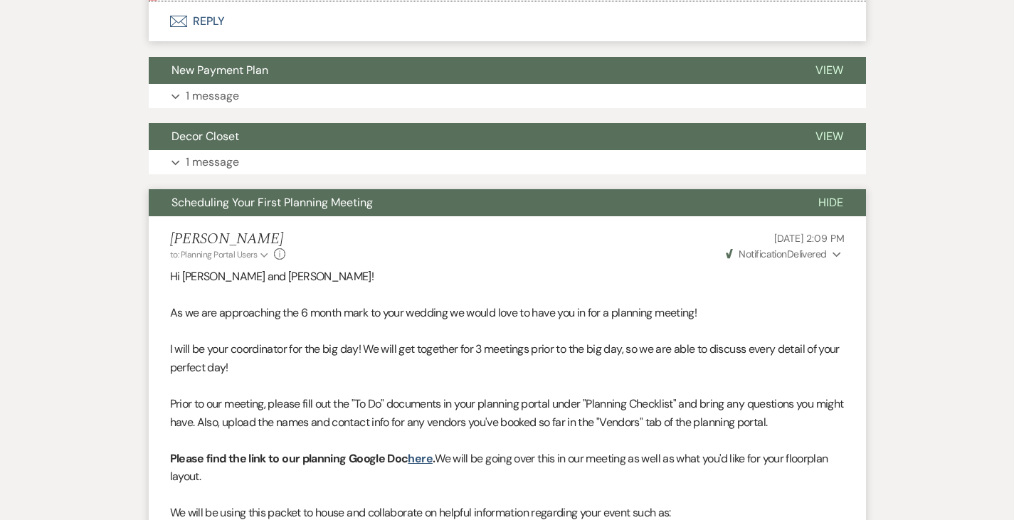
scroll to position [949, 0]
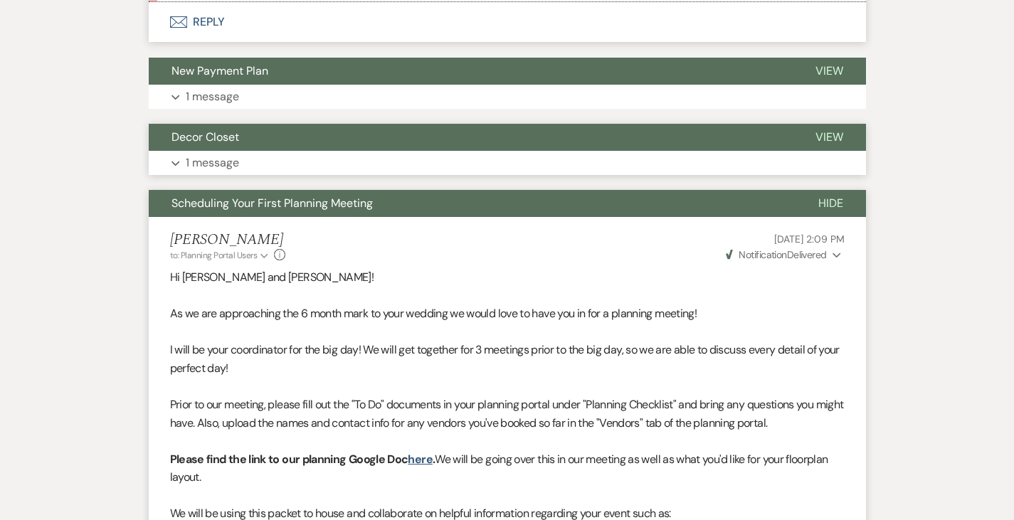
click at [230, 151] on button "Expand 1 message" at bounding box center [507, 163] width 717 height 24
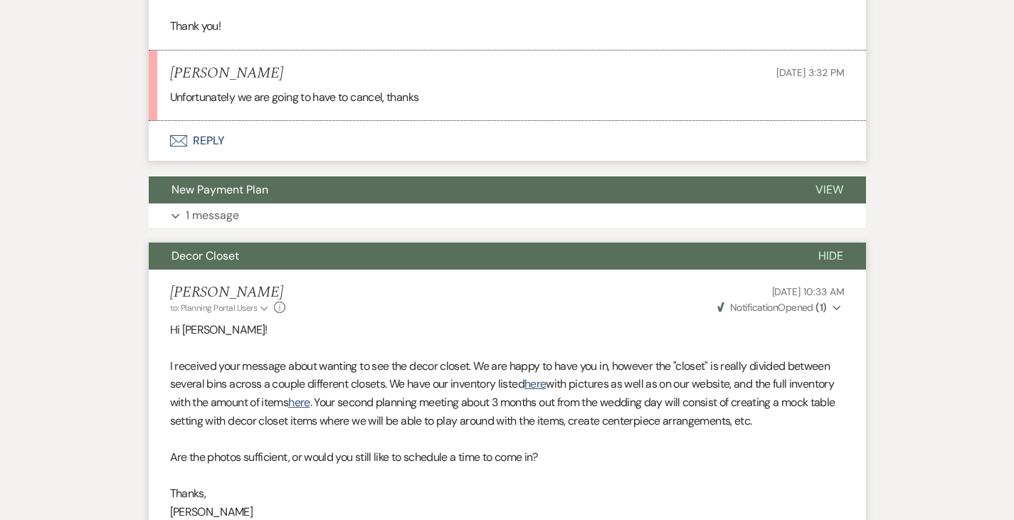
scroll to position [828, 0]
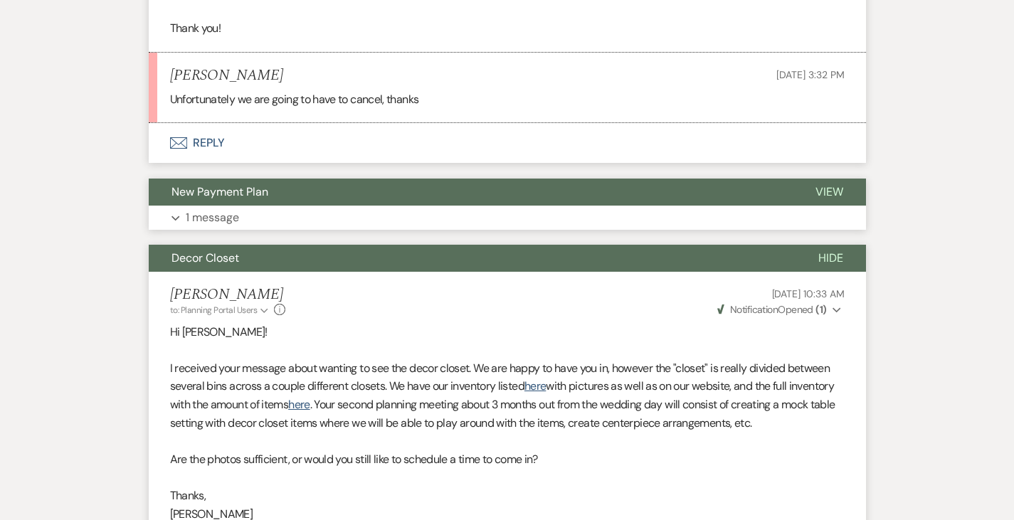
click at [186, 208] on p "1 message" at bounding box center [212, 217] width 53 height 18
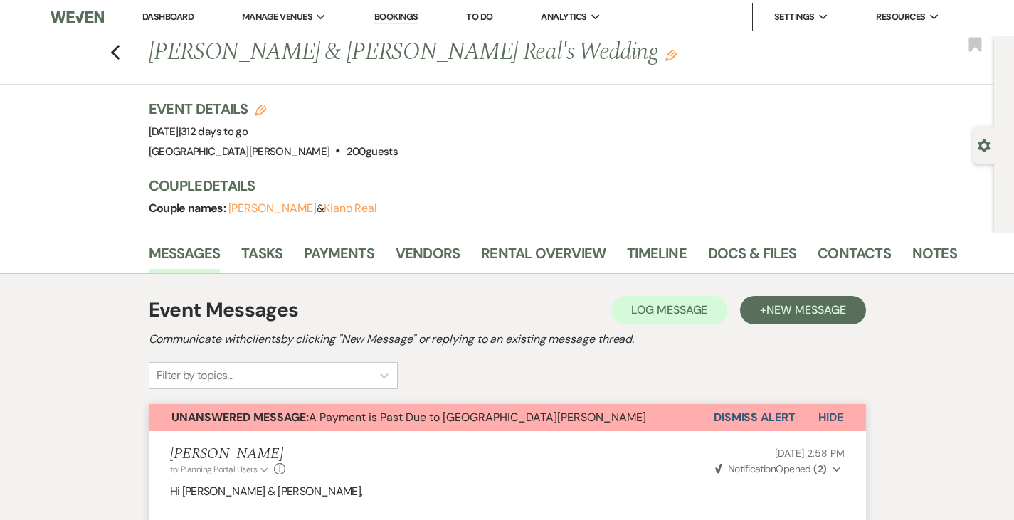
scroll to position [0, 0]
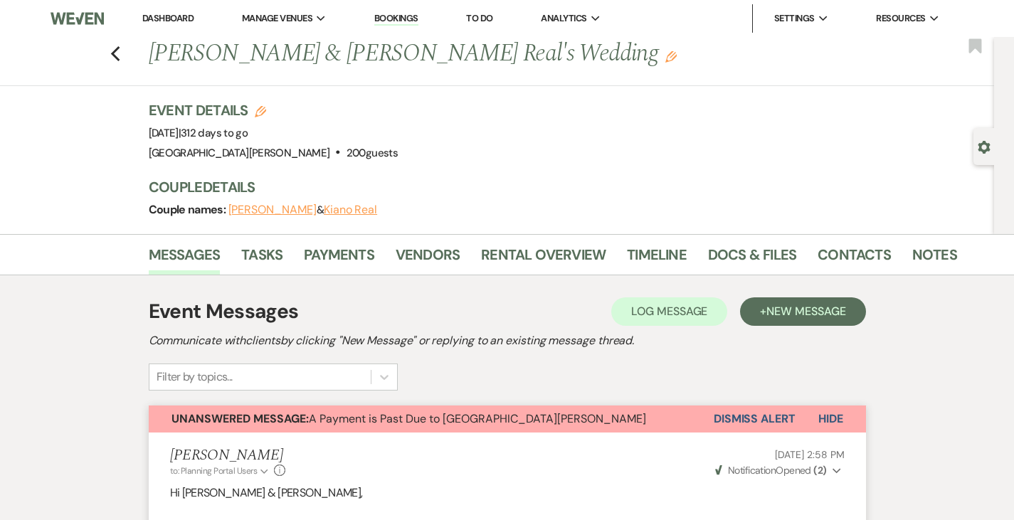
click at [795, 416] on button "Dismiss Alert" at bounding box center [755, 419] width 82 height 27
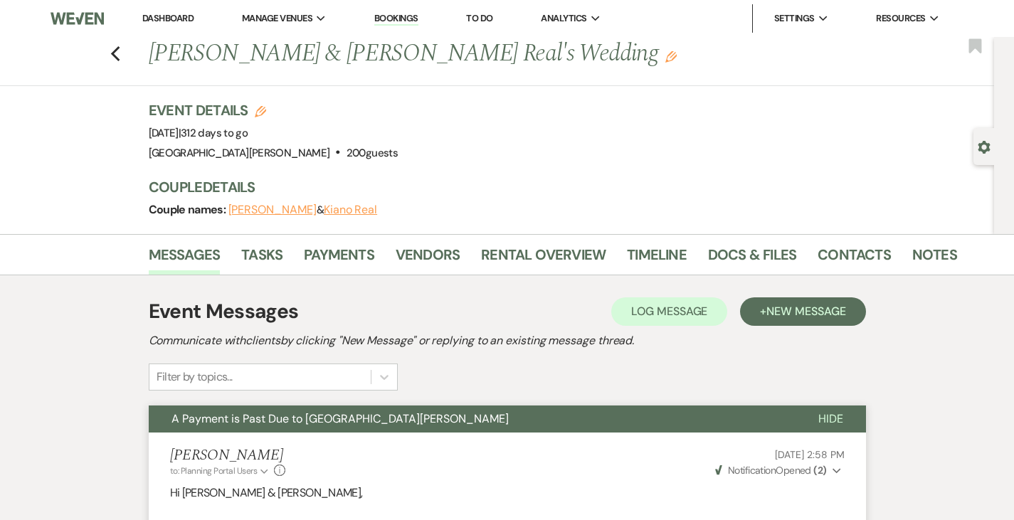
click at [981, 147] on use "button" at bounding box center [984, 147] width 12 height 13
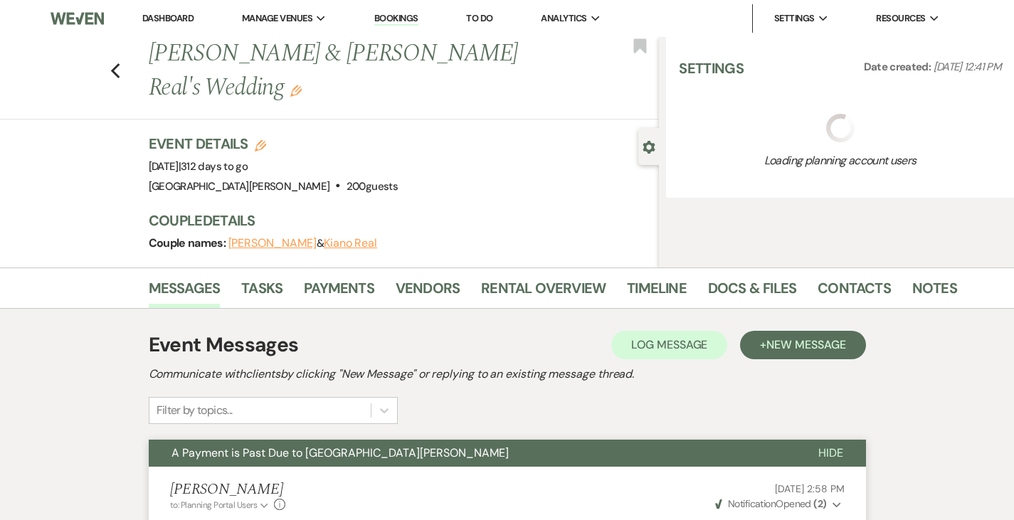
select select "12"
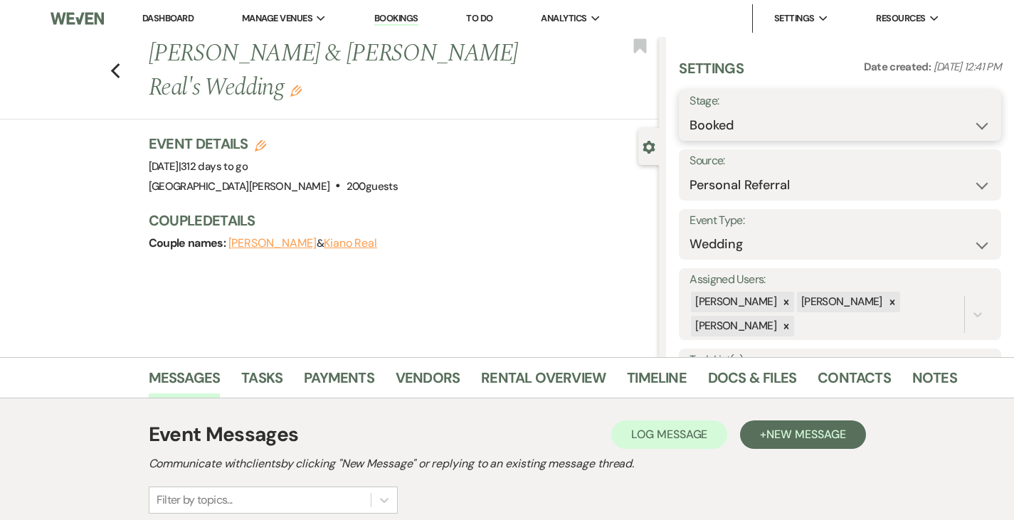
click at [825, 128] on select "Booked Lost" at bounding box center [839, 126] width 301 height 28
select select "8"
click at [740, 112] on select "Booked Lost" at bounding box center [839, 126] width 301 height 28
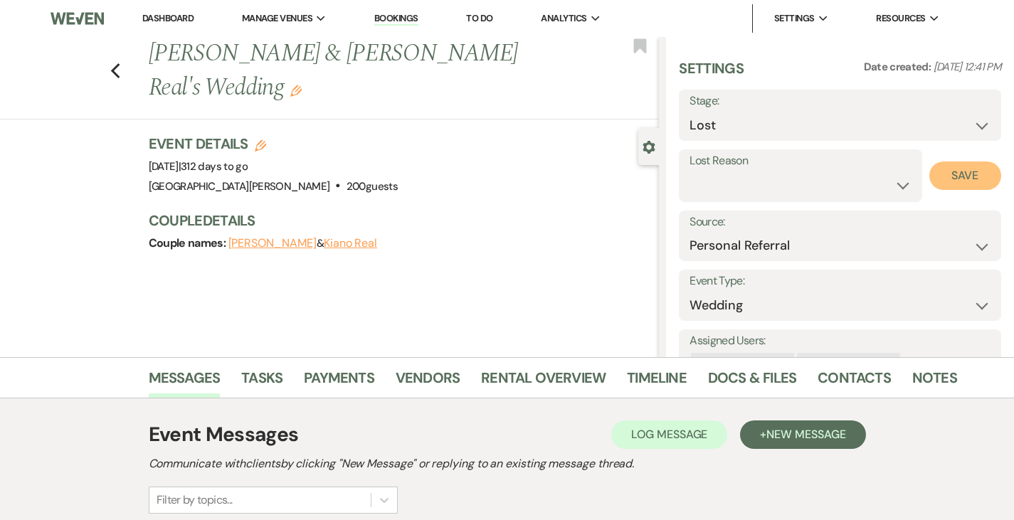
click at [953, 171] on button "Save" at bounding box center [965, 176] width 72 height 28
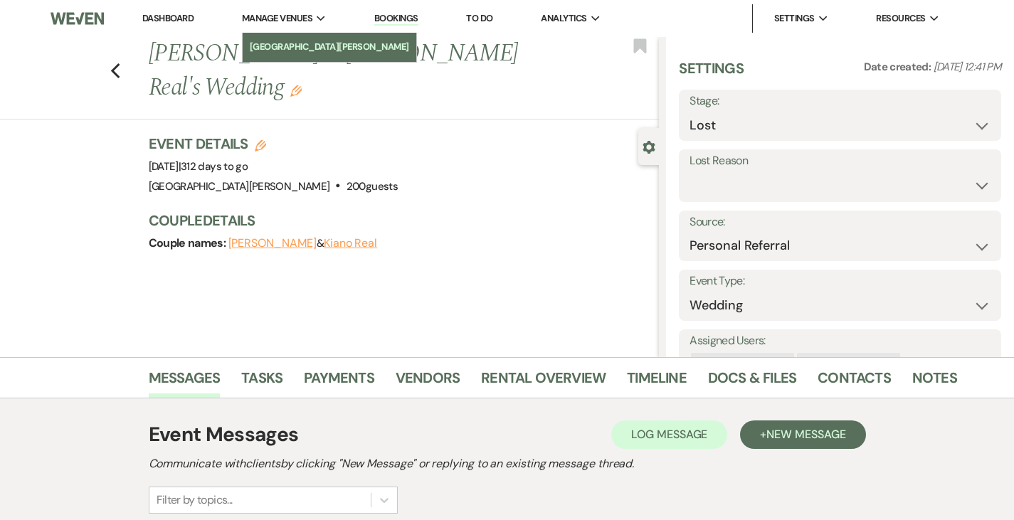
click at [299, 57] on link "[GEOGRAPHIC_DATA][PERSON_NAME]" at bounding box center [330, 47] width 174 height 28
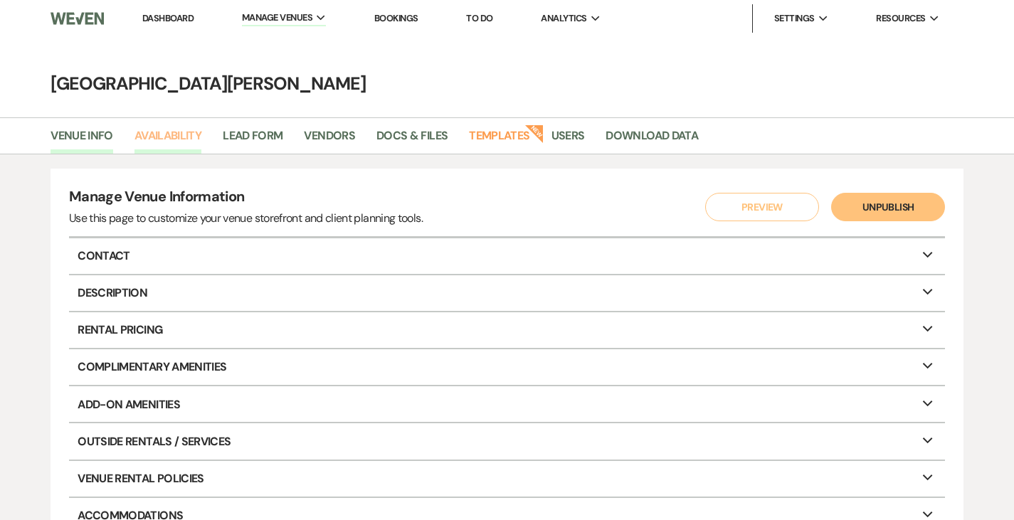
click at [159, 141] on link "Availability" at bounding box center [167, 140] width 67 height 27
select select "3"
select select "2026"
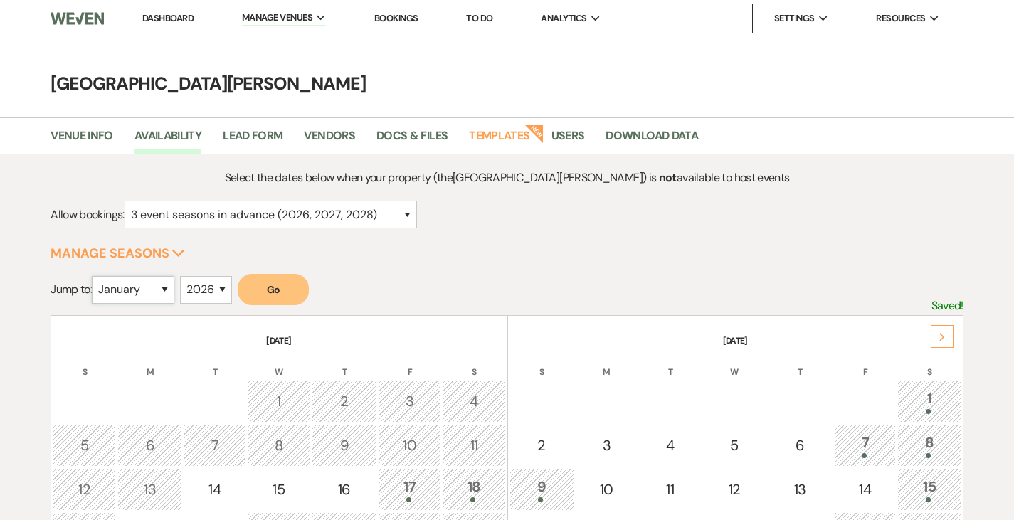
click at [149, 285] on select "January February March April May June July August September October November De…" at bounding box center [133, 290] width 83 height 28
click at [95, 276] on select "January February March April May June July August September October November De…" at bounding box center [133, 290] width 83 height 28
click at [269, 294] on button "Go" at bounding box center [273, 289] width 71 height 31
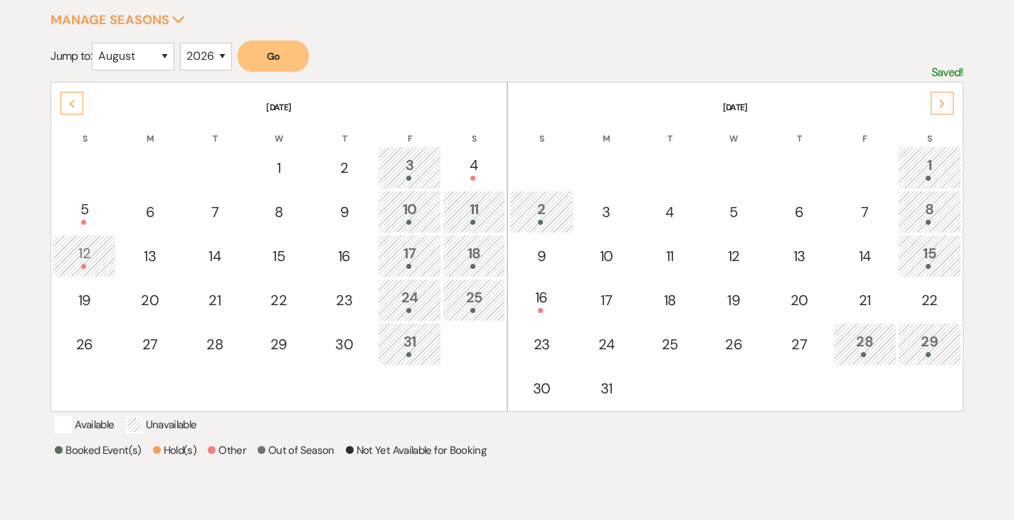
scroll to position [233, 0]
click at [154, 61] on select "January February March April May June July August September October November De…" at bounding box center [133, 57] width 83 height 28
click at [95, 43] on select "January February March April May June July August September October November De…" at bounding box center [133, 57] width 83 height 28
click at [134, 57] on select "January February March April May June July August September October November De…" at bounding box center [133, 57] width 83 height 28
click at [95, 43] on select "January February March April May June July August September October November De…" at bounding box center [133, 57] width 83 height 28
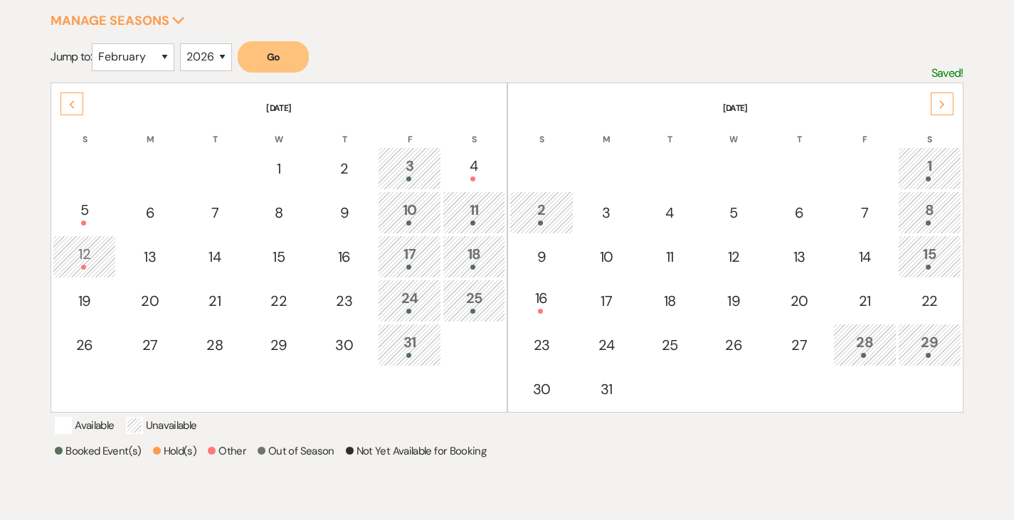
click at [273, 61] on button "Go" at bounding box center [273, 56] width 71 height 31
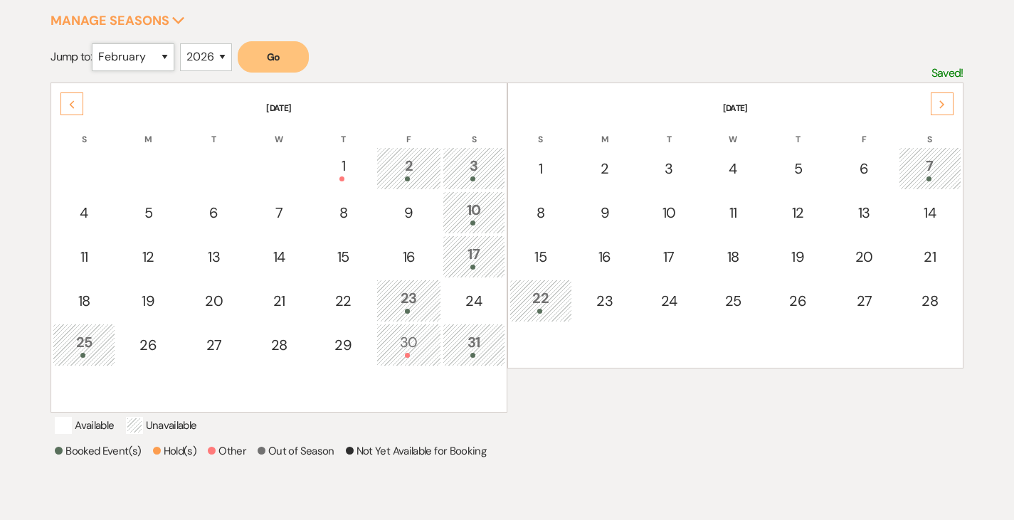
click at [122, 63] on select "January February March April May June July August September October November De…" at bounding box center [133, 57] width 83 height 28
click at [95, 43] on select "January February March April May June July August September October November De…" at bounding box center [133, 57] width 83 height 28
click at [273, 59] on button "Go" at bounding box center [273, 56] width 71 height 31
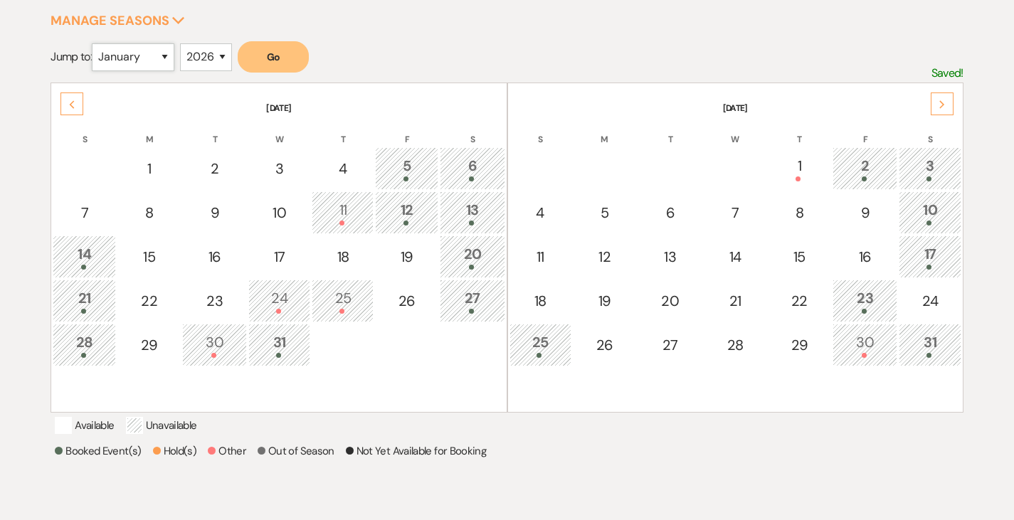
click at [132, 60] on select "January February March April May June July August September October November De…" at bounding box center [133, 57] width 83 height 28
select select "2"
click at [95, 43] on select "January February March April May June July August September October November De…" at bounding box center [133, 57] width 83 height 28
click at [268, 61] on button "Go" at bounding box center [273, 56] width 71 height 31
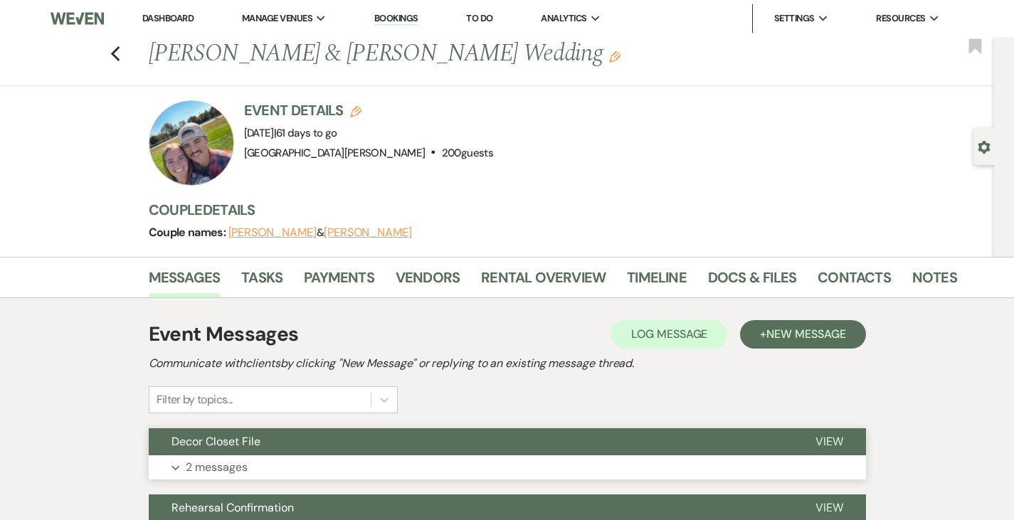
click at [316, 455] on button "Decor Closet File" at bounding box center [471, 441] width 644 height 27
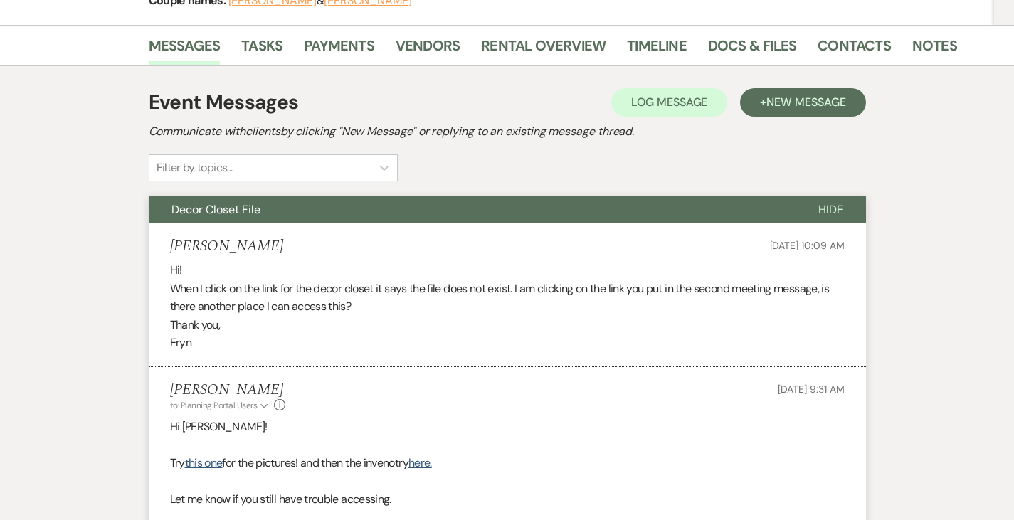
scroll to position [267, 0]
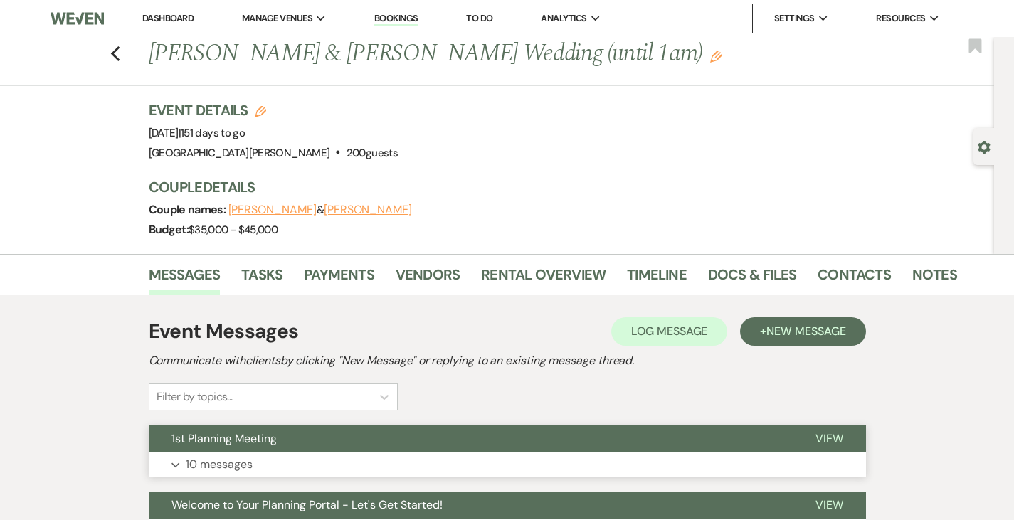
click at [353, 465] on button "Expand 10 messages" at bounding box center [507, 465] width 717 height 24
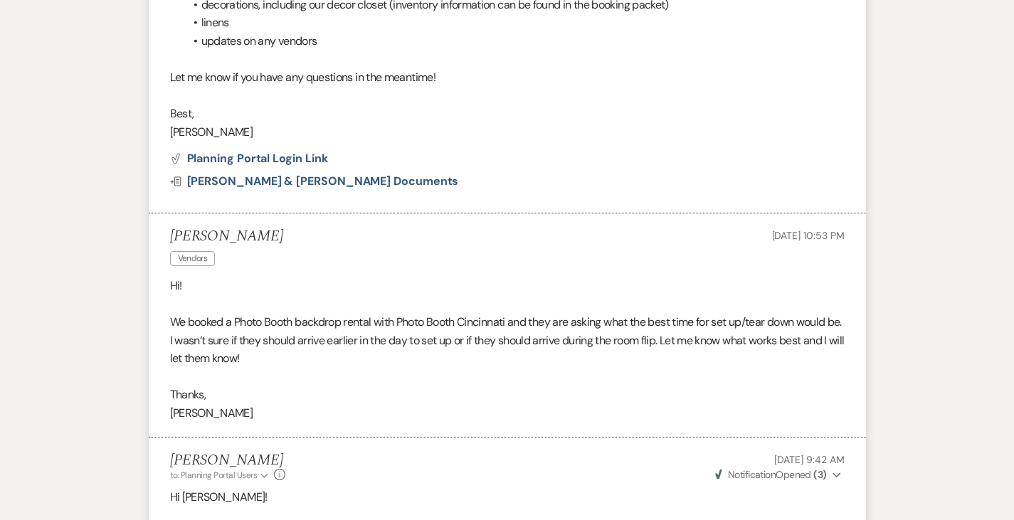
scroll to position [2529, 0]
